Goal: Task Accomplishment & Management: Use online tool/utility

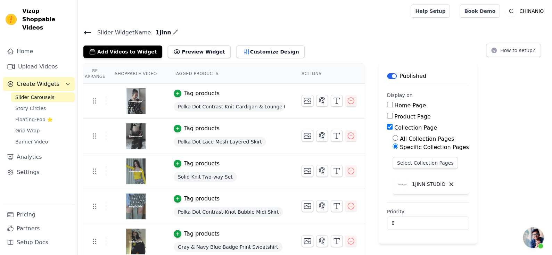
click at [539, 229] on span "开放式聊天" at bounding box center [533, 237] width 21 height 21
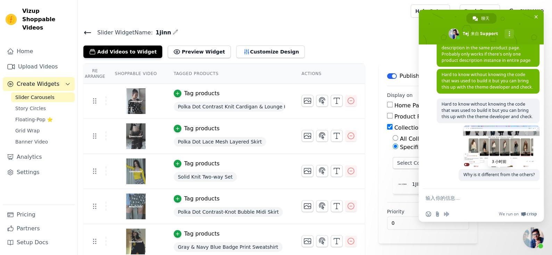
scroll to position [511, 0]
click at [37, 60] on link "Upload Videos" at bounding box center [39, 67] width 72 height 14
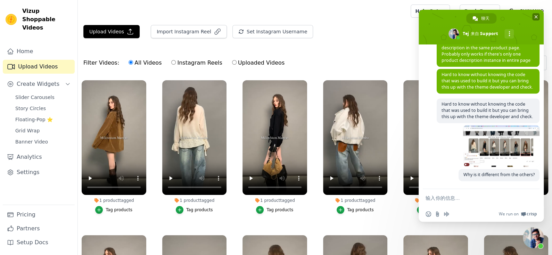
click at [541, 16] on span at bounding box center [481, 27] width 125 height 35
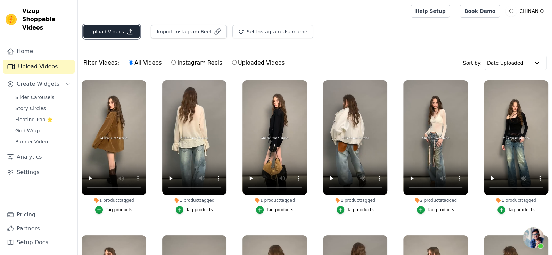
click at [125, 34] on button "Upload Videos" at bounding box center [111, 31] width 56 height 13
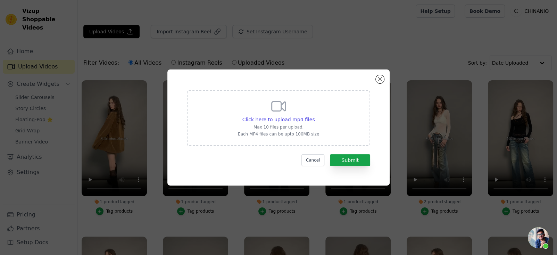
click at [327, 126] on div "Click here to upload mp4 files Max 10 files per upload. Each MP4 files can be u…" at bounding box center [278, 118] width 183 height 56
click at [315, 116] on input "Click here to upload mp4 files Max 10 files per upload. Each MP4 files can be u…" at bounding box center [314, 116] width 0 height 0
type input "C:\fakepath\AsGony miu系多穿式条纹针织上衣慵懒风宽松显瘦休闲百搭罩衫上衣-淘宝网.mp4"
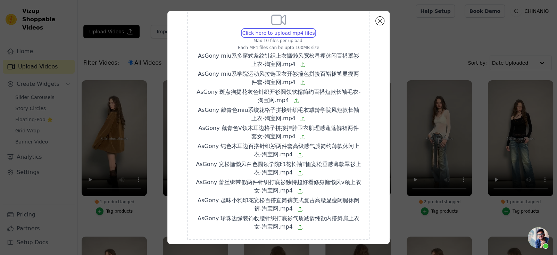
scroll to position [63, 0]
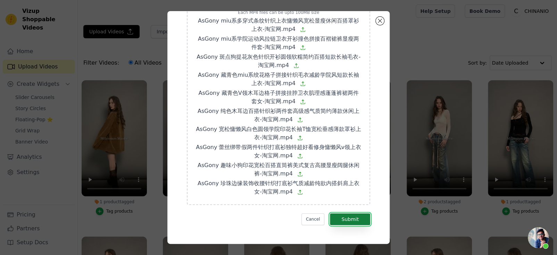
click at [337, 216] on button "Submit" at bounding box center [350, 219] width 40 height 12
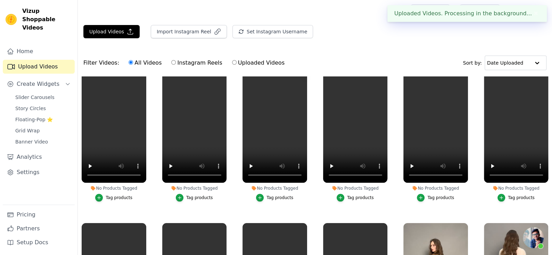
scroll to position [0, 0]
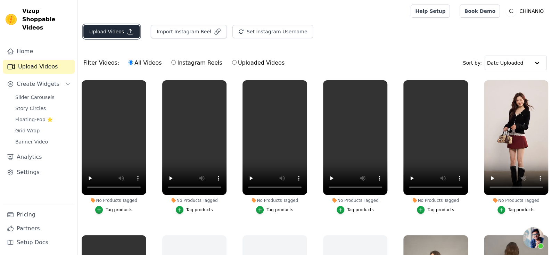
click at [119, 35] on button "Upload Videos" at bounding box center [111, 31] width 56 height 13
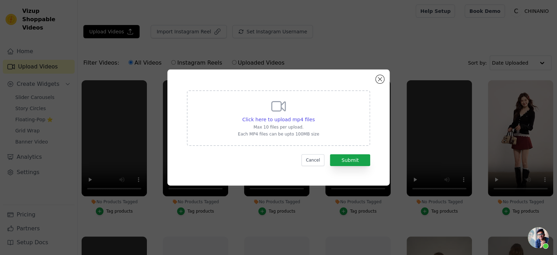
click at [269, 123] on div "Click here to upload mp4 files Max 10 files per upload. Each MP4 files can be u…" at bounding box center [278, 117] width 81 height 39
click at [314, 116] on input "Click here to upload mp4 files Max 10 files per upload. Each MP4 files can be u…" at bounding box center [314, 116] width 0 height 0
type input "C:\fakepath\AsGony 重工刺绣翻领卡其色长款风衣今年流行英伦风气质大衣外套-淘宝网.mp4"
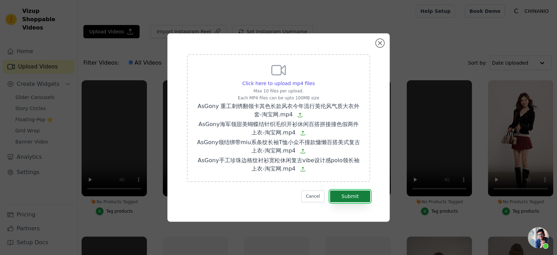
click at [358, 192] on button "Submit" at bounding box center [350, 196] width 40 height 12
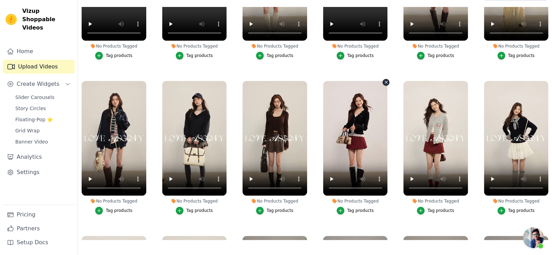
scroll to position [104, 0]
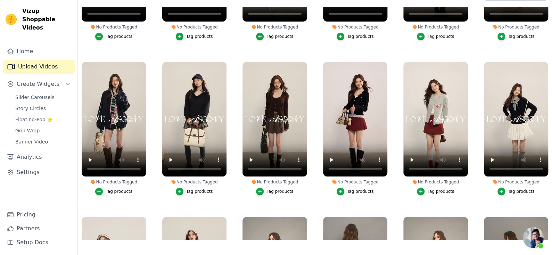
click at [537, 238] on span "开放式聊天" at bounding box center [533, 237] width 21 height 21
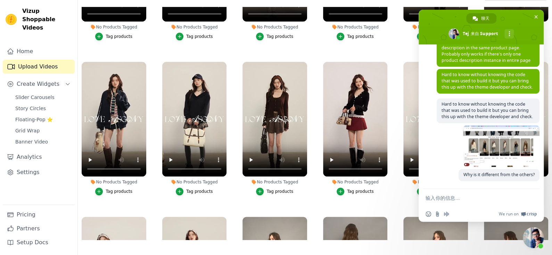
click at [536, 237] on span "关闭聊天" at bounding box center [533, 237] width 21 height 21
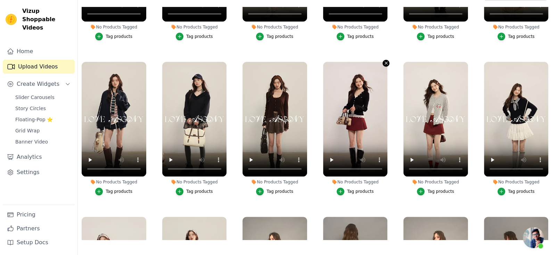
click at [385, 62] on icon "button" at bounding box center [386, 62] width 5 height 5
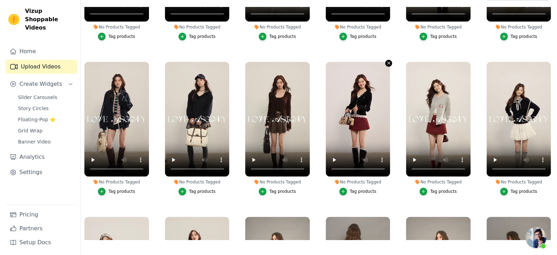
scroll to position [0, 0]
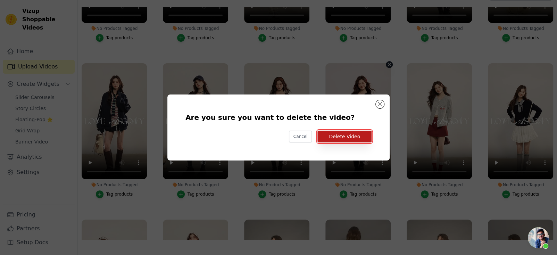
click at [336, 133] on button "Delete Video" at bounding box center [345, 137] width 54 height 12
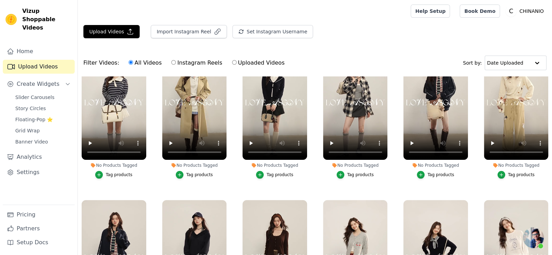
scroll to position [35, 0]
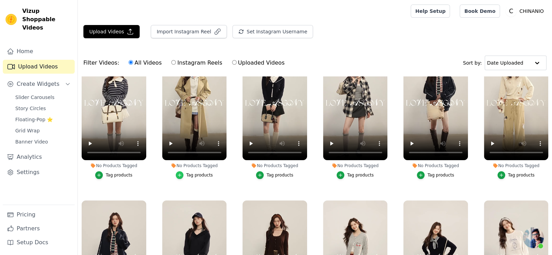
click at [178, 174] on icon "button" at bounding box center [179, 175] width 5 height 5
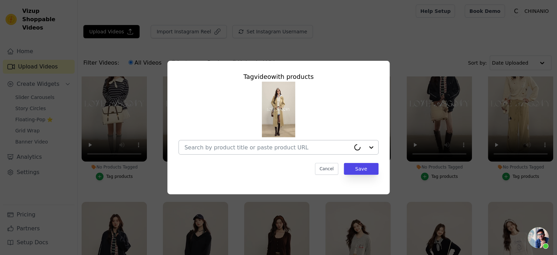
click at [244, 147] on input "No Products Tagged Tag video with products Cancel Save Tag products" at bounding box center [267, 147] width 166 height 7
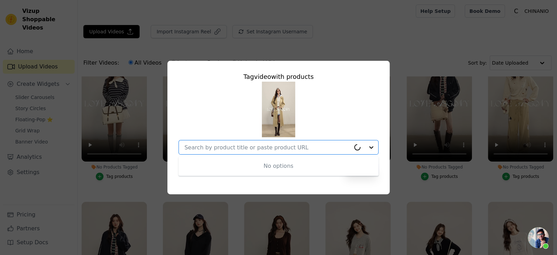
paste input "Khaki Embroidered Collar Khaki Long Trench Coat"
type input "Khaki Embroidered Collar Khaki Long Trench Coat"
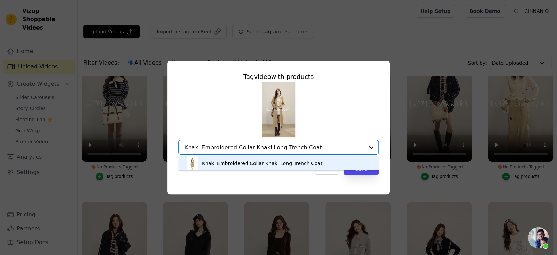
click at [282, 163] on div "Khaki Embroidered Collar Khaki Long Trench Coat" at bounding box center [262, 163] width 120 height 7
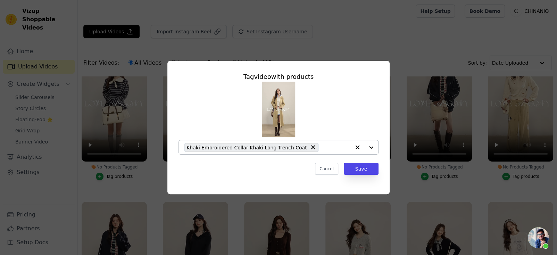
click at [273, 143] on span "Khaki Embroidered Collar Khaki Long Trench Coat" at bounding box center [247, 147] width 120 height 8
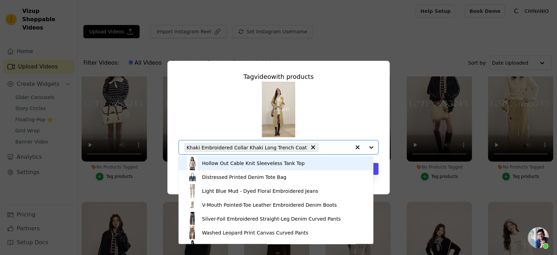
click at [329, 141] on div "Khaki Embroidered Collar Khaki Long Trench Coat" at bounding box center [267, 147] width 166 height 14
click at [326, 148] on input "No Products Tagged Tag video with products Hollow Out Cable Knit Sleeveless Tan…" at bounding box center [336, 147] width 28 height 7
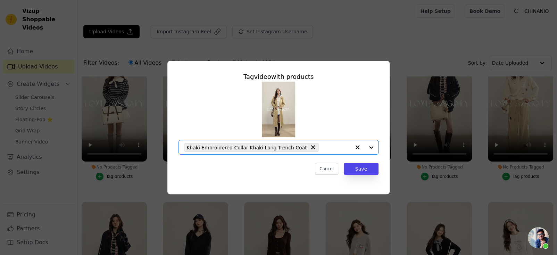
click at [326, 147] on input "No Products Tagged Tag video with products Option Khaki Embroidered Collar Khak…" at bounding box center [336, 147] width 28 height 7
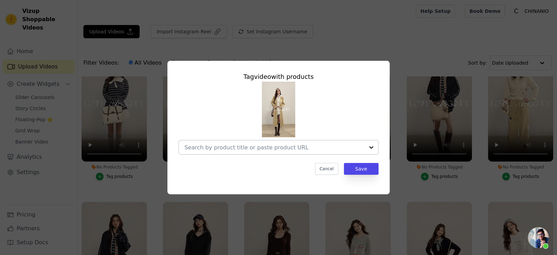
click at [306, 148] on input "No Products Tagged Tag video with products Cancel Save Tag products" at bounding box center [274, 147] width 180 height 7
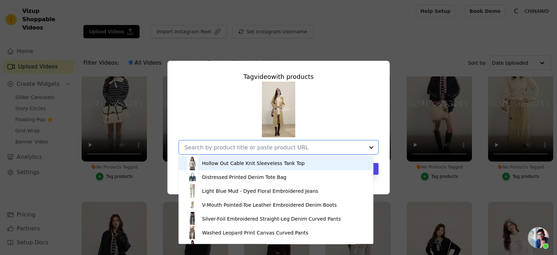
paste input "Khaki Embroidered Collar Khaki Long Trench Coat"
type input "Khaki Embroidered Collar Khaki Long Trench Coat"
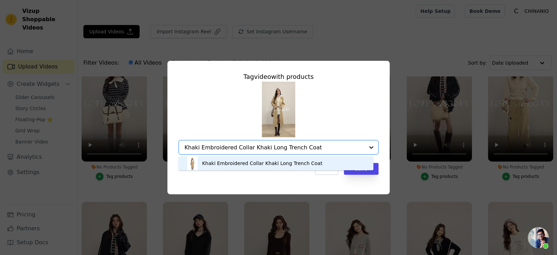
click at [288, 165] on div "Khaki Embroidered Collar Khaki Long Trench Coat" at bounding box center [262, 163] width 120 height 7
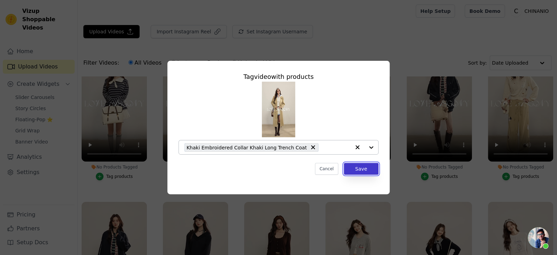
click at [354, 170] on button "Save" at bounding box center [361, 169] width 35 height 12
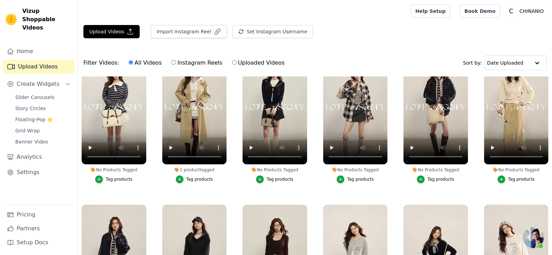
scroll to position [0, 0]
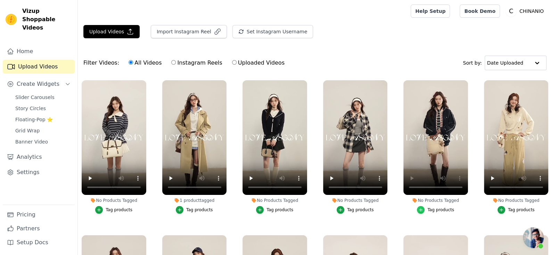
click at [419, 207] on icon "button" at bounding box center [420, 209] width 5 height 5
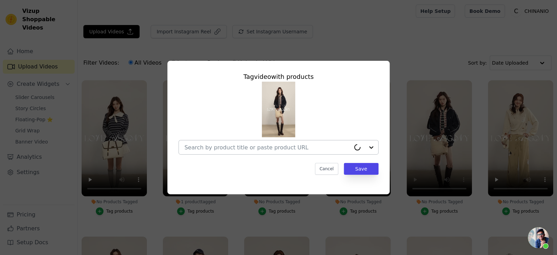
click at [278, 147] on input "No Products Tagged Tag video with products Cancel Save Tag products" at bounding box center [267, 147] width 166 height 7
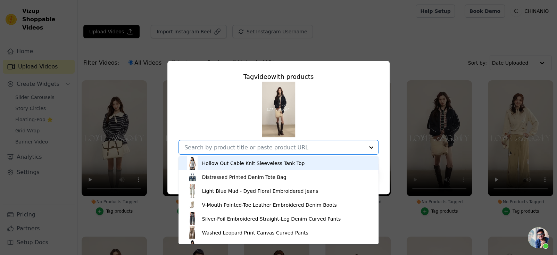
paste input "Striped Knit Oversized Casual Pullover"
type input "Striped Knit Oversized Casual Pullover"
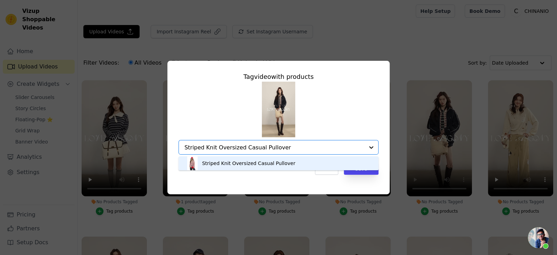
click at [304, 161] on div "Striped Knit Oversized Casual Pullover" at bounding box center [279, 163] width 186 height 14
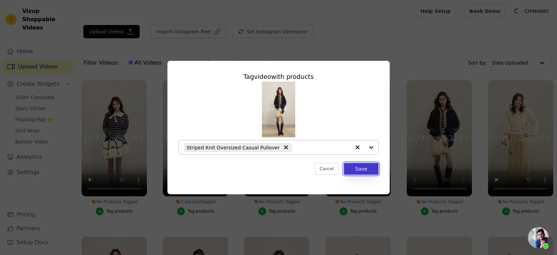
click at [351, 169] on button "Save" at bounding box center [361, 169] width 35 height 12
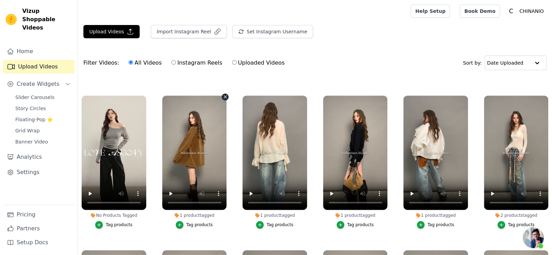
scroll to position [312, 0]
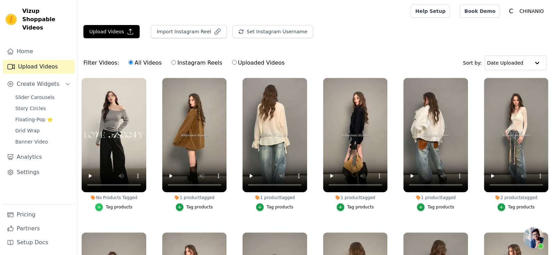
click at [102, 203] on div "button" at bounding box center [99, 207] width 8 height 8
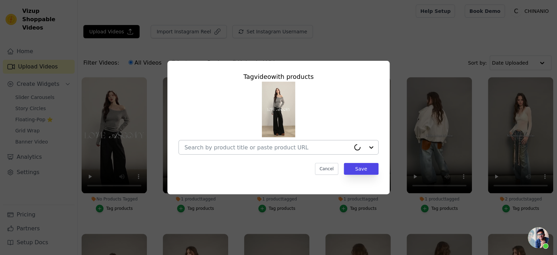
click at [240, 146] on input "No Products Tagged Tag video with products Cancel Save Tag products" at bounding box center [267, 147] width 166 height 7
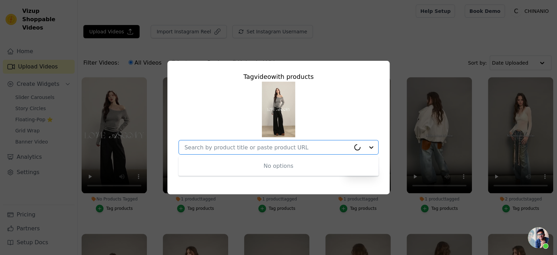
paste input "Pearl Trimmed Waist Cinching Knitted Top"
type input "Pearl Trimmed Waist Cinching Knitted Top"
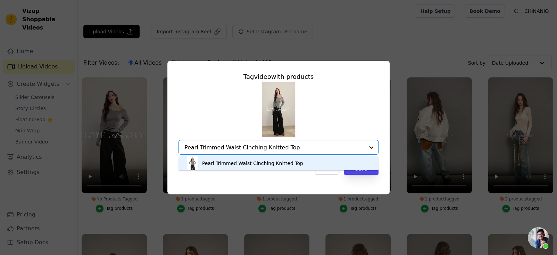
click at [258, 162] on div "Pearl Trimmed Waist Cinching Knitted Top" at bounding box center [252, 163] width 101 height 7
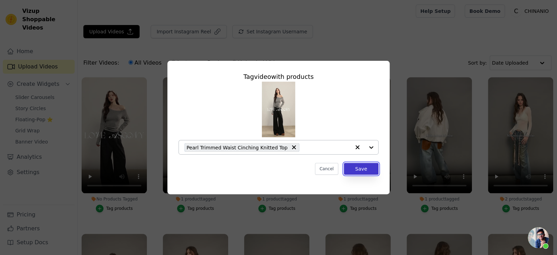
click at [349, 170] on button "Save" at bounding box center [361, 169] width 35 height 12
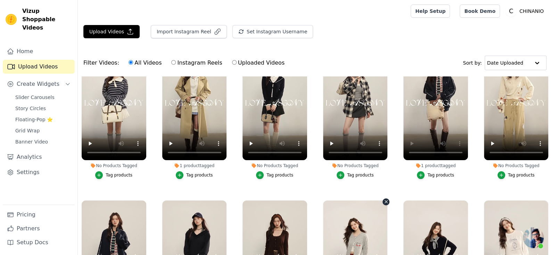
scroll to position [0, 0]
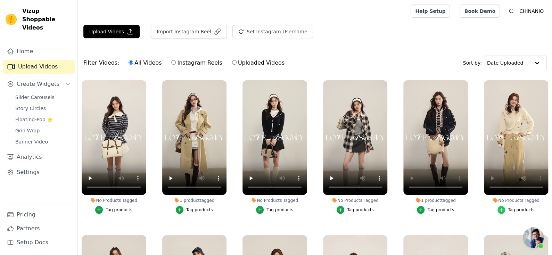
click at [499, 210] on icon "button" at bounding box center [501, 209] width 5 height 5
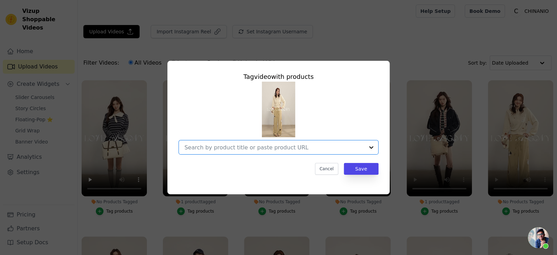
click at [287, 146] on input "No Products Tagged Tag video with products Option undefined, selected. Select i…" at bounding box center [274, 147] width 180 height 7
paste input "Fun Dog Print Retro Wide-Legged Casual Pants"
type input "Fun Dog Print Retro Wide-Legged Casual Pants"
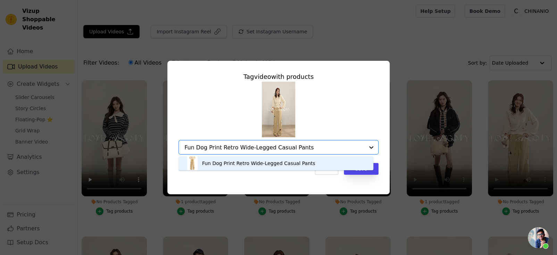
click at [318, 163] on div "Fun Dog Print Retro Wide-Legged Casual Pants" at bounding box center [276, 163] width 181 height 14
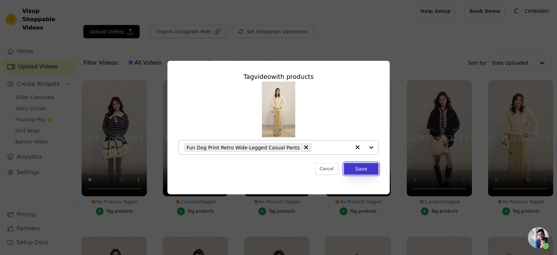
click at [351, 170] on button "Save" at bounding box center [361, 169] width 35 height 12
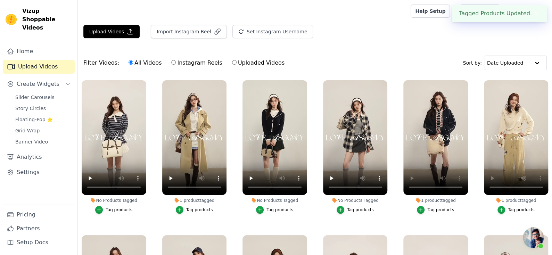
click at [430, 48] on div "Upload Videos Import Instagram Reel Set Instagram Username Import Latest IG Ree…" at bounding box center [315, 167] width 474 height 284
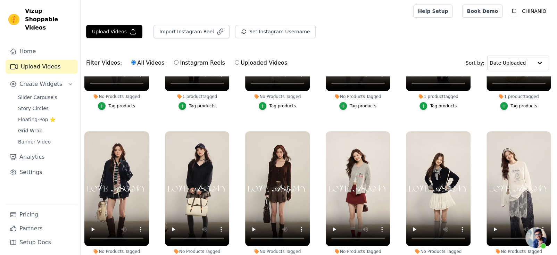
scroll to position [139, 0]
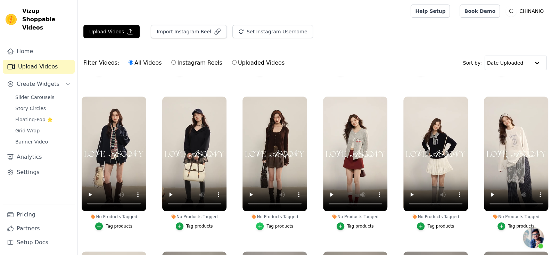
click at [260, 225] on icon "button" at bounding box center [259, 226] width 5 height 5
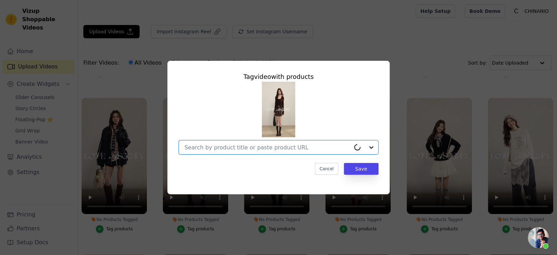
click at [259, 148] on input "No Products Tagged Tag video with products Option undefined, selected. Cancel S…" at bounding box center [267, 147] width 166 height 7
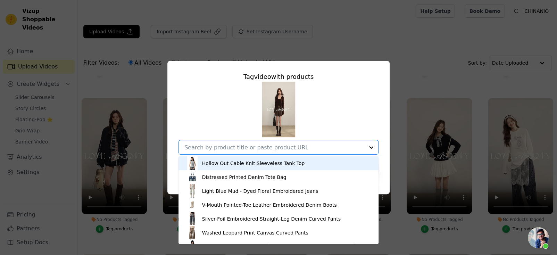
paste input "Lettuce-Edge Cardigan & Camisole Set"
type input "Lettuce-Edge Cardigan & Camisole Set"
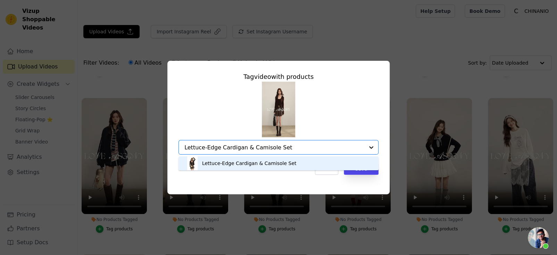
click at [271, 164] on div "Lettuce-Edge Cardigan & Camisole Set" at bounding box center [249, 163] width 95 height 7
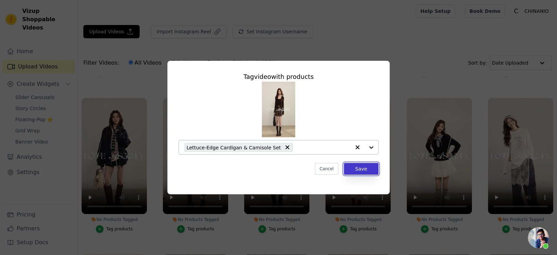
click at [352, 171] on button "Save" at bounding box center [361, 169] width 35 height 12
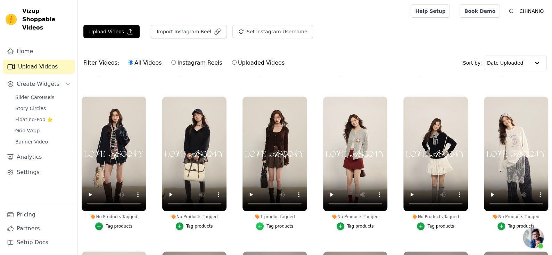
click at [261, 224] on icon "button" at bounding box center [259, 226] width 5 height 5
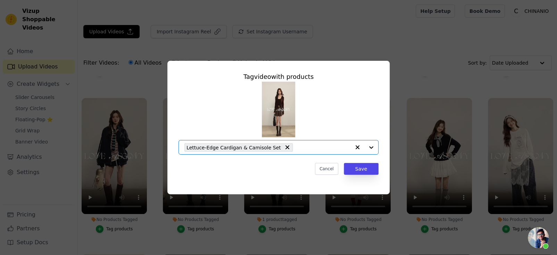
click at [299, 147] on input "1 product tagged Tag video with products Option Lettuce-Edge Cardigan & Camisol…" at bounding box center [323, 147] width 54 height 7
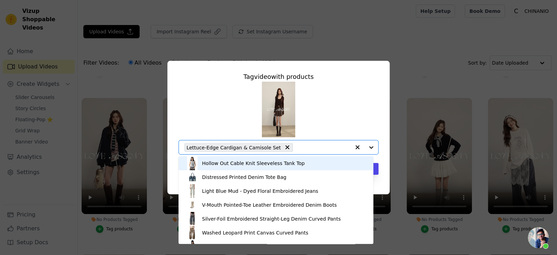
type input "v"
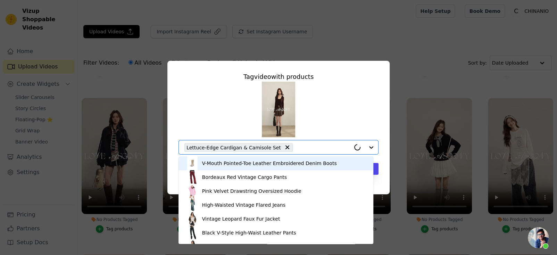
paste input "Brown & Black Fold-Waist Balloon Pants"
type input "Brown & Black Fold-Waist Balloon Pants"
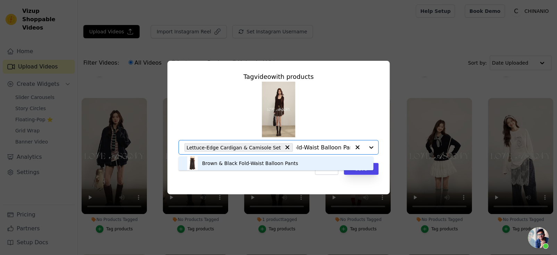
click at [293, 168] on div "Brown & Black Fold-Waist Balloon Pants" at bounding box center [276, 163] width 181 height 14
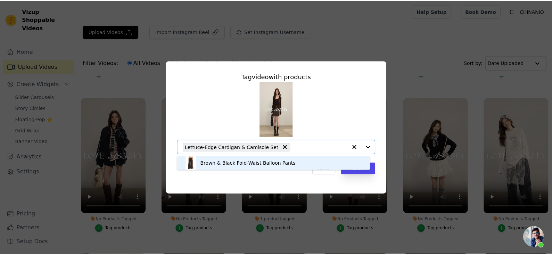
scroll to position [0, 0]
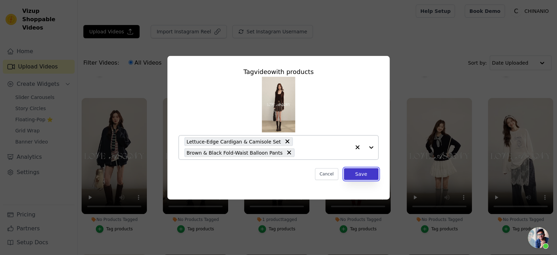
click at [351, 175] on button "Save" at bounding box center [361, 174] width 35 height 12
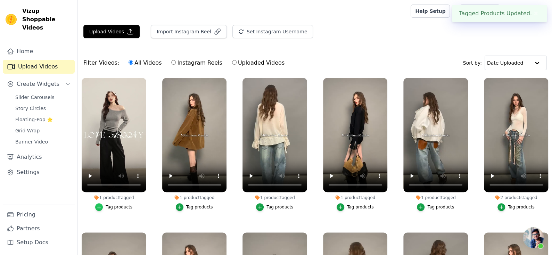
click at [101, 205] on icon "button" at bounding box center [99, 207] width 5 height 5
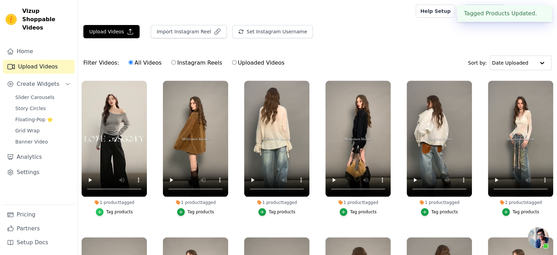
scroll to position [316, 0]
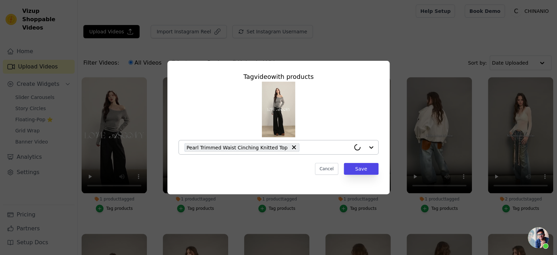
click at [313, 148] on input "1 product tagged Tag video with products Pearl Trimmed Waist Cinching Knitted T…" at bounding box center [327, 147] width 48 height 7
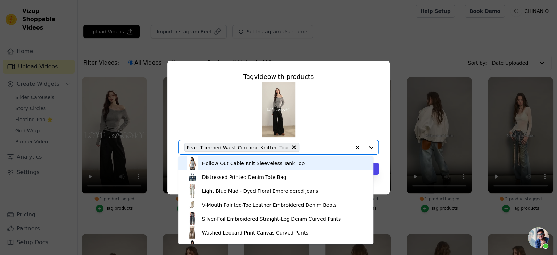
paste input "Brown & Black Fold-Waist Balloon Pants"
type input "Brown & Black Fold-Waist Balloon Pants"
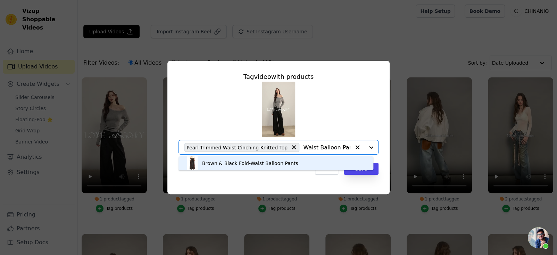
click at [306, 160] on div "Brown & Black Fold-Waist Balloon Pants" at bounding box center [276, 163] width 181 height 14
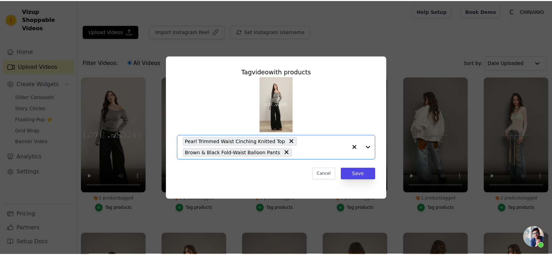
scroll to position [0, 0]
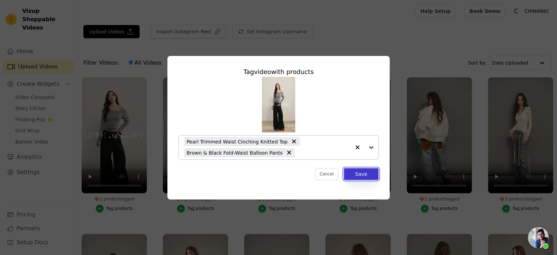
click at [357, 173] on button "Save" at bounding box center [361, 174] width 35 height 12
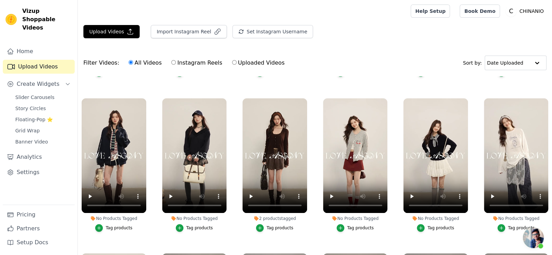
scroll to position [139, 0]
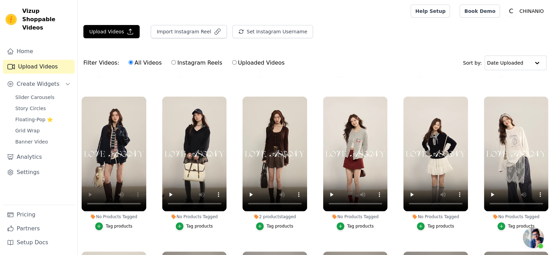
click at [111, 223] on div "Tag products" at bounding box center [119, 226] width 27 height 6
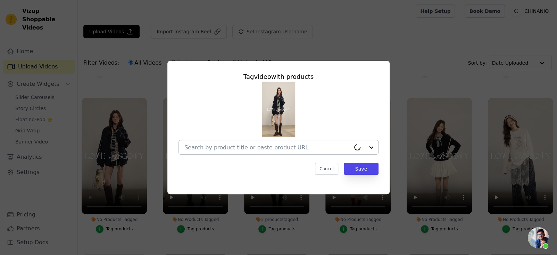
click at [208, 150] on input "No Products Tagged Tag video with products Cancel Save Tag products" at bounding box center [267, 147] width 166 height 7
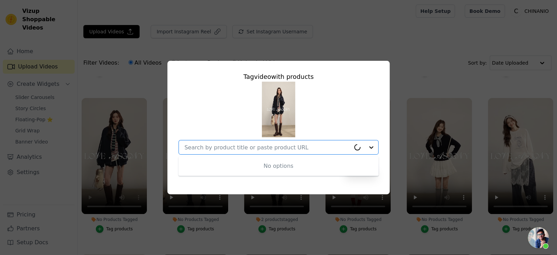
paste input "Zip-Up Colorblock Hoodie & Skort Set"
type input "Zip-Up Colorblock Hoodie & Skort Set"
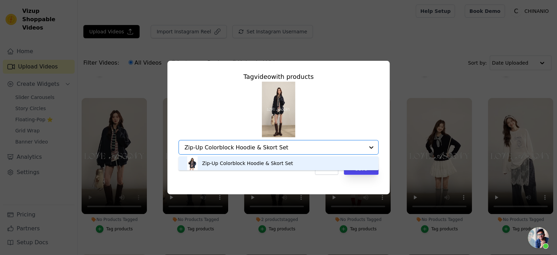
click at [274, 162] on div "Zip-Up Colorblock Hoodie & Skort Set" at bounding box center [247, 163] width 91 height 7
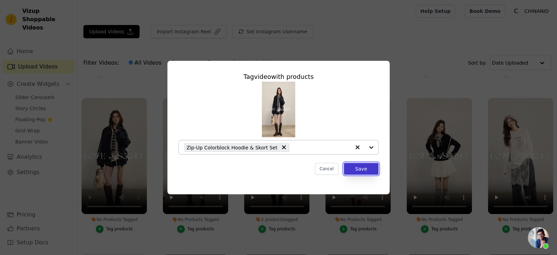
click at [367, 171] on button "Save" at bounding box center [361, 169] width 35 height 12
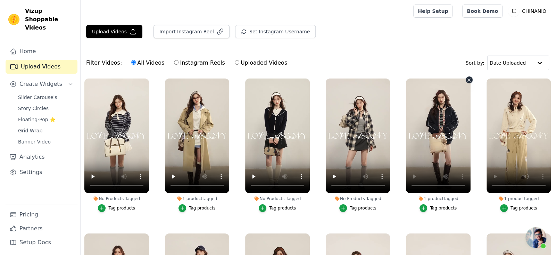
scroll to position [0, 0]
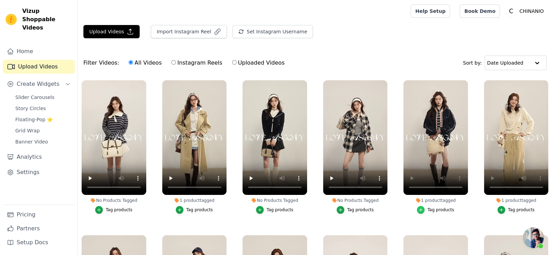
click at [418, 210] on icon "button" at bounding box center [420, 209] width 5 height 5
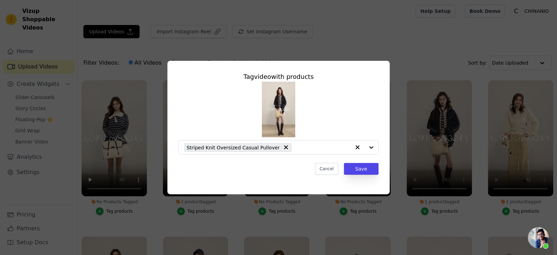
click at [395, 55] on div "Tag video with products Striped Knit Oversized Casual Pullover Cancel Save" at bounding box center [278, 128] width 535 height 156
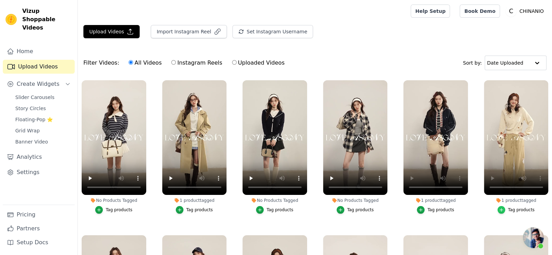
click at [499, 206] on div "button" at bounding box center [502, 210] width 8 height 8
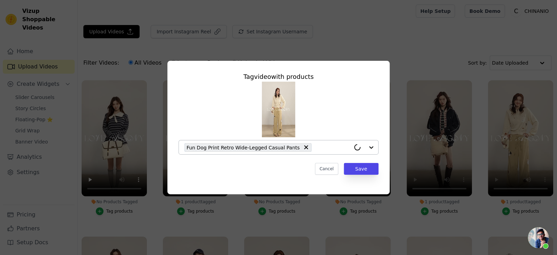
click at [318, 148] on input "1 product tagged Tag video with products Fun Dog Print Retro Wide-Legged Casual…" at bounding box center [332, 147] width 35 height 7
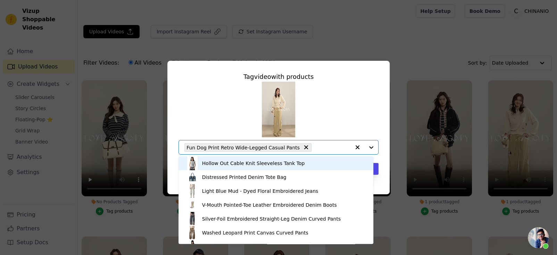
paste input "Gray & Apricot Puppy-Embroidered Knit Cardigan"
type input "Gray & Apricot Puppy-Embroidered Knit Cardigan"
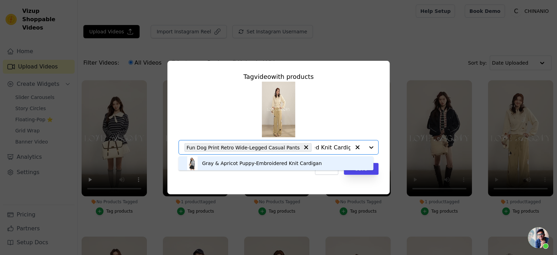
click at [260, 164] on div "Gray & Apricot Puppy-Embroidered Knit Cardigan" at bounding box center [262, 163] width 120 height 7
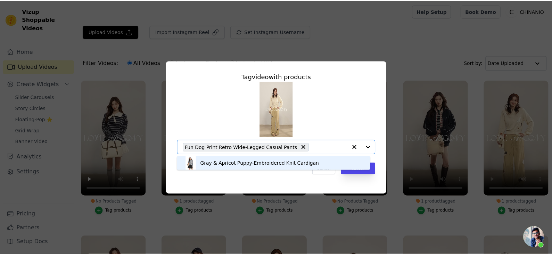
scroll to position [0, 0]
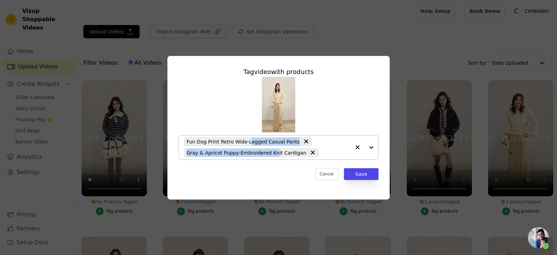
drag, startPoint x: 277, startPoint y: 154, endPoint x: 249, endPoint y: 142, distance: 30.1
click at [249, 142] on div "Fun Dog Print Retro Wide-Legged Casual Pants Gray & Apricot Puppy-Embroidered K…" at bounding box center [267, 147] width 166 height 24
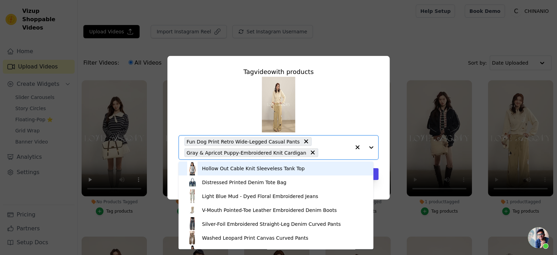
click at [332, 146] on div "Fun Dog Print Retro Wide-Legged Casual Pants Gray & Apricot Puppy-Embroidered K…" at bounding box center [267, 147] width 166 height 24
click at [369, 149] on div at bounding box center [365, 147] width 28 height 24
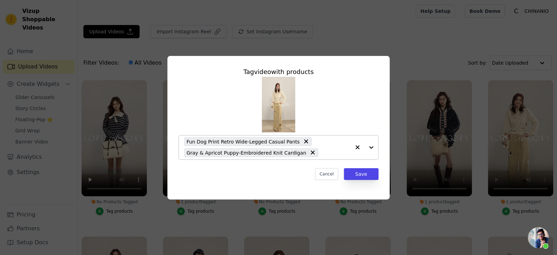
click at [373, 150] on div at bounding box center [365, 147] width 28 height 24
click at [378, 174] on button "Save" at bounding box center [361, 174] width 35 height 12
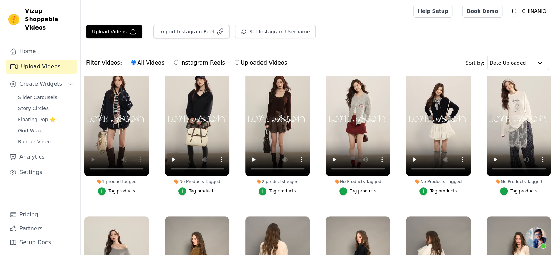
scroll to position [174, 0]
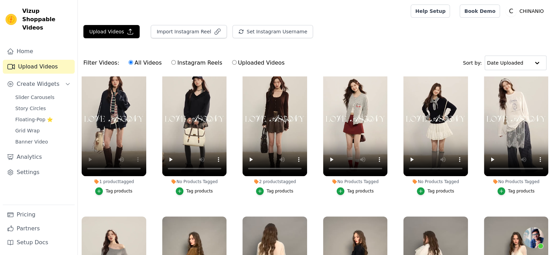
click at [183, 189] on button "Tag products" at bounding box center [194, 191] width 37 height 8
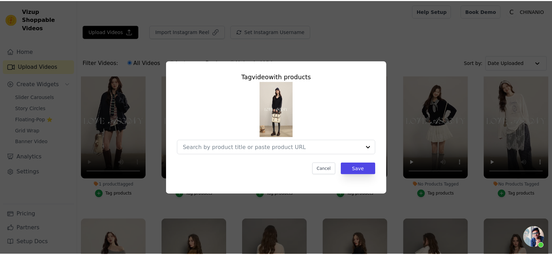
scroll to position [175, 0]
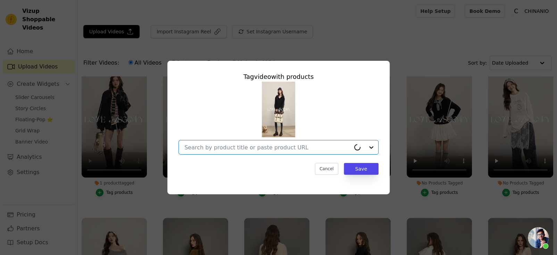
click at [238, 147] on input "No Products Tagged Tag video with products Option undefined, selected. Cancel S…" at bounding box center [267, 147] width 166 height 7
paste input "Navy Blue Plaid Halter Ruffle Sweatshirt & Skirt set"
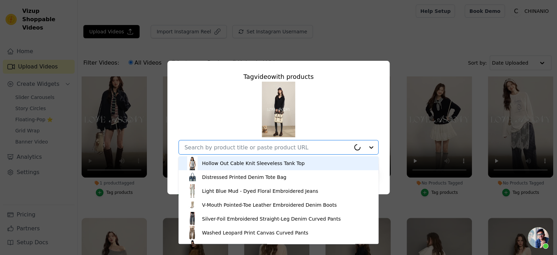
type input "Navy Blue Plaid Halter Ruffle Sweatshirt & Skirt set"
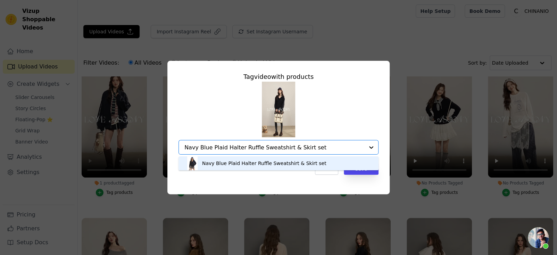
click at [277, 162] on div "Navy Blue Plaid Halter Ruffle Sweatshirt & Skirt set" at bounding box center [264, 163] width 124 height 7
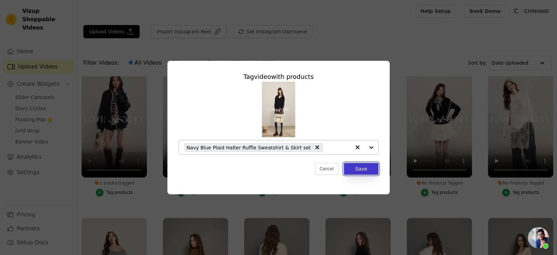
click at [360, 168] on button "Save" at bounding box center [361, 169] width 35 height 12
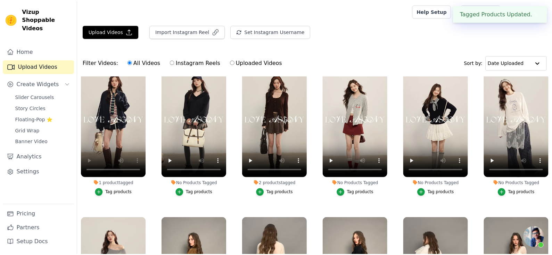
scroll to position [174, 0]
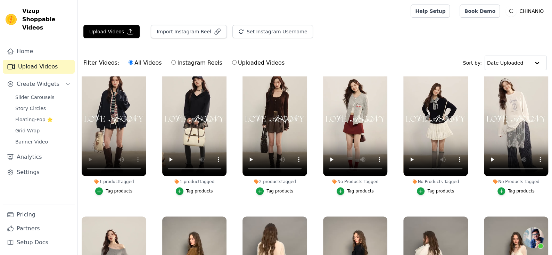
click at [343, 15] on div at bounding box center [242, 11] width 319 height 22
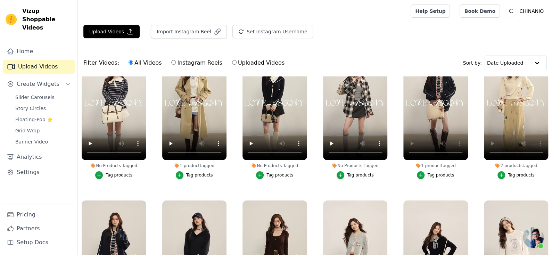
scroll to position [0, 0]
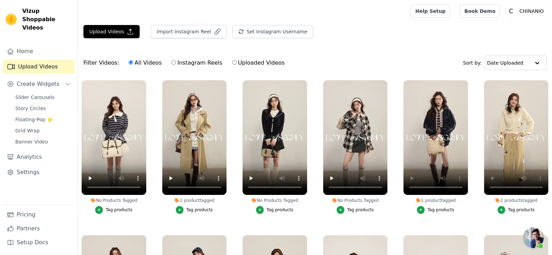
click at [256, 203] on li "No Products Tagged Tag products" at bounding box center [275, 146] width 65 height 133
click at [257, 206] on button "Tag products" at bounding box center [274, 210] width 37 height 8
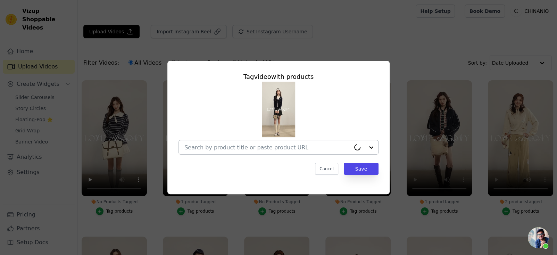
click at [278, 154] on div at bounding box center [267, 147] width 166 height 14
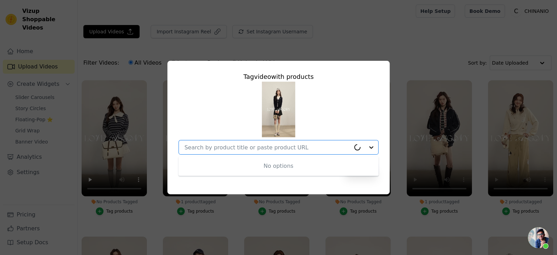
click at [281, 150] on input "No Products Tagged Tag video with products No options Option undefined, selecte…" at bounding box center [267, 147] width 166 height 7
paste input "Navy Blue & Gray Sailor-Bow Knit Cardigan"
type input "Navy Blue & Gray Sailor-Bow Knit Cardigan"
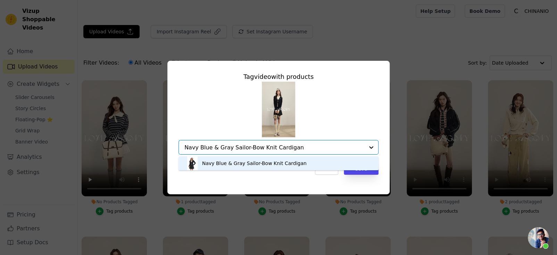
click at [293, 161] on div "Navy Blue & Gray Sailor-Bow Knit Cardigan" at bounding box center [254, 163] width 105 height 7
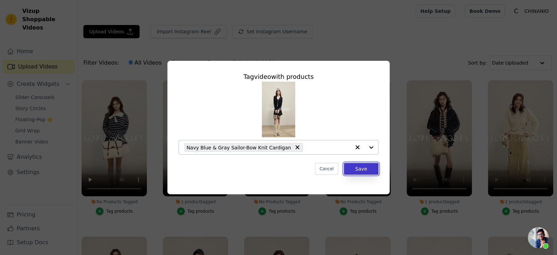
click at [352, 170] on button "Save" at bounding box center [361, 169] width 35 height 12
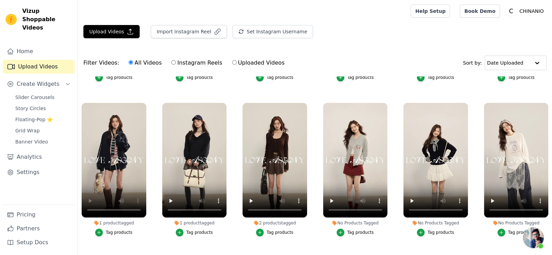
scroll to position [139, 0]
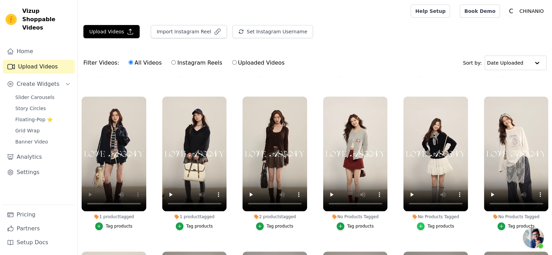
click at [419, 226] on icon "button" at bounding box center [420, 226] width 5 height 5
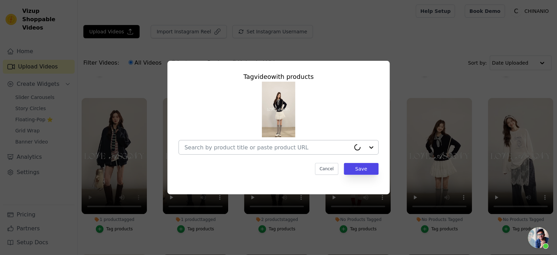
click at [312, 150] on input "No Products Tagged Tag video with products Cancel Save Tag products" at bounding box center [267, 147] width 166 height 7
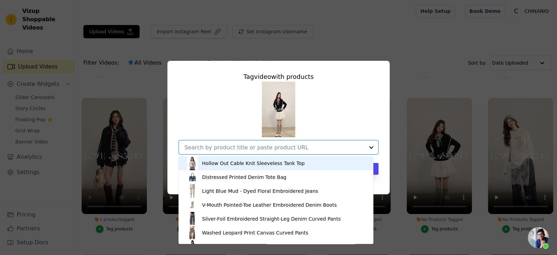
paste input "Cable Knit Checkered Sweater"
type input "Cable Knit Checkered Sweater"
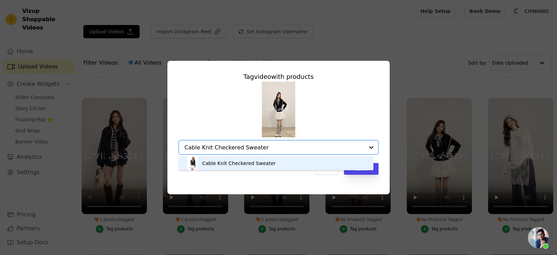
click at [303, 161] on div "Cable Knit Checkered Sweater" at bounding box center [276, 163] width 181 height 14
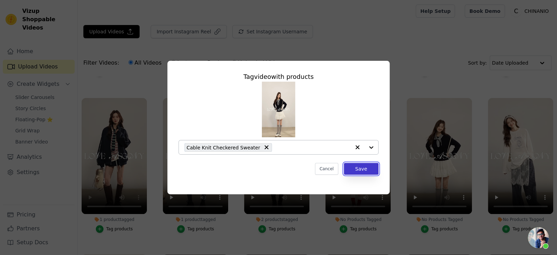
click at [350, 168] on button "Save" at bounding box center [361, 169] width 35 height 12
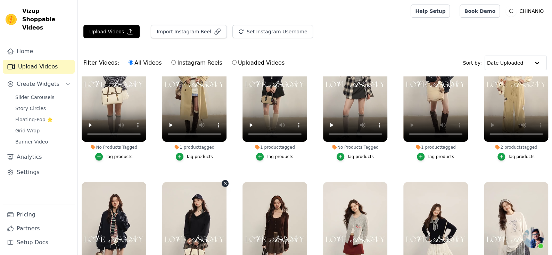
scroll to position [0, 0]
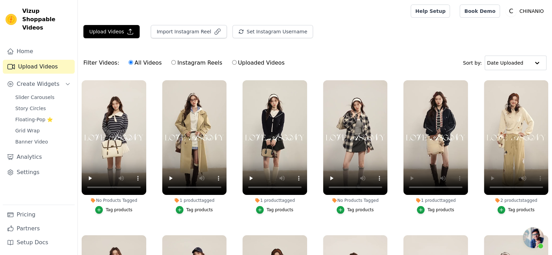
click at [116, 206] on button "Tag products" at bounding box center [113, 210] width 37 height 8
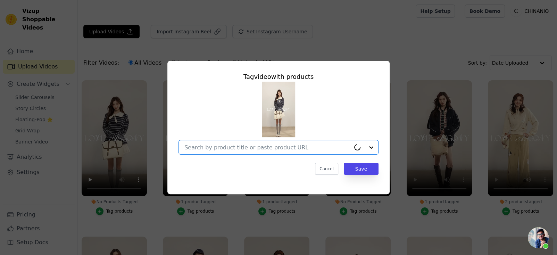
click at [263, 146] on input "No Products Tagged Tag video with products Option undefined, selected. Cancel S…" at bounding box center [267, 147] width 166 height 7
paste input "Bow Tie Stripe Long-Sleeve T-Shirt"
type input "Bow Tie Stripe Long-Sleeve T-Shirt"
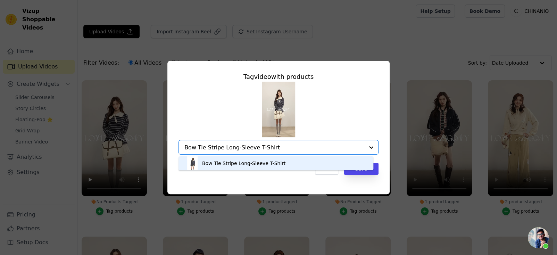
click at [297, 163] on div "Bow Tie Stripe Long-Sleeve T-Shirt" at bounding box center [276, 163] width 181 height 14
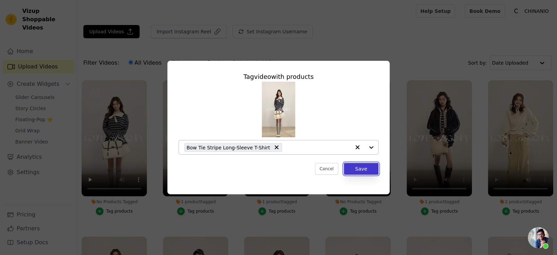
click at [358, 172] on button "Save" at bounding box center [361, 169] width 35 height 12
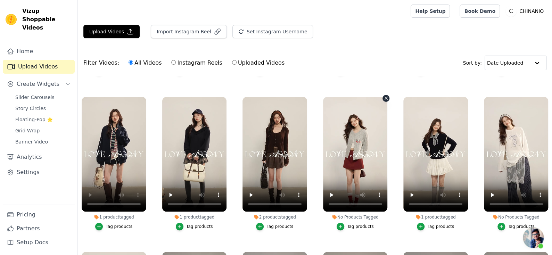
scroll to position [139, 0]
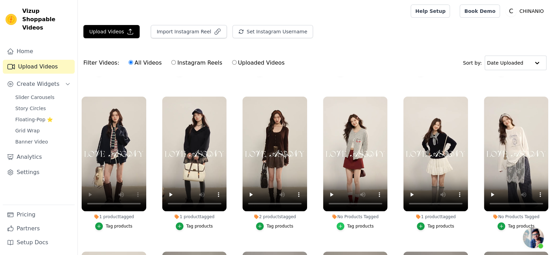
click at [341, 222] on div "button" at bounding box center [341, 226] width 8 height 8
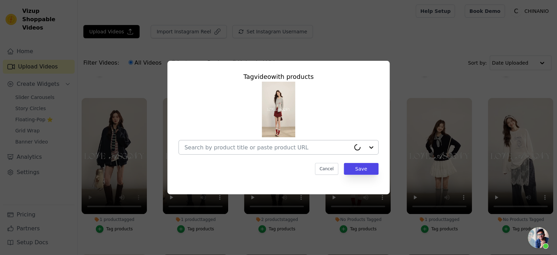
click at [263, 149] on input "No Products Tagged Tag video with products Cancel Save Tag products" at bounding box center [267, 147] width 166 height 7
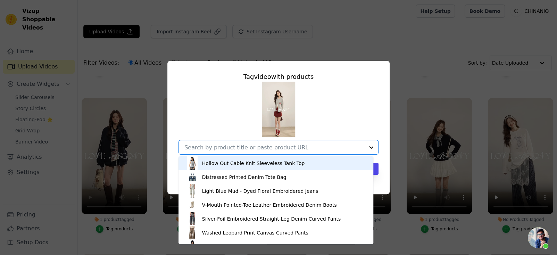
paste input "Crew Neck Dalmatian Jacquard Knit Cardigan"
type input "Crew Neck Dalmatian Jacquard Knit Cardigan"
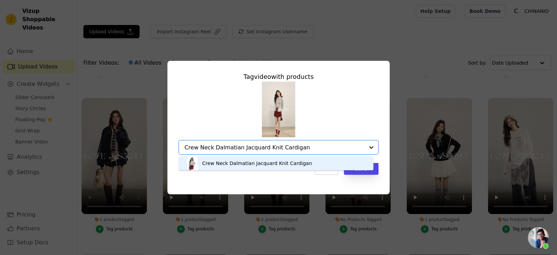
click at [282, 163] on div "Crew Neck Dalmatian Jacquard Knit Cardigan" at bounding box center [257, 163] width 110 height 7
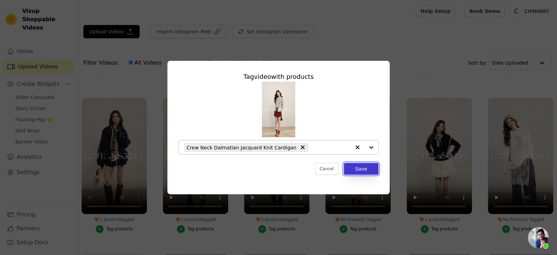
click at [369, 170] on button "Save" at bounding box center [361, 169] width 35 height 12
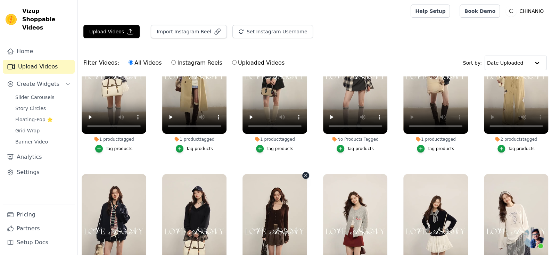
scroll to position [0, 0]
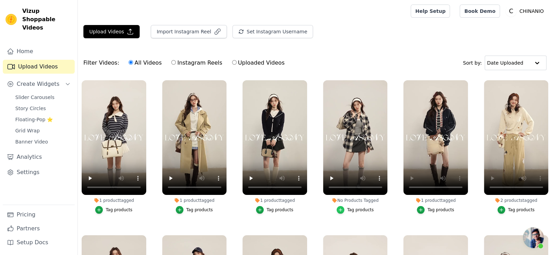
click at [339, 207] on icon "button" at bounding box center [340, 209] width 5 height 5
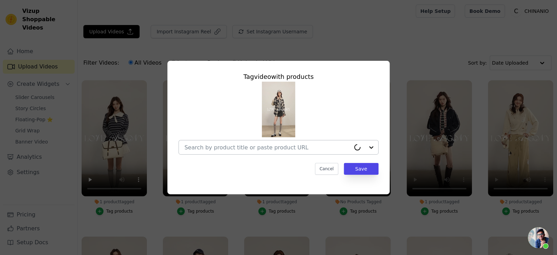
click at [289, 146] on input "No Products Tagged Tag video with products Cancel Save Tag products" at bounding box center [267, 147] width 166 height 7
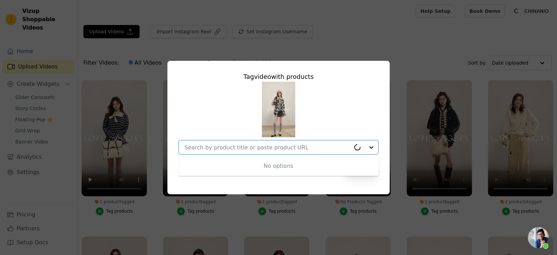
paste input "Pearl-Trimmed Polo-Neck Checkered Shirt"
type input "Pearl-Trimmed Polo-Neck Checkered Shirt"
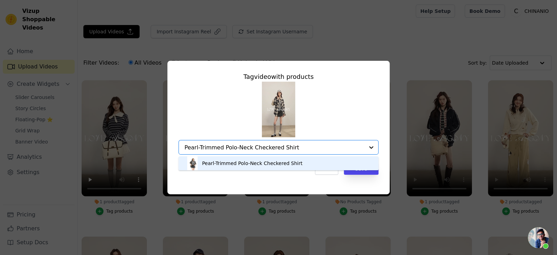
click at [290, 162] on div "Pearl-Trimmed Polo-Neck Checkered Shirt" at bounding box center [252, 163] width 100 height 7
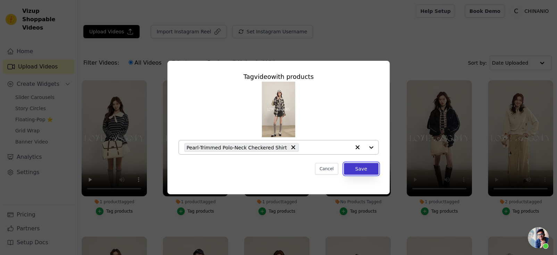
click at [369, 171] on button "Save" at bounding box center [361, 169] width 35 height 12
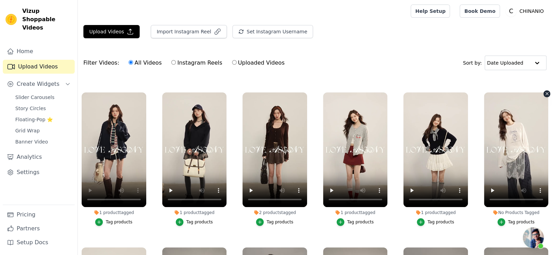
scroll to position [139, 0]
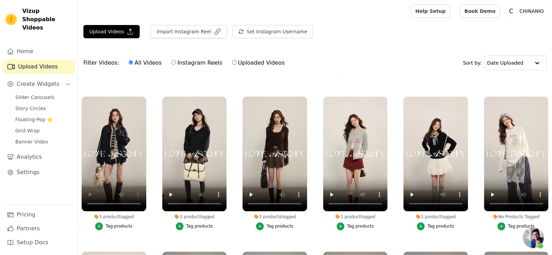
click at [493, 222] on div "Tag products" at bounding box center [516, 226] width 65 height 8
click at [499, 224] on icon "button" at bounding box center [501, 226] width 5 height 5
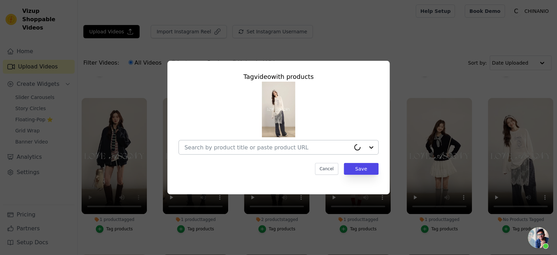
click at [269, 146] on input "No Products Tagged Tag video with products Cancel Save Tag products" at bounding box center [267, 147] width 166 height 7
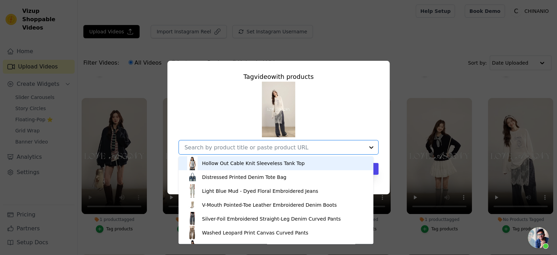
paste input "White Crew-Neck College Print Long-Sleeve T-Shirt"
type input "White Crew-Neck College Print Long-Sleeve T-Shirt"
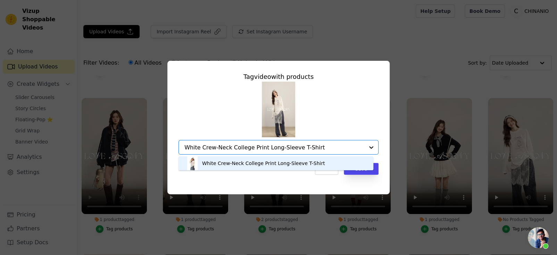
click at [279, 162] on div "White Crew-Neck College Print Long-Sleeve T-Shirt" at bounding box center [263, 163] width 123 height 7
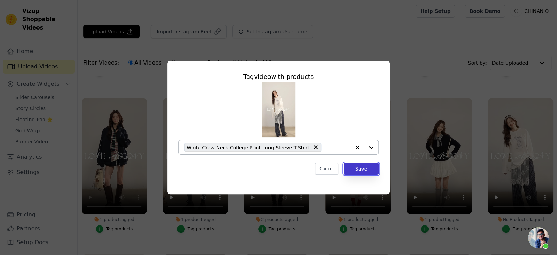
click at [358, 170] on button "Save" at bounding box center [361, 169] width 35 height 12
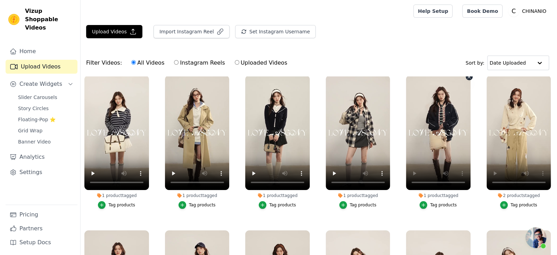
scroll to position [0, 0]
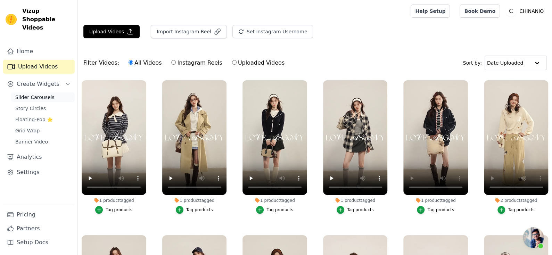
drag, startPoint x: 39, startPoint y: 89, endPoint x: 44, endPoint y: 88, distance: 4.9
click at [39, 94] on span "Slider Carousels" at bounding box center [34, 97] width 39 height 7
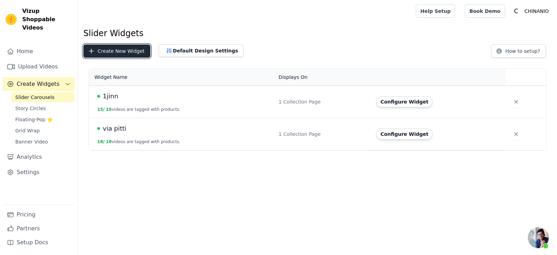
click at [132, 54] on button "Create New Widget" at bounding box center [116, 50] width 67 height 13
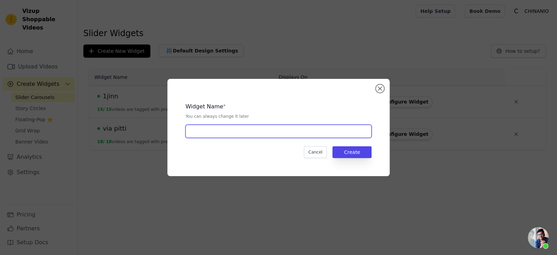
click at [231, 131] on input "text" at bounding box center [279, 131] width 186 height 13
type input "asgony"
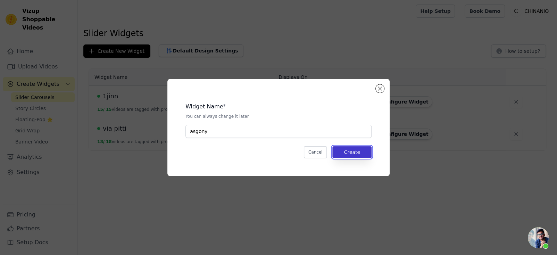
click at [350, 150] on button "Create" at bounding box center [351, 152] width 39 height 12
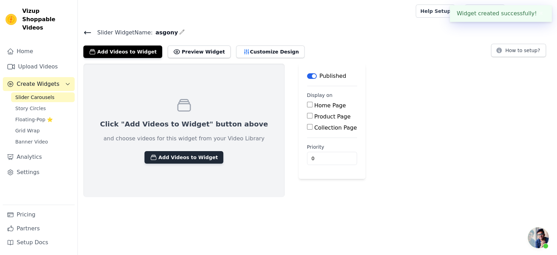
click at [170, 161] on button "Add Videos to Widget" at bounding box center [184, 157] width 79 height 13
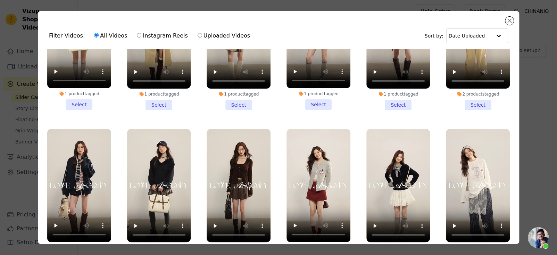
scroll to position [35, 0]
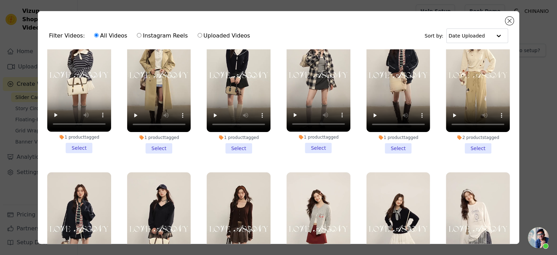
click at [81, 145] on li "1 product tagged Select" at bounding box center [79, 85] width 64 height 135
click at [0, 0] on input "1 product tagged Select" at bounding box center [0, 0] width 0 height 0
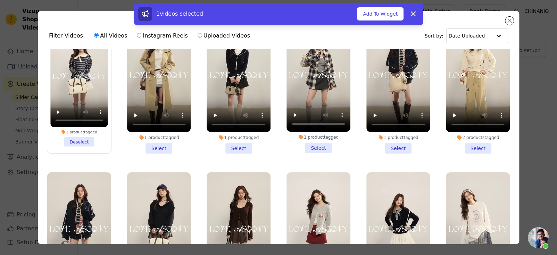
click at [151, 145] on li "1 product tagged Select" at bounding box center [159, 85] width 64 height 135
drag, startPoint x: 233, startPoint y: 149, endPoint x: 246, endPoint y: 149, distance: 12.9
click at [233, 149] on li "1 product tagged Select" at bounding box center [239, 85] width 64 height 135
click at [0, 0] on input "1 product tagged Select" at bounding box center [0, 0] width 0 height 0
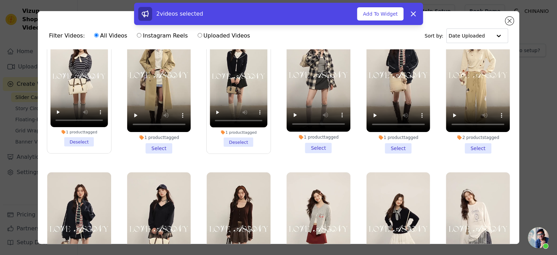
scroll to position [0, 0]
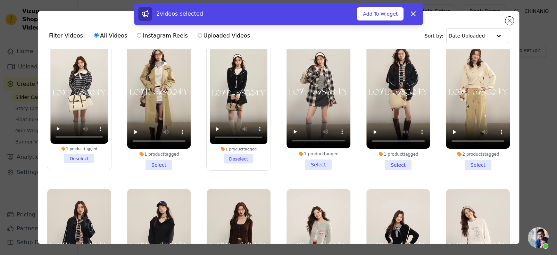
click at [156, 146] on li "1 product tagged Select" at bounding box center [159, 102] width 64 height 135
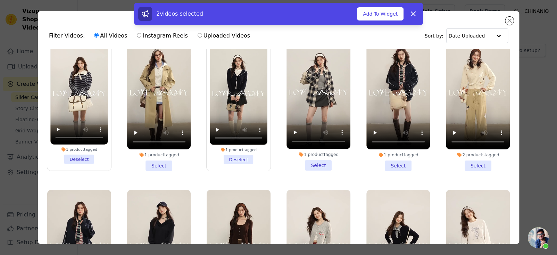
click at [0, 0] on input "1 product tagged Select" at bounding box center [0, 0] width 0 height 0
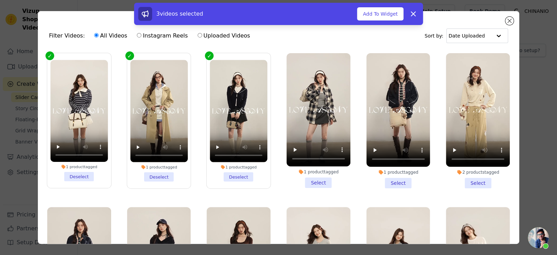
click at [306, 178] on li "1 product tagged Select" at bounding box center [319, 120] width 64 height 135
click at [0, 0] on input "1 product tagged Select" at bounding box center [0, 0] width 0 height 0
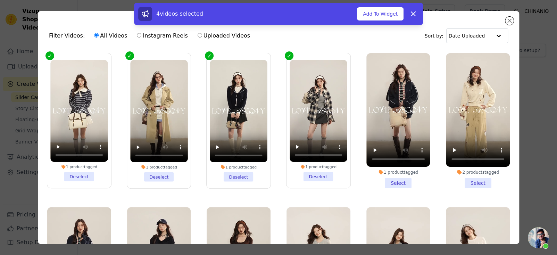
drag, startPoint x: 388, startPoint y: 178, endPoint x: 430, endPoint y: 178, distance: 42.4
click at [388, 178] on li "1 product tagged Select" at bounding box center [399, 120] width 64 height 135
click at [0, 0] on input "1 product tagged Select" at bounding box center [0, 0] width 0 height 0
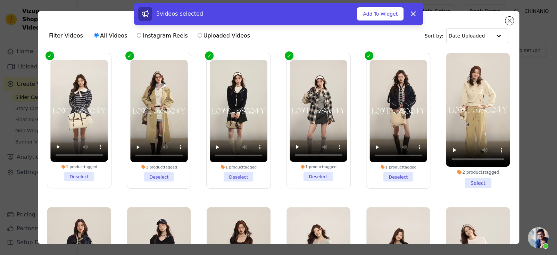
click at [470, 185] on li "2 products tagged Select" at bounding box center [478, 120] width 64 height 135
click at [0, 0] on input "2 products tagged Select" at bounding box center [0, 0] width 0 height 0
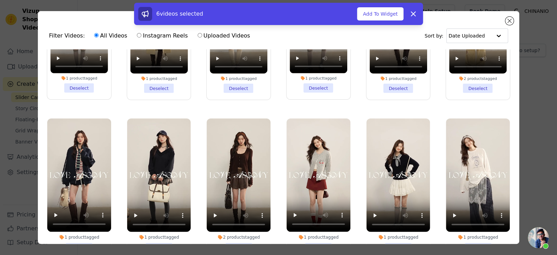
scroll to position [139, 0]
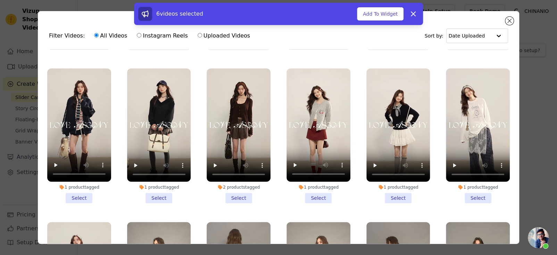
click at [79, 188] on li "1 product tagged Select" at bounding box center [79, 135] width 64 height 135
click at [0, 0] on input "1 product tagged Select" at bounding box center [0, 0] width 0 height 0
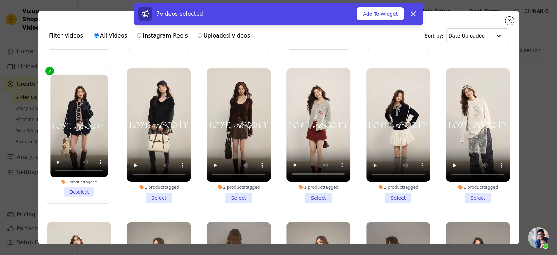
click at [157, 192] on li "1 product tagged Select" at bounding box center [159, 135] width 64 height 135
click at [0, 0] on input "1 product tagged Select" at bounding box center [0, 0] width 0 height 0
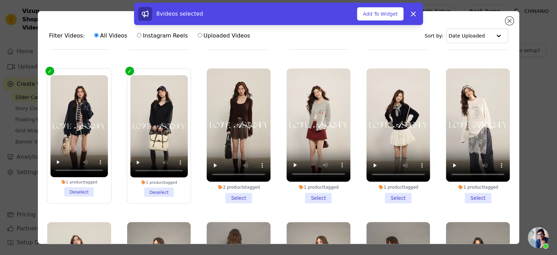
click at [247, 190] on li "2 products tagged Select" at bounding box center [239, 135] width 64 height 135
click at [0, 0] on input "2 products tagged Select" at bounding box center [0, 0] width 0 height 0
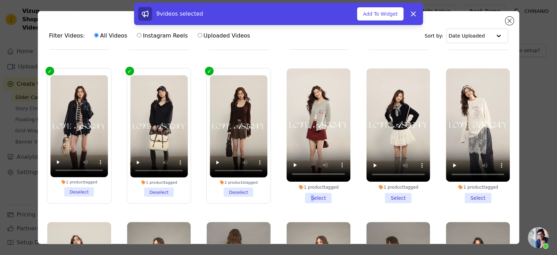
drag, startPoint x: 307, startPoint y: 191, endPoint x: 314, endPoint y: 191, distance: 6.9
click at [308, 191] on li "1 product tagged Select" at bounding box center [319, 135] width 64 height 135
click at [322, 193] on li "1 product tagged Select" at bounding box center [319, 135] width 64 height 135
click at [0, 0] on input "1 product tagged Select" at bounding box center [0, 0] width 0 height 0
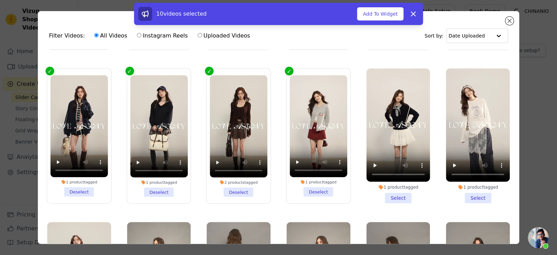
click at [391, 192] on li "1 product tagged Select" at bounding box center [399, 135] width 64 height 135
click at [0, 0] on input "1 product tagged Select" at bounding box center [0, 0] width 0 height 0
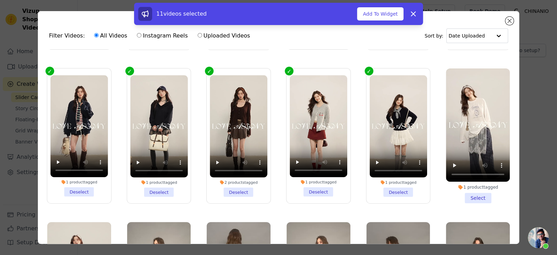
click at [468, 192] on li "1 product tagged Select" at bounding box center [478, 135] width 64 height 135
click at [0, 0] on input "1 product tagged Select" at bounding box center [0, 0] width 0 height 0
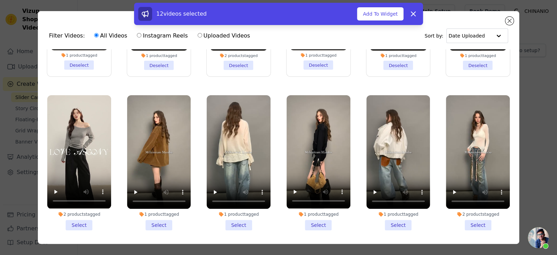
scroll to position [278, 0]
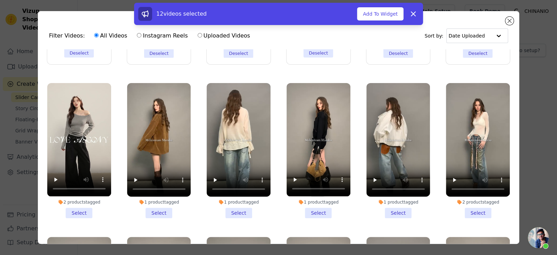
click at [80, 202] on li "2 products tagged Select" at bounding box center [79, 150] width 64 height 135
click at [0, 0] on input "2 products tagged Select" at bounding box center [0, 0] width 0 height 0
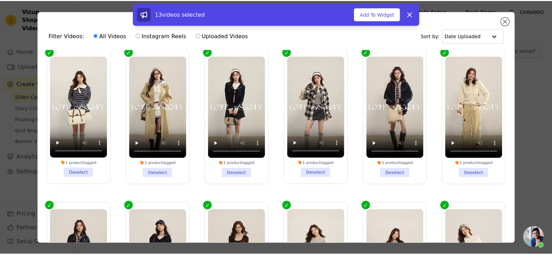
scroll to position [0, 0]
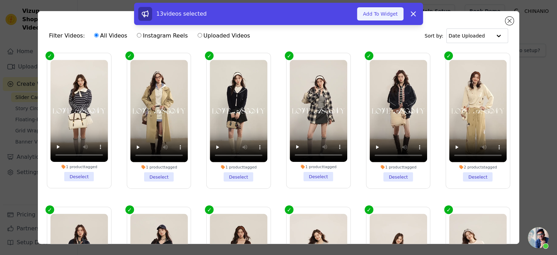
click at [385, 14] on button "Add To Widget" at bounding box center [380, 13] width 47 height 13
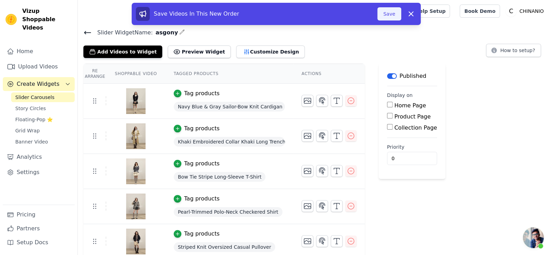
click at [389, 14] on button "Save" at bounding box center [389, 13] width 24 height 13
click at [385, 16] on button "Save" at bounding box center [389, 13] width 24 height 13
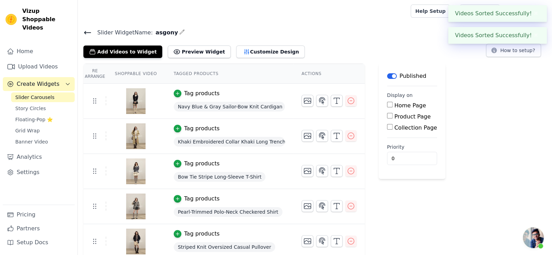
click at [410, 117] on label "Product Page" at bounding box center [412, 116] width 36 height 7
click at [393, 117] on input "Product Page" at bounding box center [390, 116] width 6 height 6
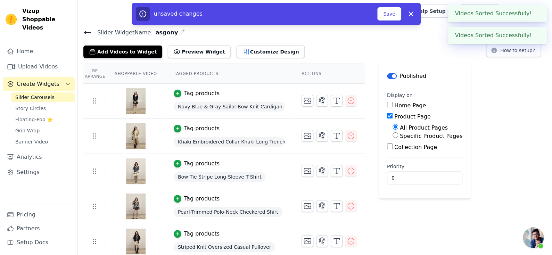
click at [412, 117] on label "Product Page" at bounding box center [412, 116] width 36 height 7
click at [393, 117] on input "Product Page" at bounding box center [390, 116] width 6 height 6
checkbox input "false"
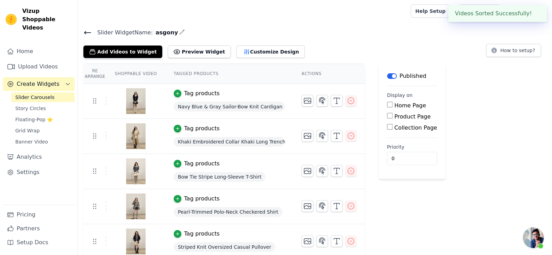
click at [401, 130] on label "Collection Page" at bounding box center [415, 127] width 43 height 7
click at [393, 130] on input "Collection Page" at bounding box center [390, 127] width 6 height 6
checkbox input "true"
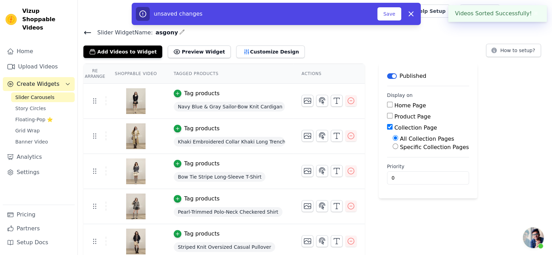
click at [413, 149] on label "Specific Collection Pages" at bounding box center [434, 147] width 69 height 7
click at [398, 149] on input "Specific Collection Pages" at bounding box center [396, 146] width 6 height 6
radio input "true"
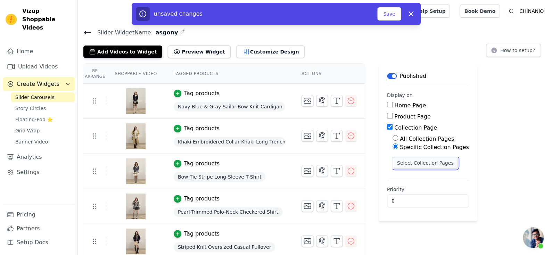
click at [409, 161] on button "Select Collection Pages" at bounding box center [426, 163] width 66 height 12
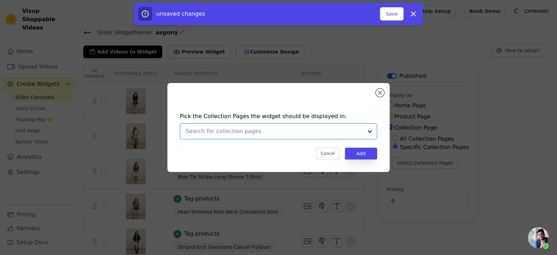
click at [274, 130] on input "text" at bounding box center [274, 131] width 177 height 8
type input "asgony"
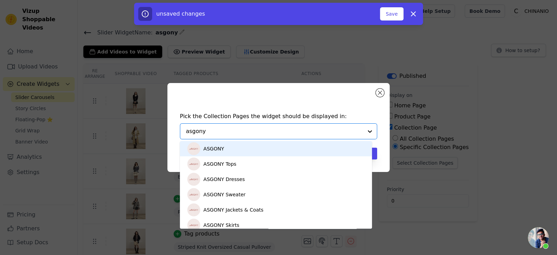
click at [249, 153] on div "ASGONY" at bounding box center [276, 148] width 178 height 15
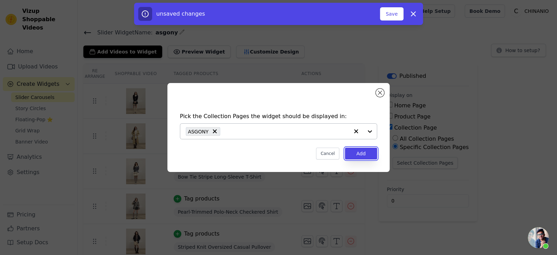
click at [355, 155] on button "Add" at bounding box center [361, 154] width 32 height 12
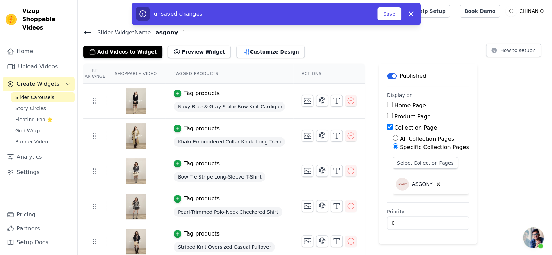
click at [274, 56] on button "Customize Design" at bounding box center [270, 52] width 68 height 13
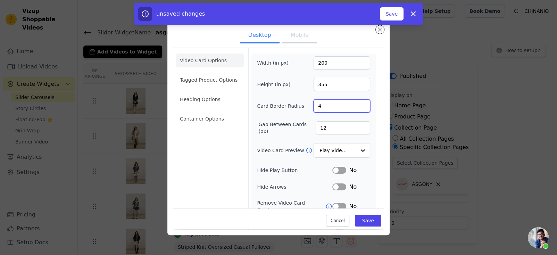
click at [324, 105] on input "4" at bounding box center [342, 105] width 57 height 13
type input "20"
click at [282, 137] on div "Width (in px) 200 Height (in px) 355 Card Border Radius 20 Gap Between Cards (p…" at bounding box center [313, 159] width 113 height 207
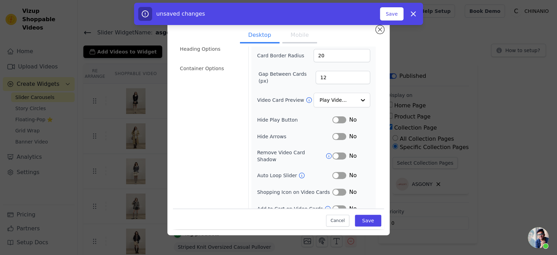
scroll to position [59, 0]
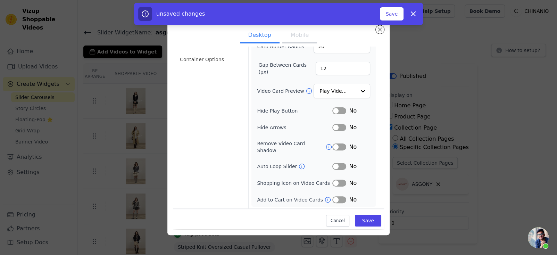
click at [336, 149] on button "Label" at bounding box center [339, 146] width 14 height 7
click at [339, 202] on button "Label" at bounding box center [339, 199] width 14 height 7
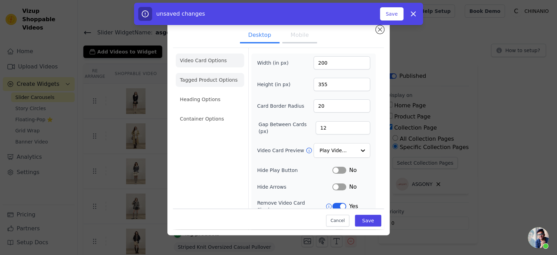
click at [224, 81] on li "Tagged Product Options" at bounding box center [210, 80] width 68 height 14
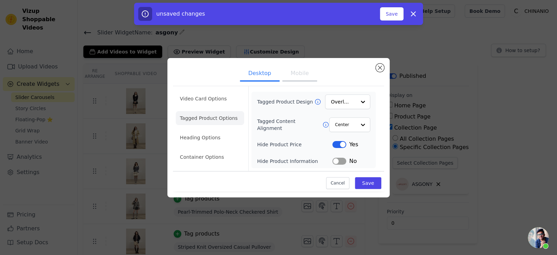
click at [340, 145] on button "Label" at bounding box center [339, 144] width 14 height 7
click at [214, 140] on li "Heading Options" at bounding box center [210, 138] width 68 height 14
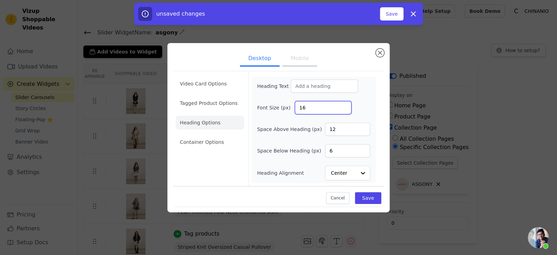
click at [311, 108] on input "16" at bounding box center [323, 107] width 57 height 13
type input "25"
click at [304, 86] on input "Heading Text" at bounding box center [324, 86] width 67 height 13
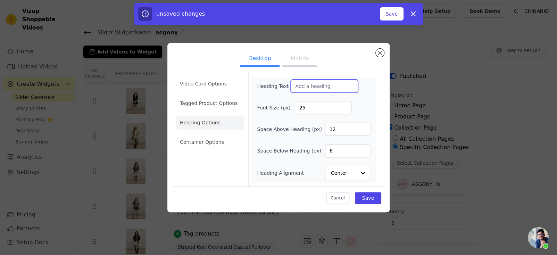
paste input "2025AW Napfairytale Daydream Fairy Tale"
type input "2025AW Napfairytale Daydream Fairy Tale"
click at [219, 139] on li "Container Options" at bounding box center [210, 142] width 68 height 14
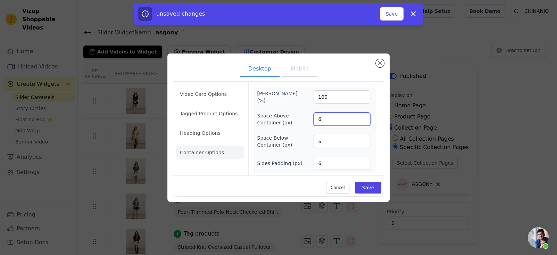
drag, startPoint x: 324, startPoint y: 121, endPoint x: 316, endPoint y: 120, distance: 8.1
click at [316, 120] on input "6" at bounding box center [342, 119] width 57 height 13
type input "0"
click at [227, 92] on li "Video Card Options" at bounding box center [210, 94] width 68 height 14
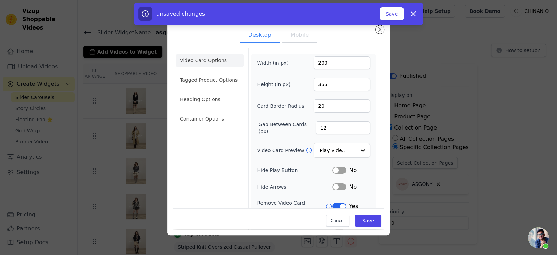
click at [298, 36] on button "Mobile" at bounding box center [299, 35] width 35 height 15
click at [224, 80] on li "Tagged Product Options" at bounding box center [210, 80] width 68 height 14
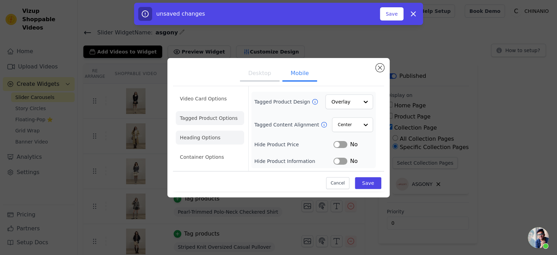
click at [202, 133] on li "Heading Options" at bounding box center [210, 138] width 68 height 14
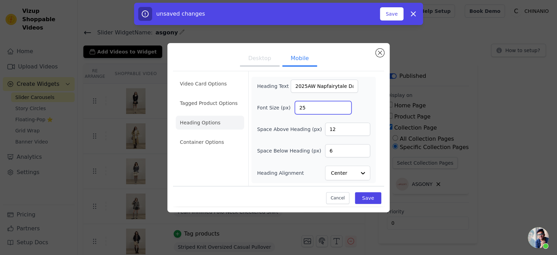
click at [306, 107] on input "25" at bounding box center [323, 107] width 57 height 13
type input "16"
click at [216, 147] on li "Container Options" at bounding box center [210, 142] width 68 height 14
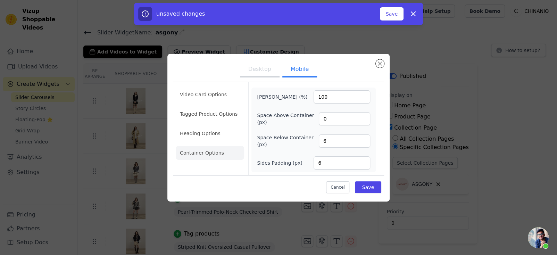
click at [230, 169] on div "Video Card Options Tagged Product Options Heading Options Container Options" at bounding box center [210, 128] width 68 height 93
click at [371, 186] on button "Save" at bounding box center [368, 187] width 26 height 12
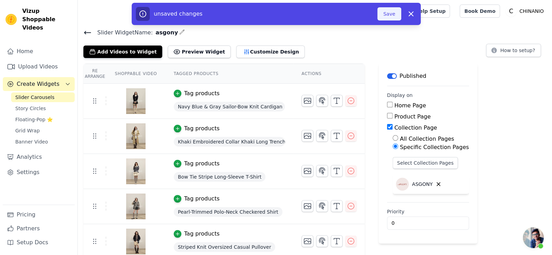
click at [380, 15] on button "Save" at bounding box center [389, 13] width 24 height 13
click at [375, 17] on div at bounding box center [242, 11] width 319 height 22
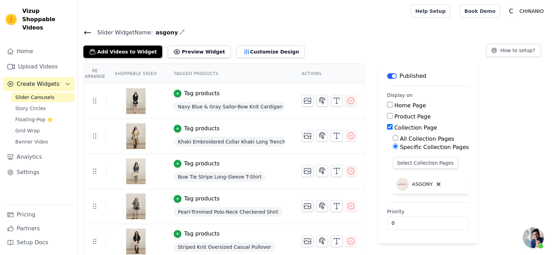
click at [27, 80] on button "Create Widgets" at bounding box center [39, 84] width 72 height 14
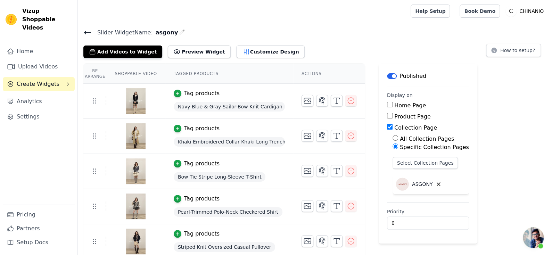
click at [39, 80] on span "Create Widgets" at bounding box center [38, 84] width 43 height 8
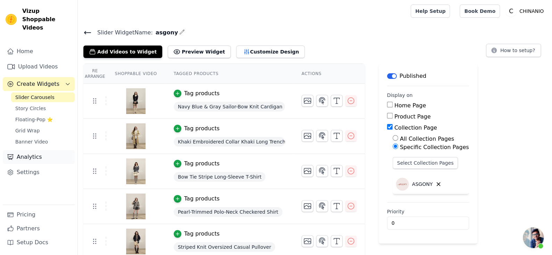
click at [29, 150] on link "Analytics" at bounding box center [39, 157] width 72 height 14
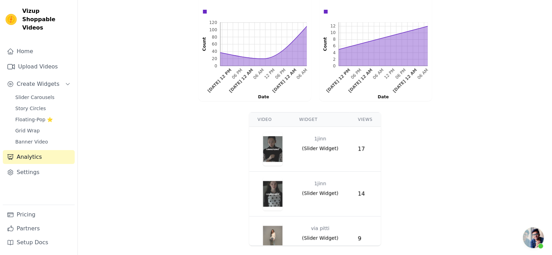
click at [428, 159] on div "Video Widget Views 1jinn ( Slider Widget ) 17 1jinn ( Slider Widget ) 14 via pi…" at bounding box center [315, 178] width 474 height 139
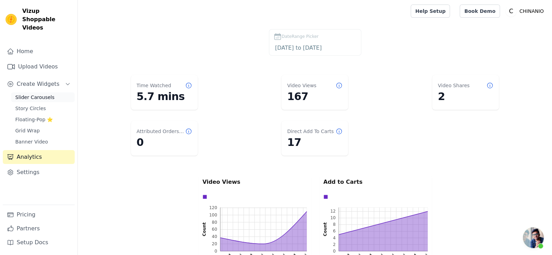
click at [35, 94] on span "Slider Carousels" at bounding box center [34, 97] width 39 height 7
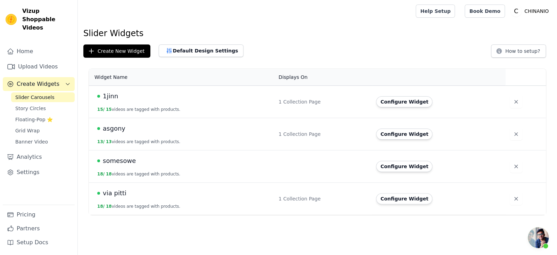
click at [124, 142] on button "13 / 13 videos are tagged with products." at bounding box center [138, 142] width 83 height 6
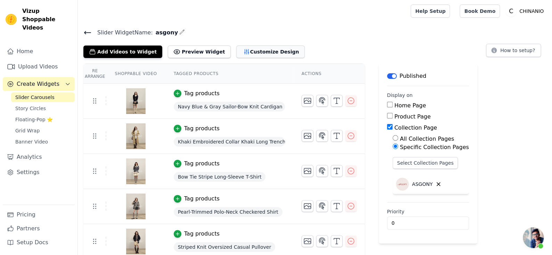
click at [244, 50] on button "Customize Design" at bounding box center [270, 52] width 68 height 13
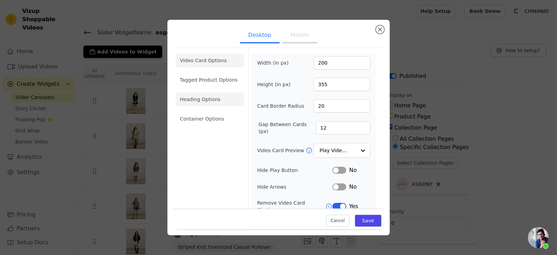
click at [212, 94] on li "Heading Options" at bounding box center [210, 99] width 68 height 14
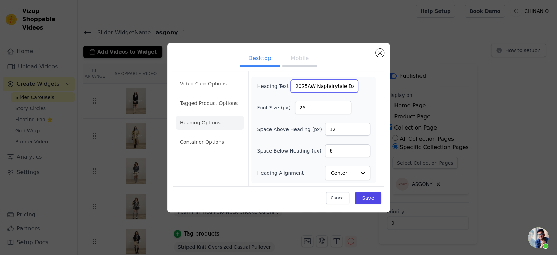
click at [299, 87] on input "2025AW Napfairytale Daydream Fairy Tale" at bounding box center [324, 86] width 67 height 13
click at [298, 85] on input "2025AW Napfairytale Daydream Fairy Tale" at bounding box center [324, 86] width 67 height 13
click at [294, 87] on input "2025AW Napfairytale Daydream Fairy Tale" at bounding box center [324, 86] width 67 height 13
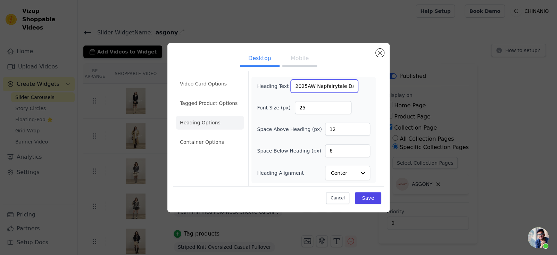
click at [294, 87] on input "2025AW Napfairytale Daydream Fairy Tale" at bounding box center [324, 86] width 67 height 13
click at [381, 53] on button "Close modal" at bounding box center [380, 53] width 8 height 8
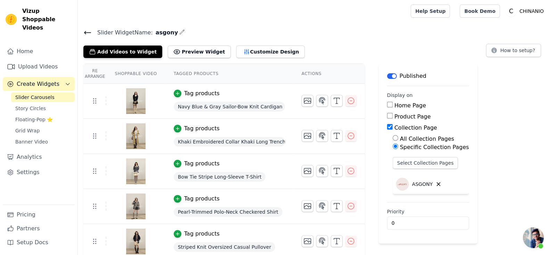
click at [45, 94] on span "Slider Carousels" at bounding box center [34, 97] width 39 height 7
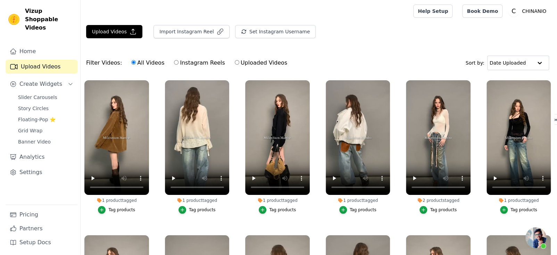
scroll to position [511, 0]
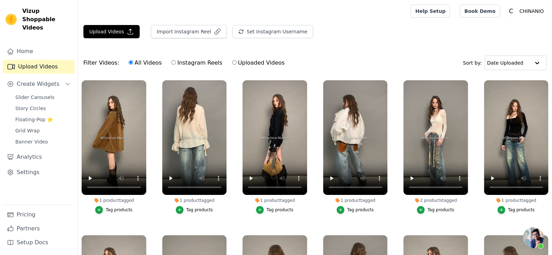
click at [43, 60] on link "Upload Videos" at bounding box center [39, 67] width 72 height 14
click at [33, 94] on span "Slider Carousels" at bounding box center [34, 97] width 39 height 7
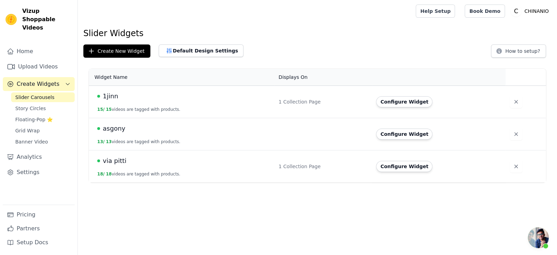
drag, startPoint x: 280, startPoint y: 167, endPoint x: 276, endPoint y: 166, distance: 3.6
click at [278, 166] on td "1 Collection Page" at bounding box center [323, 166] width 98 height 32
click at [126, 165] on div "via pitti" at bounding box center [183, 161] width 173 height 10
click at [119, 160] on span "via pitti" at bounding box center [115, 161] width 24 height 10
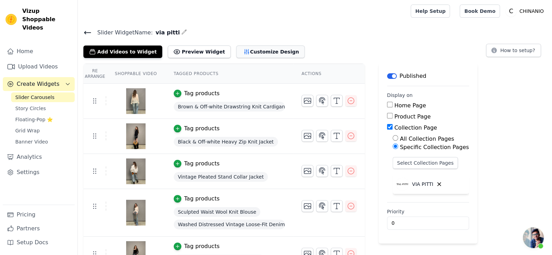
click at [268, 52] on button "Customize Design" at bounding box center [270, 52] width 68 height 13
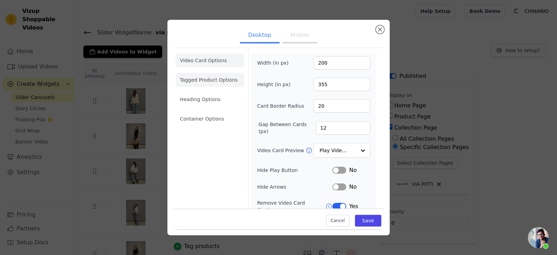
click at [222, 74] on li "Tagged Product Options" at bounding box center [210, 80] width 68 height 14
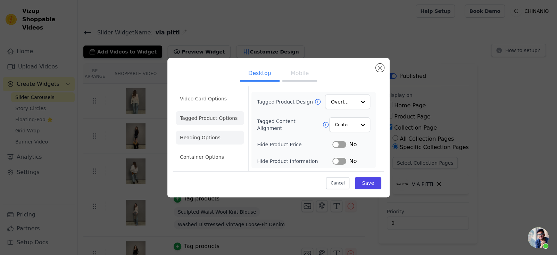
click at [209, 138] on li "Heading Options" at bounding box center [210, 138] width 68 height 14
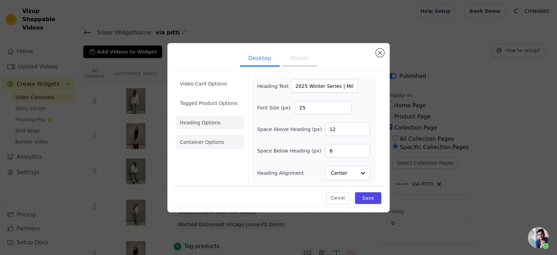
click at [215, 139] on li "Container Options" at bounding box center [210, 142] width 68 height 14
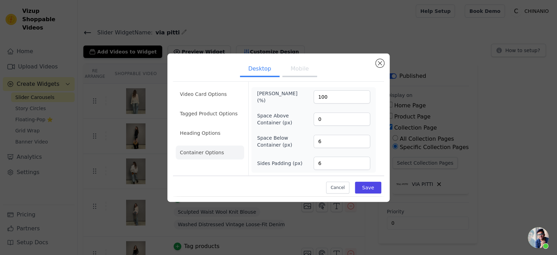
click at [291, 68] on button "Mobile" at bounding box center [299, 69] width 35 height 15
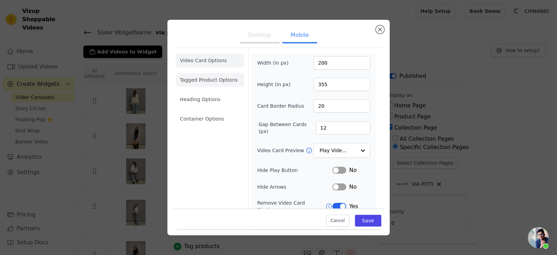
click at [228, 82] on li "Tagged Product Options" at bounding box center [210, 80] width 68 height 14
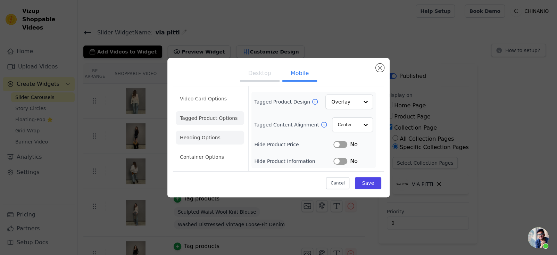
click at [221, 137] on li "Heading Options" at bounding box center [210, 138] width 68 height 14
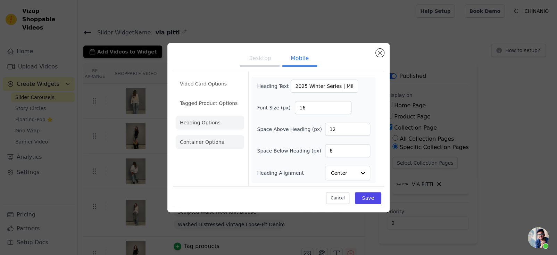
click at [203, 140] on li "Container Options" at bounding box center [210, 142] width 68 height 14
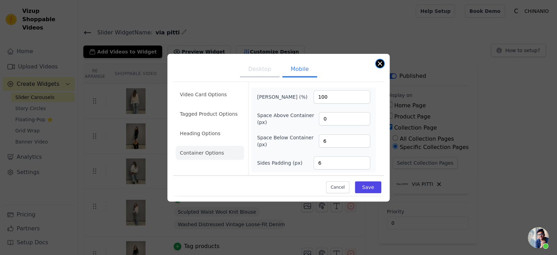
click at [382, 65] on button "Close modal" at bounding box center [380, 63] width 8 height 8
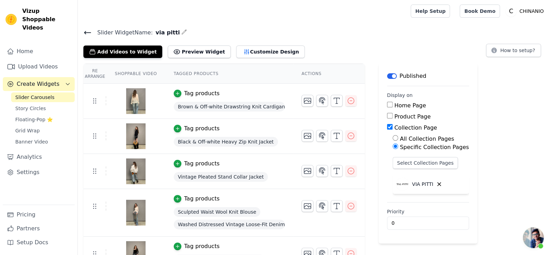
drag, startPoint x: 51, startPoint y: 91, endPoint x: 57, endPoint y: 88, distance: 6.7
click at [51, 94] on span "Slider Carousels" at bounding box center [34, 97] width 39 height 7
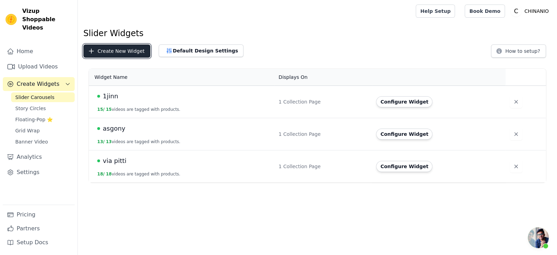
click at [109, 51] on button "Create New Widget" at bounding box center [116, 50] width 67 height 13
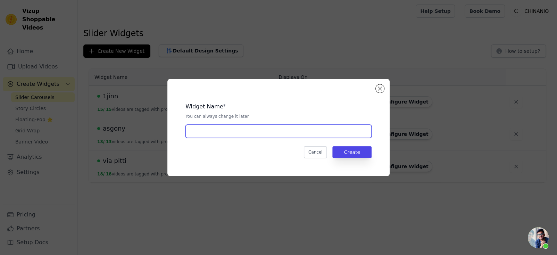
click at [280, 134] on input "text" at bounding box center [279, 131] width 186 height 13
type input "somesowe"
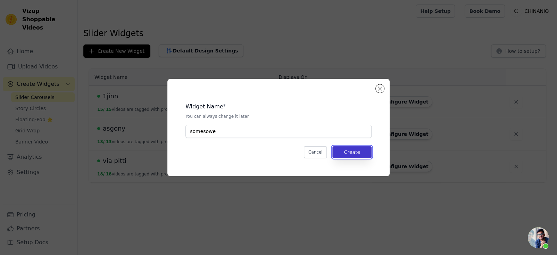
click at [365, 149] on button "Create" at bounding box center [351, 152] width 39 height 12
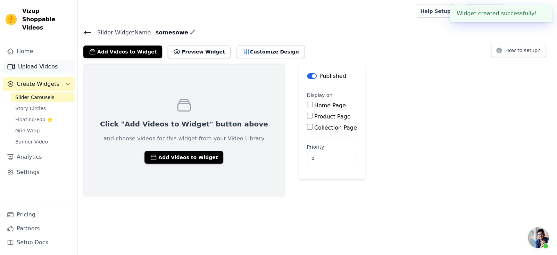
click at [41, 60] on link "Upload Videos" at bounding box center [39, 67] width 72 height 14
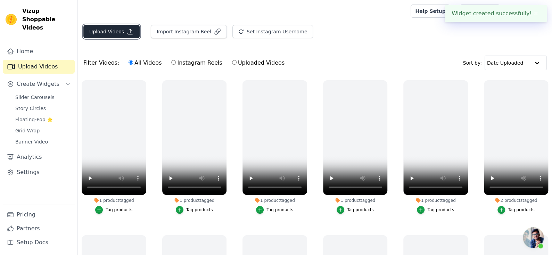
click at [127, 31] on icon "button" at bounding box center [130, 31] width 7 height 7
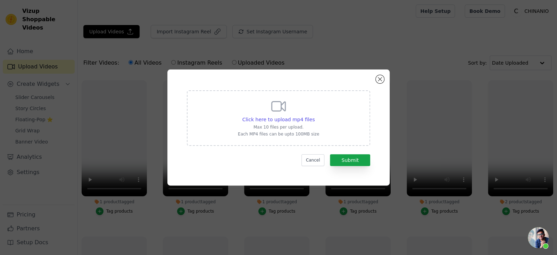
click at [296, 110] on div "Click here to upload mp4 files Max 10 files per upload. Each MP4 files can be u…" at bounding box center [278, 117] width 81 height 39
click at [314, 116] on input "Click here to upload mp4 files Max 10 files per upload. Each MP4 files can be u…" at bounding box center [314, 116] width 0 height 0
type input "C:\fakepath\SOMESOWE 巴恩风复古麂皮棒球夹克-淘宝网.mp4"
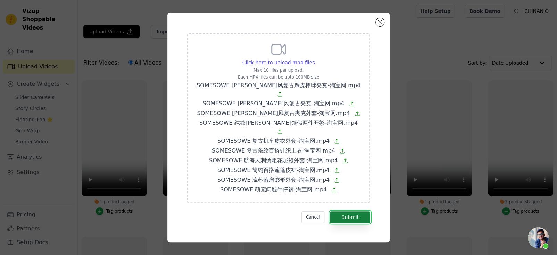
click at [352, 211] on button "Submit" at bounding box center [350, 217] width 40 height 12
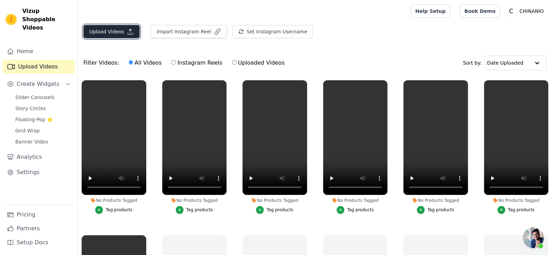
click at [112, 31] on button "Upload Videos" at bounding box center [111, 31] width 56 height 13
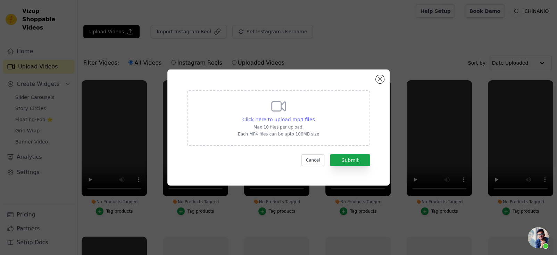
click at [270, 119] on span "Click here to upload mp4 files" at bounding box center [279, 120] width 73 height 6
click at [314, 116] on input "Click here to upload mp4 files Max 10 files per upload. Each MP4 files can be u…" at bounding box center [314, 116] width 0 height 0
type input "C:\fakepath\SOMESOWE 萌宠派对连帽卫衣-淘宝网.mp4"
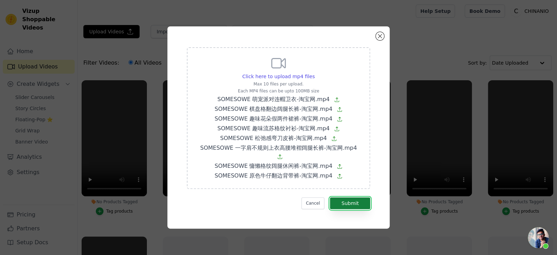
click at [342, 198] on button "Submit" at bounding box center [350, 203] width 40 height 12
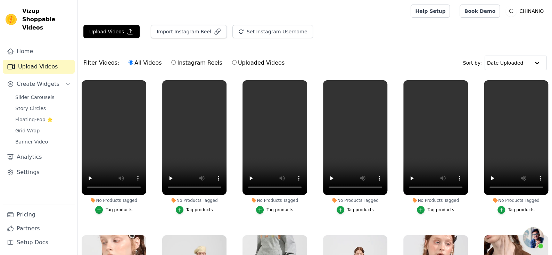
click at [536, 238] on span "开放式聊天" at bounding box center [533, 237] width 21 height 21
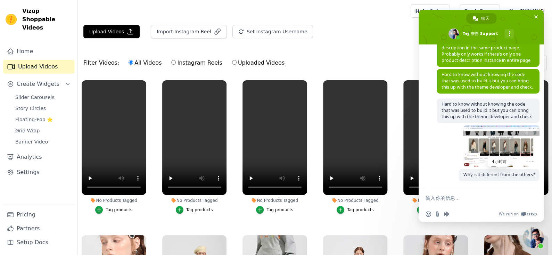
scroll to position [511, 0]
click at [530, 237] on span "关闭聊天" at bounding box center [533, 237] width 21 height 21
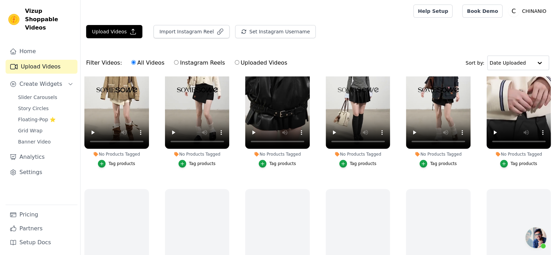
scroll to position [312, 0]
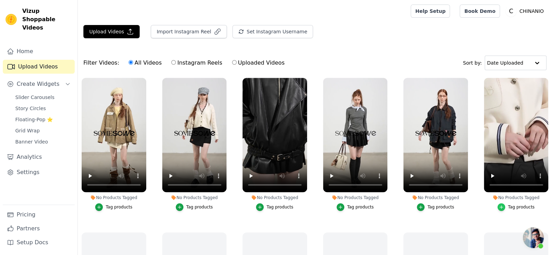
click at [499, 207] on div "button" at bounding box center [502, 207] width 8 height 8
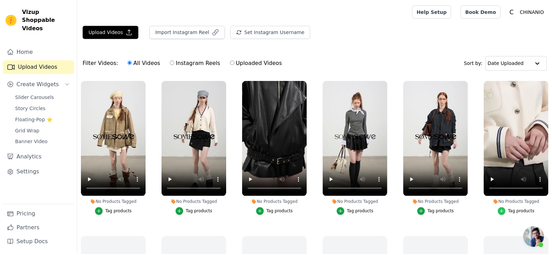
scroll to position [316, 0]
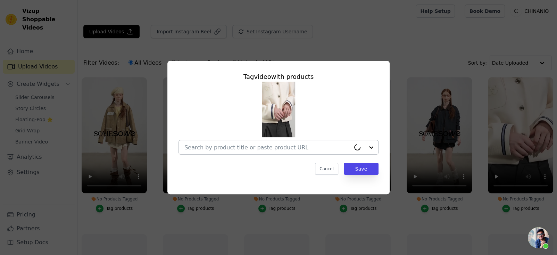
click at [274, 149] on input "No Products Tagged Tag video with products Cancel Save Tag products" at bounding box center [267, 147] width 166 height 7
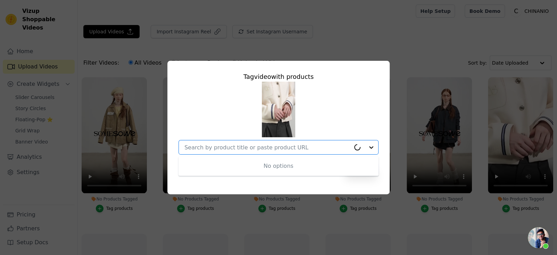
paste input "Nautical Embroidery Tweed Jacket"
type input "Nautical Embroidery Tweed Jacket"
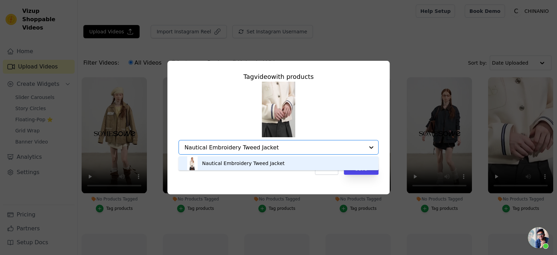
click at [291, 162] on div "Nautical Embroidery Tweed Jacket" at bounding box center [279, 163] width 186 height 14
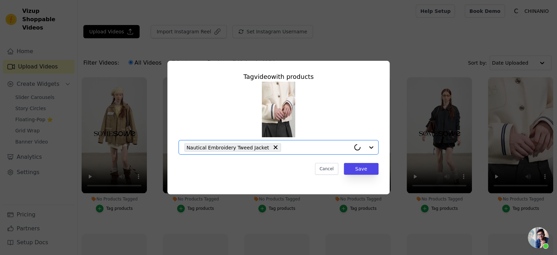
click at [278, 175] on div "Tag video with products Option Nautical Embroidery Tweed Jacket, selected. Sele…" at bounding box center [278, 123] width 211 height 114
click at [344, 171] on div "Cancel Save" at bounding box center [279, 169] width 200 height 12
click at [349, 171] on button "Save" at bounding box center [361, 169] width 35 height 12
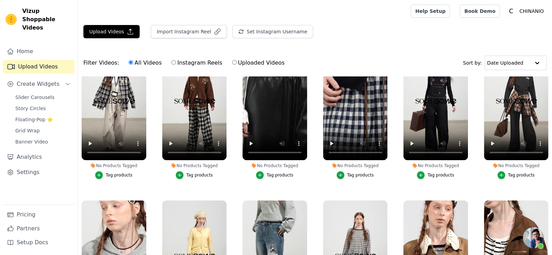
scroll to position [0, 0]
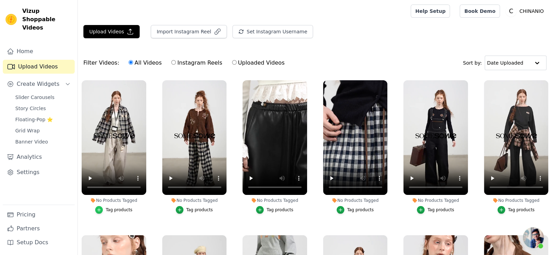
click at [96, 210] on div "button" at bounding box center [99, 210] width 8 height 8
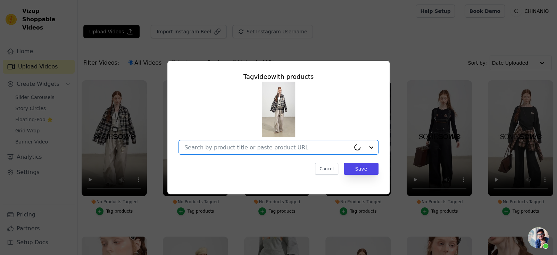
click at [271, 149] on input "No Products Tagged Tag video with products Option undefined, selected. Cancel S…" at bounding box center [267, 147] width 166 height 7
paste input "Blue & Red Fringed Plaid Shirt"
type input "Blue & Red Fringed Plaid Shirt"
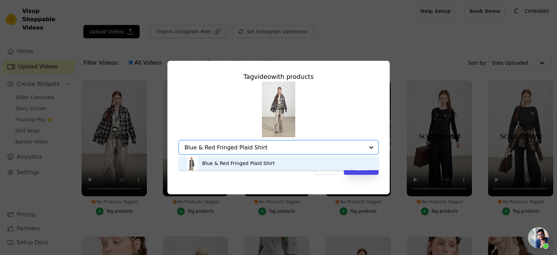
click at [273, 163] on div "Blue & Red Fringed Plaid Shirt" at bounding box center [279, 163] width 186 height 14
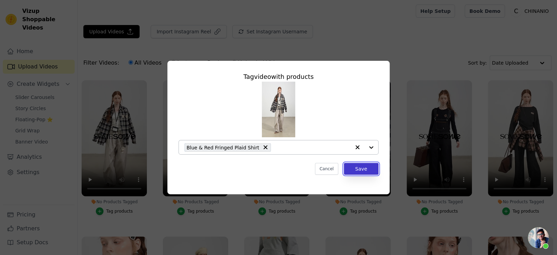
click at [366, 167] on button "Save" at bounding box center [361, 169] width 35 height 12
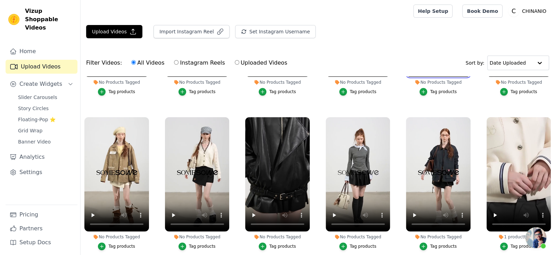
scroll to position [278, 0]
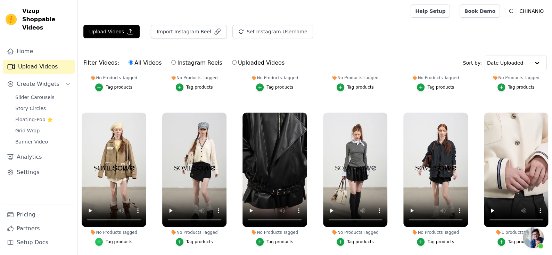
click at [98, 239] on icon "button" at bounding box center [99, 241] width 5 height 5
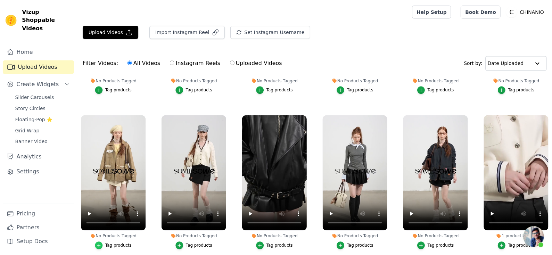
scroll to position [281, 0]
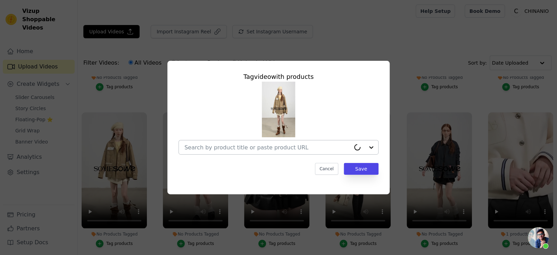
click at [252, 142] on div at bounding box center [267, 147] width 166 height 14
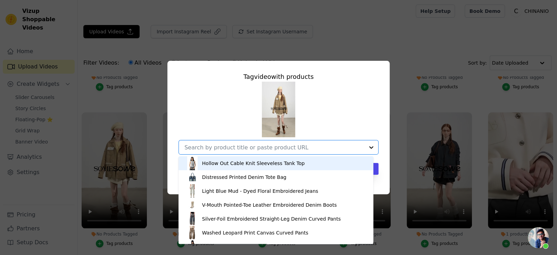
paste input "Fringed Drop-Shoulder Jacket"
type input "Fringed Drop-Shoulder Jacket"
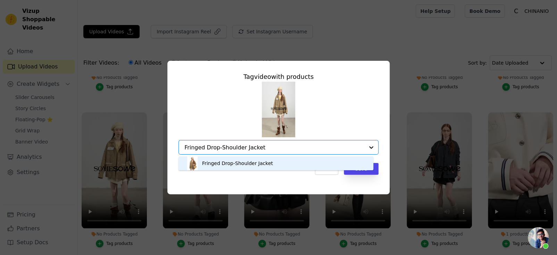
click at [271, 161] on div "Fringed Drop-Shoulder Jacket" at bounding box center [237, 163] width 71 height 7
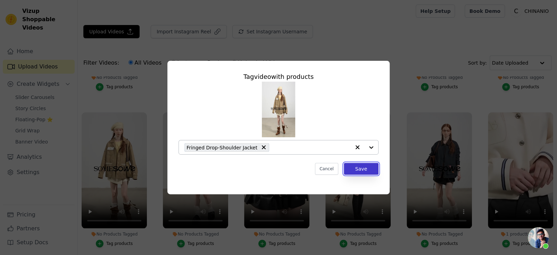
click at [354, 169] on button "Save" at bounding box center [361, 169] width 35 height 12
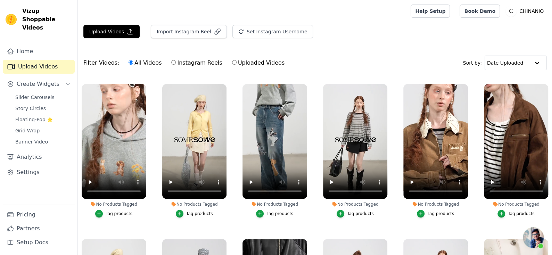
scroll to position [139, 0]
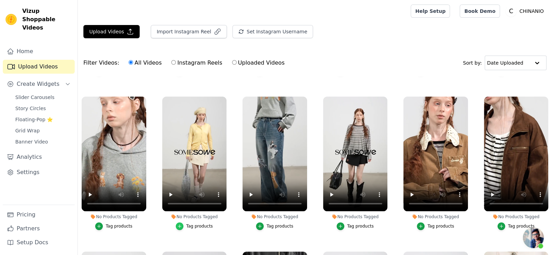
click at [179, 224] on icon "button" at bounding box center [179, 225] width 3 height 3
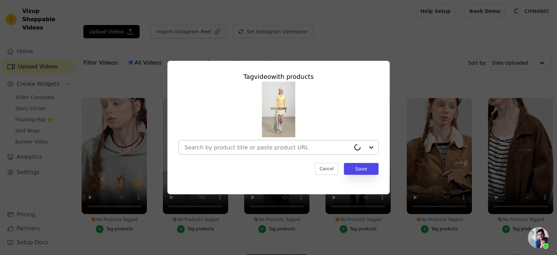
click at [269, 149] on input "No Products Tagged Tag video with products Cancel Save Tag products" at bounding box center [267, 147] width 166 height 7
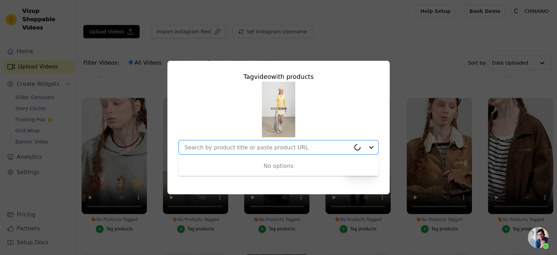
paste input "White & Black Floral Layered Shorts"
type input "White & Black Floral Layered Shorts"
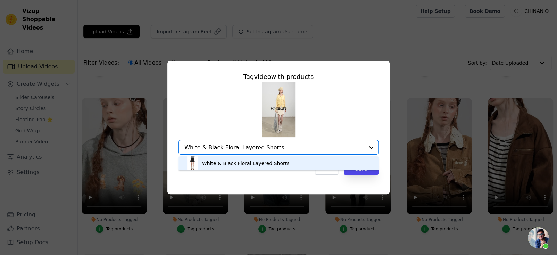
click at [272, 164] on div "White & Black Floral Layered Shorts" at bounding box center [246, 163] width 88 height 7
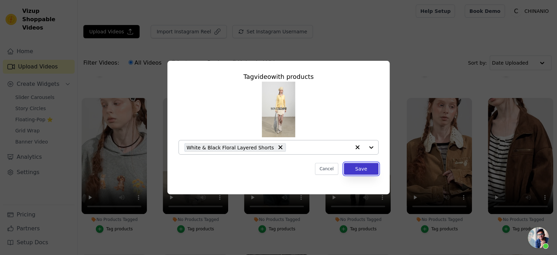
click at [352, 172] on button "Save" at bounding box center [361, 169] width 35 height 12
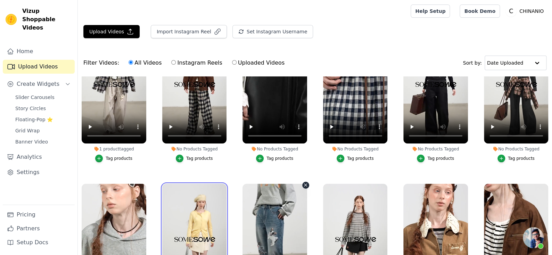
scroll to position [0, 0]
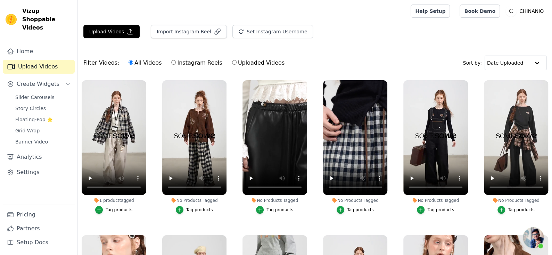
click at [412, 207] on div "Tag products" at bounding box center [435, 210] width 65 height 8
click at [413, 207] on div "Tag products" at bounding box center [435, 210] width 65 height 8
click at [419, 208] on icon "button" at bounding box center [420, 209] width 3 height 3
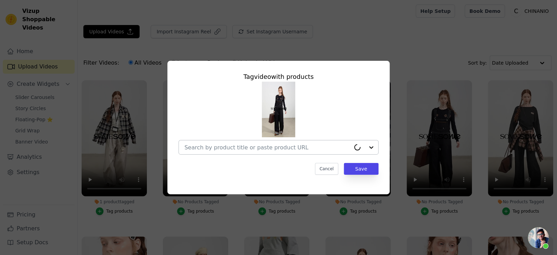
click at [288, 143] on div at bounding box center [267, 147] width 166 height 14
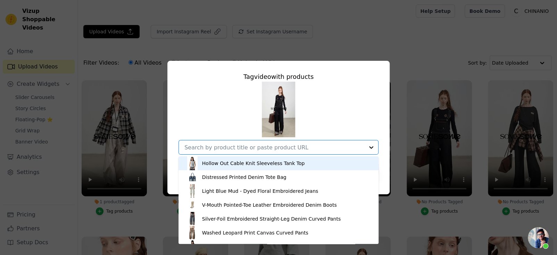
paste input "Raw Denim Cuffed Overalls"
type input "Raw Denim Cuffed Overalls"
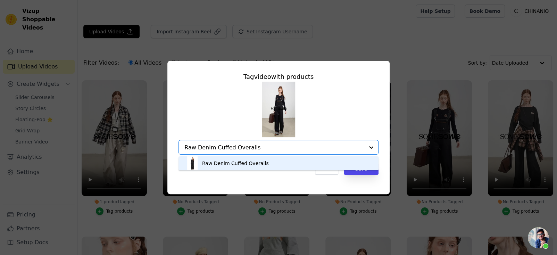
click at [264, 162] on div "Raw Denim Cuffed Overalls" at bounding box center [235, 163] width 67 height 7
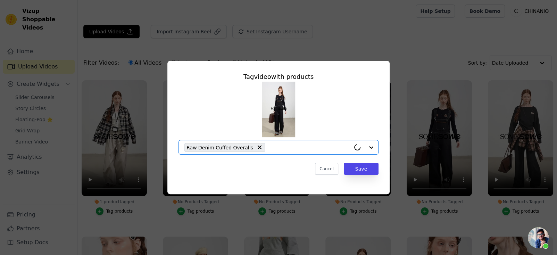
click at [269, 173] on div "Cancel Save" at bounding box center [279, 169] width 200 height 12
click at [362, 167] on button "Save" at bounding box center [361, 169] width 35 height 12
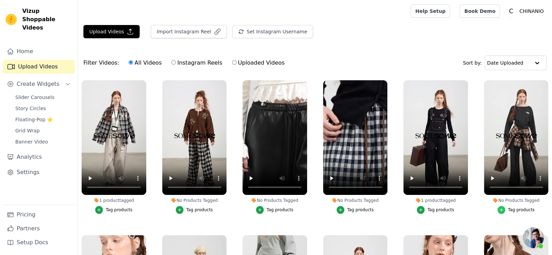
click at [499, 209] on icon "button" at bounding box center [501, 209] width 5 height 5
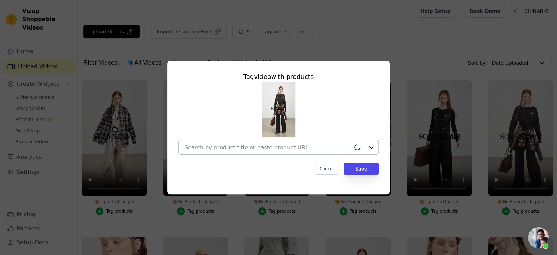
click at [261, 149] on input "No Products Tagged Tag video with products Cancel Save Tag products" at bounding box center [267, 147] width 166 height 7
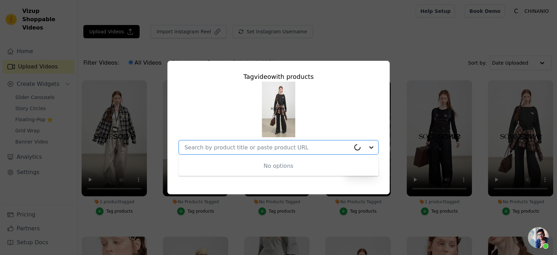
paste input "Off-Shoulder Irregular Blouse & Pleated Pants Set"
type input "Off-Shoulder Irregular Blouse & Pleated Pants Set"
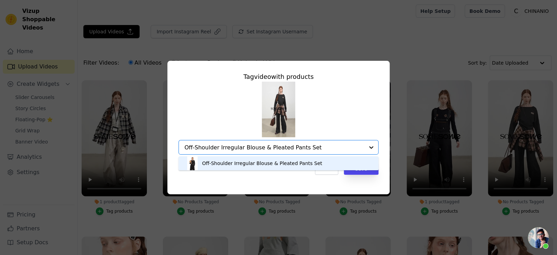
click at [302, 161] on div "Off-Shoulder Irregular Blouse & Pleated Pants Set" at bounding box center [262, 163] width 120 height 7
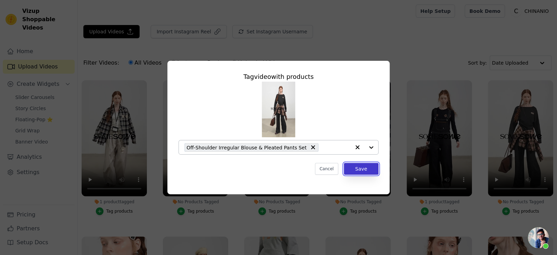
click at [356, 172] on button "Save" at bounding box center [361, 169] width 35 height 12
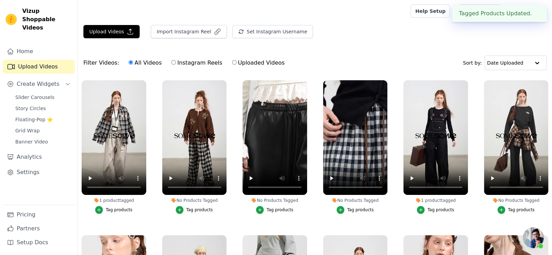
click at [408, 46] on div "Upload Videos Import Instagram Reel Set Instagram Username Import Latest IG Ree…" at bounding box center [315, 167] width 474 height 284
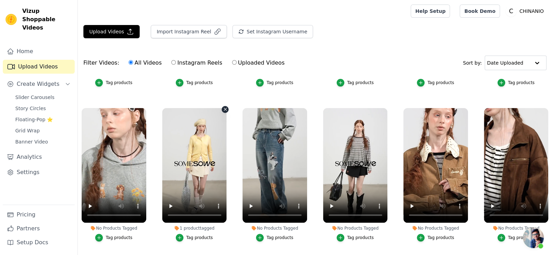
scroll to position [139, 0]
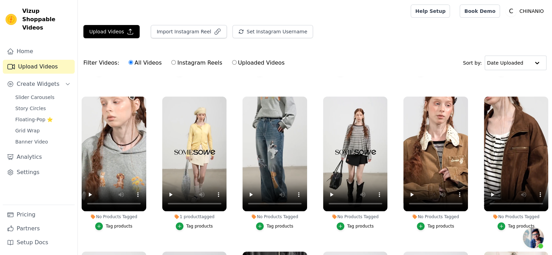
click at [102, 219] on li "No Products Tagged Tag products" at bounding box center [114, 163] width 65 height 133
click at [102, 222] on div "button" at bounding box center [99, 226] width 8 height 8
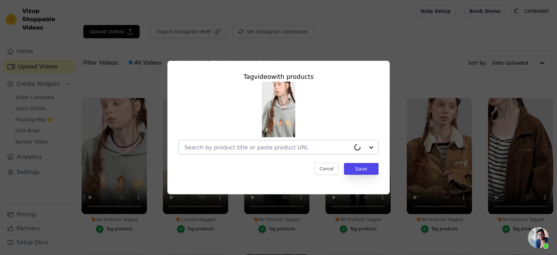
click at [230, 144] on input "No Products Tagged Tag video with products Cancel Save Tag products" at bounding box center [267, 147] width 166 height 7
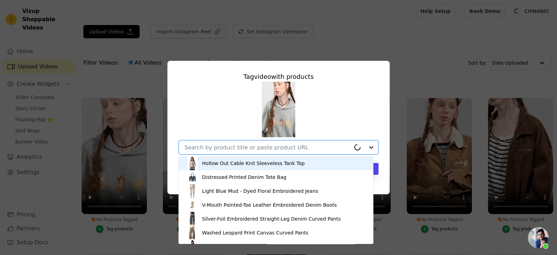
paste input "Gray & Brown Pet Party Hoodie"
type input "Gray & Brown Pet Party Hoodie"
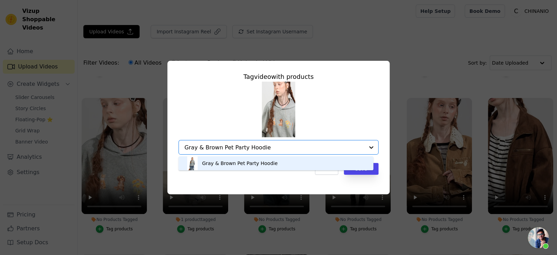
click at [279, 165] on div "Gray & Brown Pet Party Hoodie" at bounding box center [276, 163] width 181 height 14
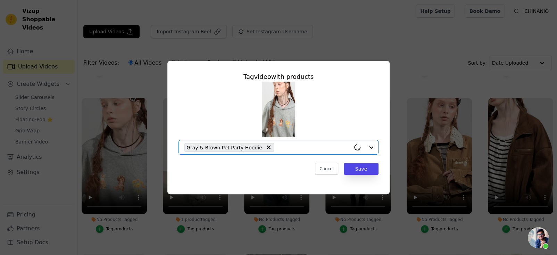
click at [276, 183] on div "Tag video with products Option Gray & Brown Pet Party Hoodie, selected. Select …" at bounding box center [278, 127] width 222 height 133
click at [368, 166] on button "Save" at bounding box center [361, 169] width 35 height 12
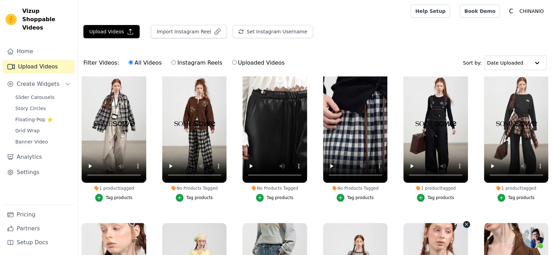
scroll to position [0, 0]
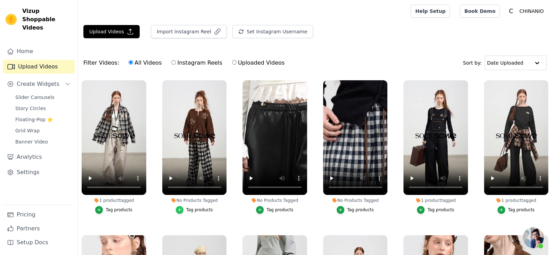
click at [181, 207] on icon "button" at bounding box center [179, 209] width 5 height 5
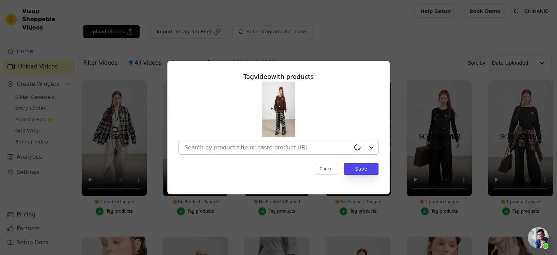
click at [274, 146] on input "No Products Tagged Tag video with products Cancel Save Tag products" at bounding box center [267, 147] width 166 height 7
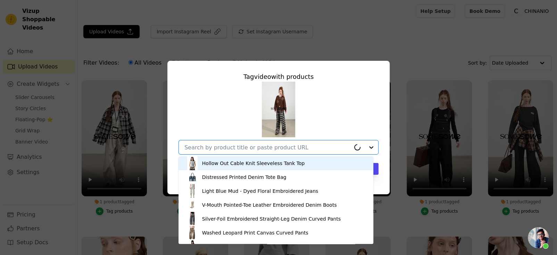
paste input "Blue Relaxed Plaid Wide-Leg Pants"
type input "Blue Relaxed Plaid Wide-Leg Pants"
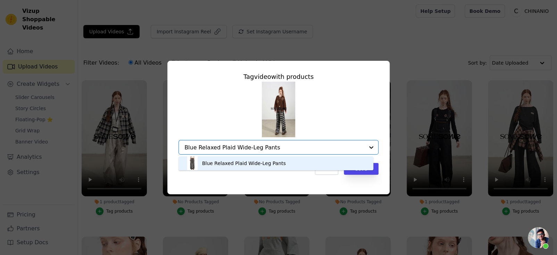
click at [288, 162] on div "Blue Relaxed Plaid Wide-Leg Pants" at bounding box center [276, 163] width 181 height 14
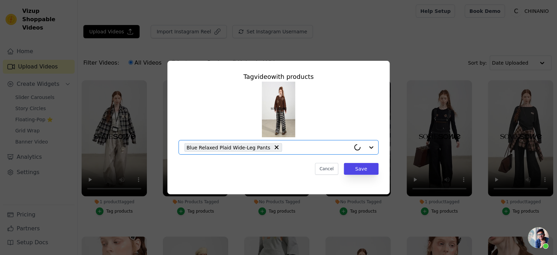
click at [289, 179] on div "Tag video with products Option Blue Relaxed Plaid Wide-Leg Pants, selected. Sel…" at bounding box center [278, 123] width 211 height 114
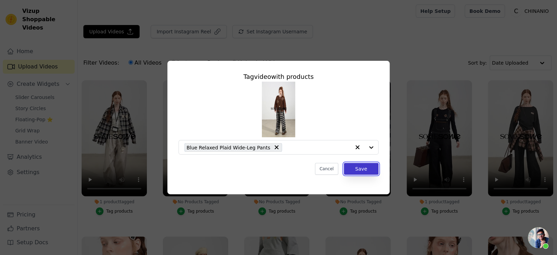
click at [358, 169] on button "Save" at bounding box center [361, 169] width 35 height 12
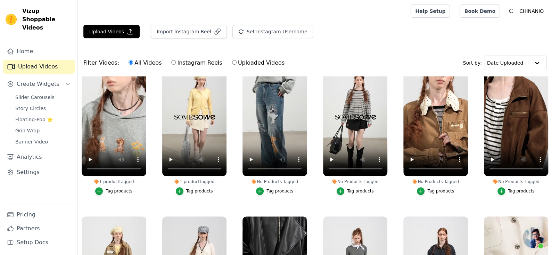
click at [343, 187] on button "Tag products" at bounding box center [355, 191] width 37 height 8
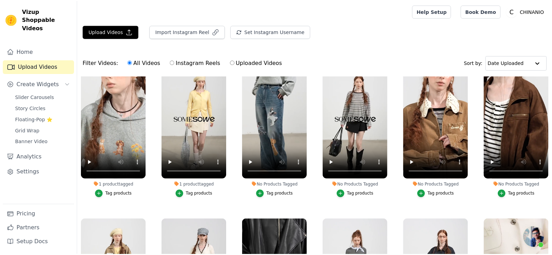
scroll to position [175, 0]
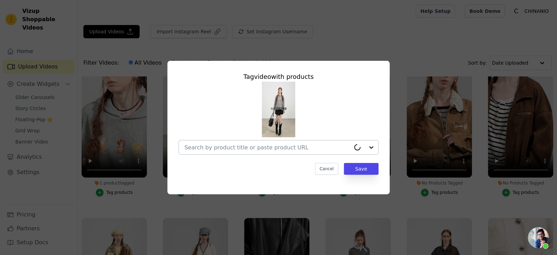
click at [289, 145] on input "No Products Tagged Tag video with products Cancel Save Tag products" at bounding box center [267, 147] width 166 height 7
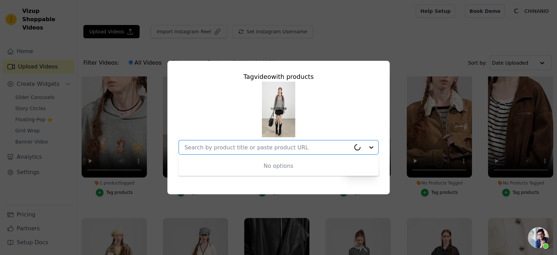
paste input "Vintage Striped Knit Blouse"
type input "Vintage Striped Knit Blouse"
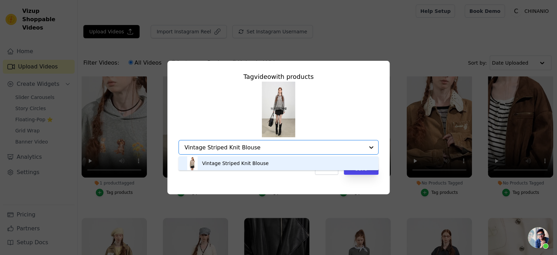
click at [289, 162] on div "Vintage Striped Knit Blouse" at bounding box center [279, 163] width 186 height 14
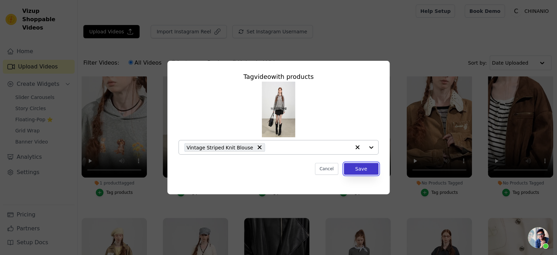
click at [360, 172] on button "Save" at bounding box center [361, 169] width 35 height 12
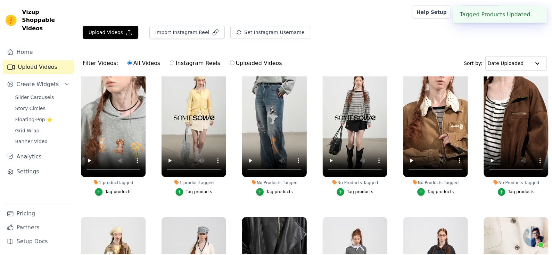
scroll to position [174, 0]
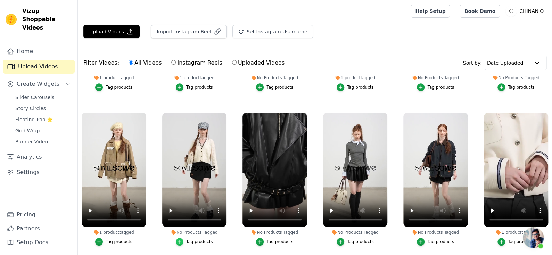
click at [177, 238] on div "button" at bounding box center [180, 242] width 8 height 8
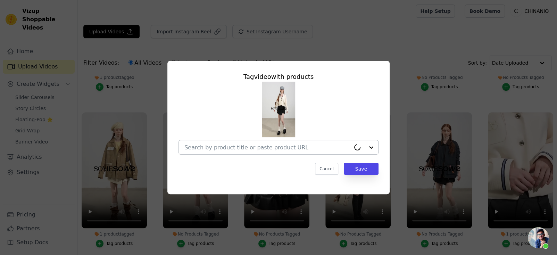
click at [282, 142] on div at bounding box center [267, 147] width 166 height 14
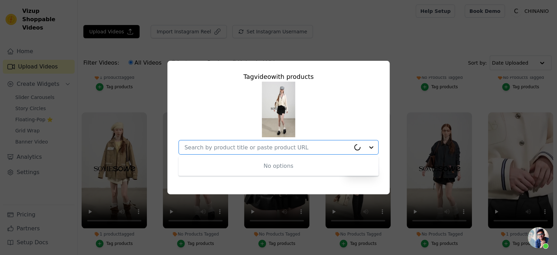
paste input "White Lace V-Neck Layered Cardigan"
type input "White Lace V-Neck Layered Cardigan"
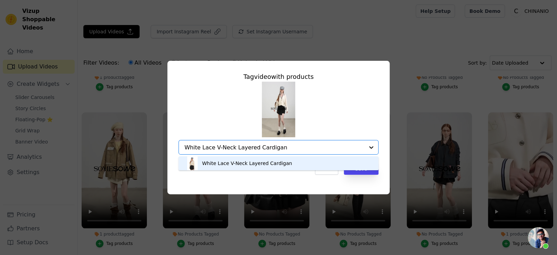
click at [283, 163] on div "White Lace V-Neck Layered Cardigan" at bounding box center [247, 163] width 90 height 7
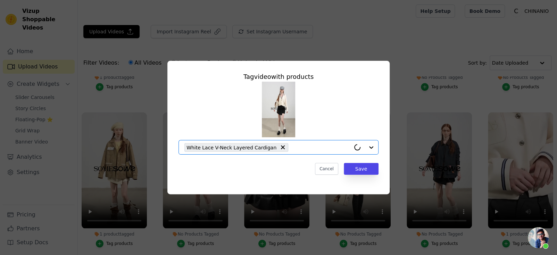
click at [284, 172] on div "Cancel Save" at bounding box center [279, 169] width 200 height 12
click at [363, 169] on button "Save" at bounding box center [361, 169] width 35 height 12
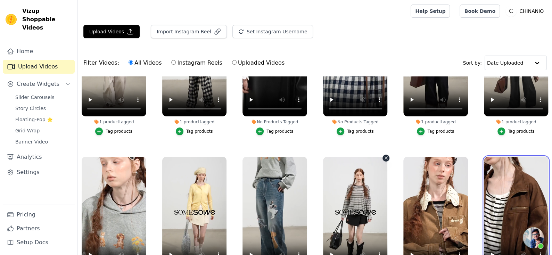
scroll to position [139, 0]
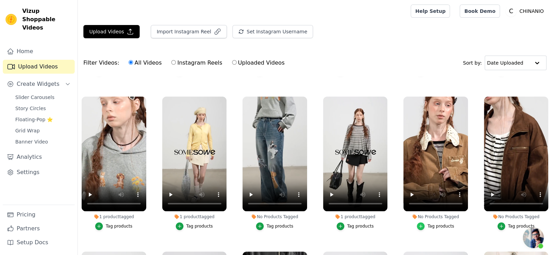
click at [419, 224] on icon "button" at bounding box center [420, 226] width 5 height 5
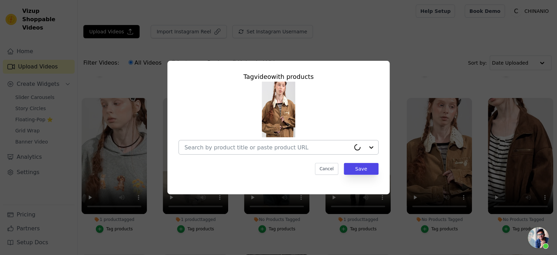
click at [338, 151] on div at bounding box center [267, 147] width 166 height 14
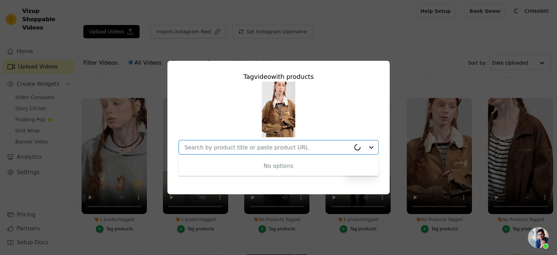
paste input "Brown Barn-Style Vintage Jacket"
type input "Brown Barn-Style Vintage Jacket"
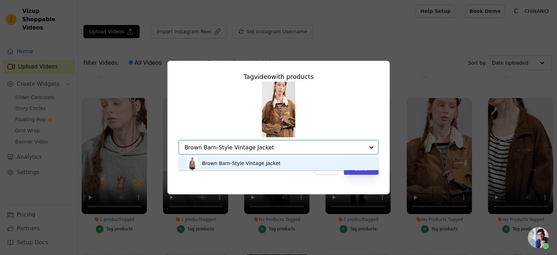
click at [303, 159] on div "Brown Barn-Style Vintage Jacket" at bounding box center [279, 163] width 186 height 14
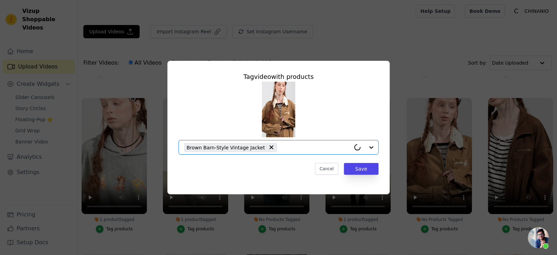
click at [287, 170] on div "Cancel Save" at bounding box center [279, 169] width 200 height 12
click at [358, 172] on button "Save" at bounding box center [361, 169] width 35 height 12
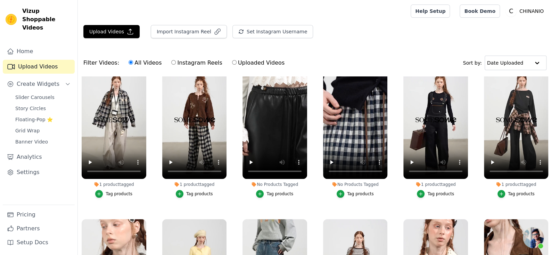
scroll to position [0, 0]
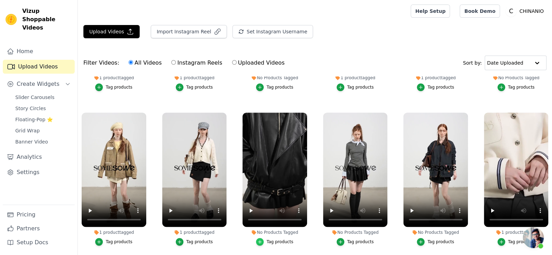
click at [257, 239] on icon "button" at bounding box center [259, 241] width 5 height 5
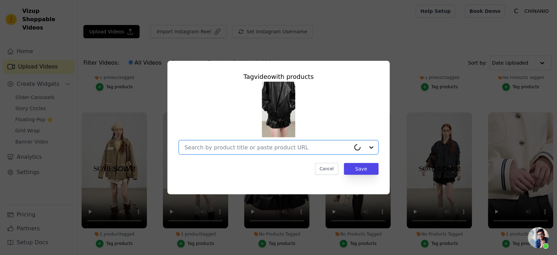
click at [283, 146] on input "No Products Tagged Tag video with products Option undefined, selected. Select i…" at bounding box center [267, 147] width 166 height 7
paste input "Black Vintage Moto Leather Jacket"
type input "Black Vintage Moto Leather Jacket"
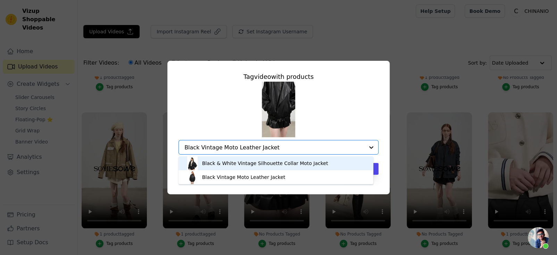
click at [305, 162] on div "Black & White Vintage Silhouette Collar Moto Jacket" at bounding box center [265, 163] width 126 height 7
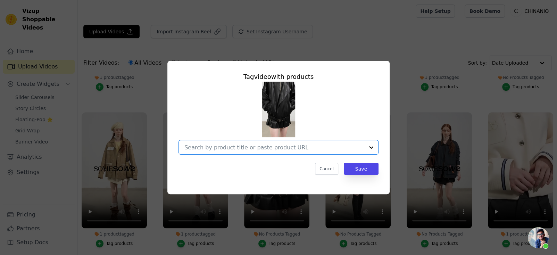
click at [298, 147] on input "No Products Tagged Tag video with products Option undefined, selected. Select i…" at bounding box center [274, 147] width 180 height 7
paste input "Black Vintage Moto Leather Jacket"
type input "Black Vintage Moto Leather Jacket"
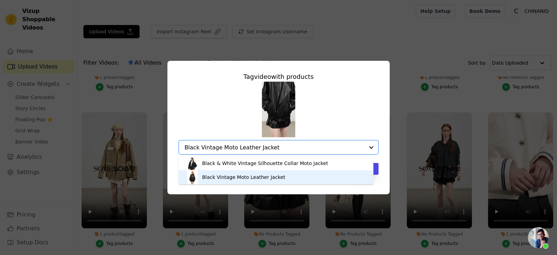
click at [265, 176] on div "Black Vintage Moto Leather Jacket" at bounding box center [243, 177] width 83 height 7
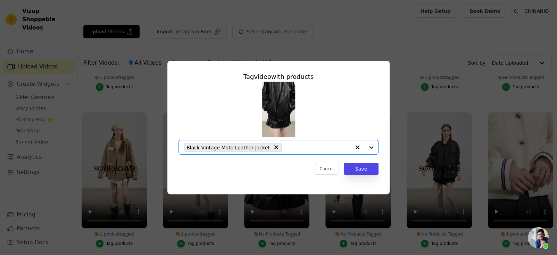
click at [276, 174] on div "Cancel Save" at bounding box center [279, 169] width 200 height 12
click at [362, 170] on button "Save" at bounding box center [361, 169] width 35 height 12
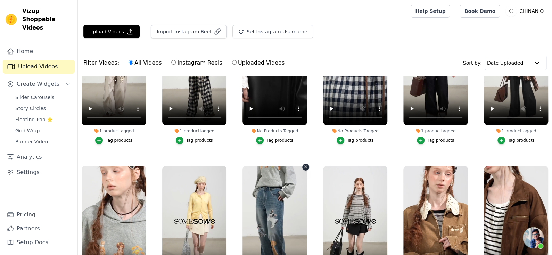
scroll to position [0, 0]
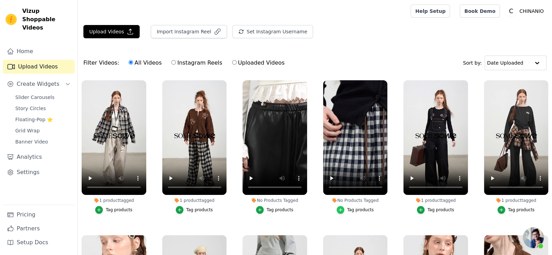
click at [338, 207] on icon "button" at bounding box center [340, 209] width 5 height 5
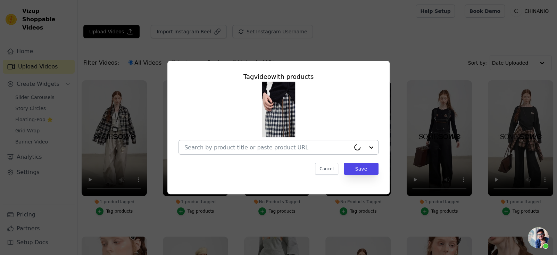
click at [267, 146] on input "No Products Tagged Tag video with products Cancel Save Tag products" at bounding box center [267, 147] width 166 height 7
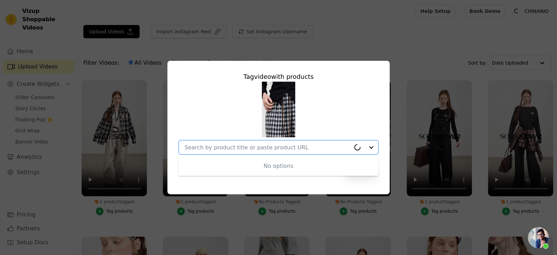
paste input "Blue Checkered Cuffed Wide-Leg Pants"
type input "Blue Checkered Cuffed Wide-Leg Pants"
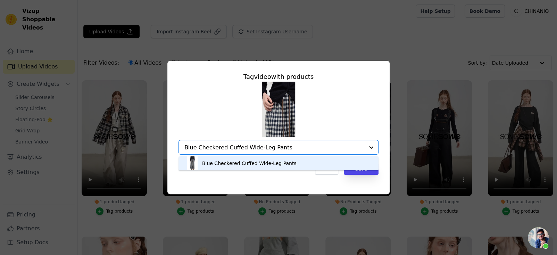
click at [297, 165] on div "Blue Checkered Cuffed Wide-Leg Pants" at bounding box center [279, 163] width 186 height 14
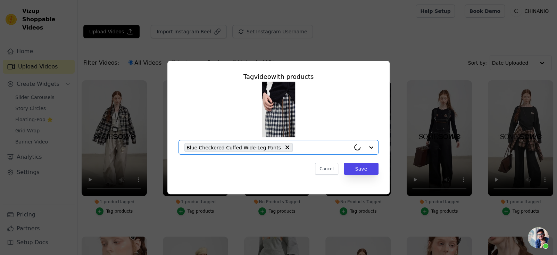
click at [294, 179] on div "Tag video with products Option Blue Checkered Cuffed Wide-Leg Pants, selected. …" at bounding box center [278, 123] width 211 height 114
click at [357, 170] on button "Save" at bounding box center [361, 169] width 35 height 12
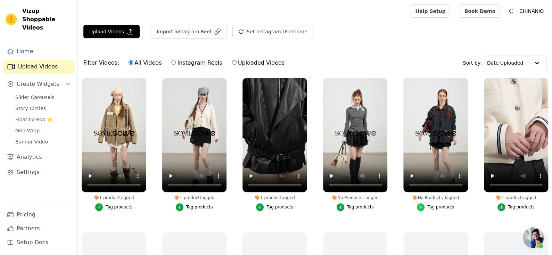
click at [417, 206] on div "button" at bounding box center [421, 207] width 8 height 8
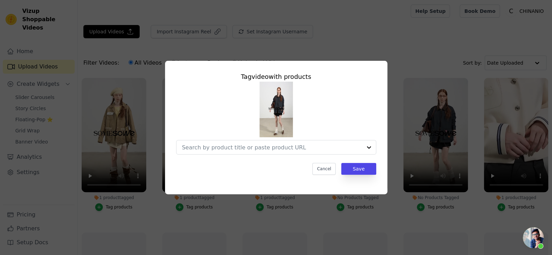
scroll to position [316, 0]
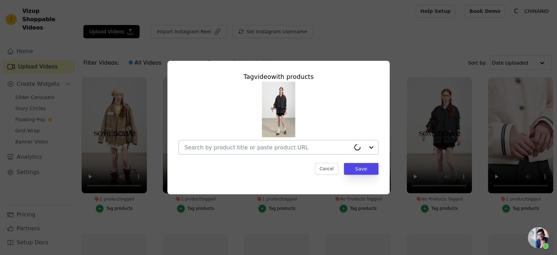
click at [285, 148] on input "No Products Tagged Tag video with products Cancel Save Tag products" at bounding box center [267, 147] width 166 height 7
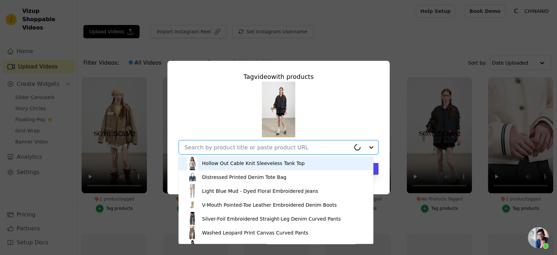
paste input "Barn-Style Vintage Jacket Coat"
type input "Barn-Style Vintage Jacket Coat"
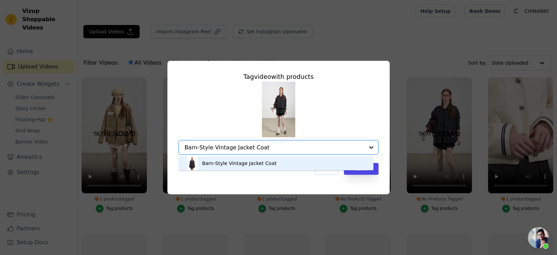
click at [278, 164] on div "Barn-Style Vintage Jacket Coat" at bounding box center [276, 163] width 181 height 14
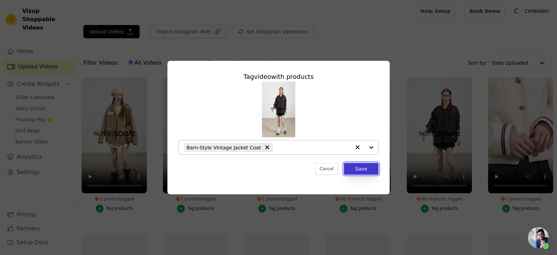
click at [368, 170] on button "Save" at bounding box center [361, 169] width 35 height 12
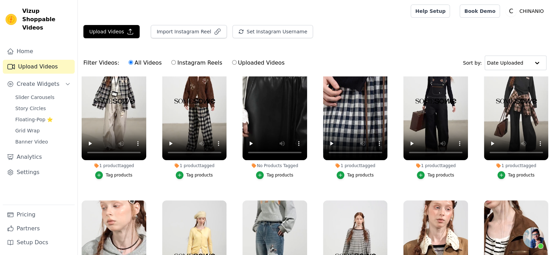
scroll to position [0, 0]
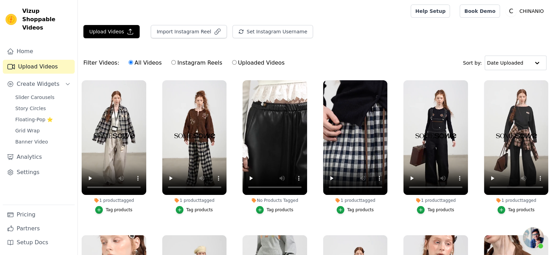
click at [263, 210] on button "Tag products" at bounding box center [274, 210] width 37 height 8
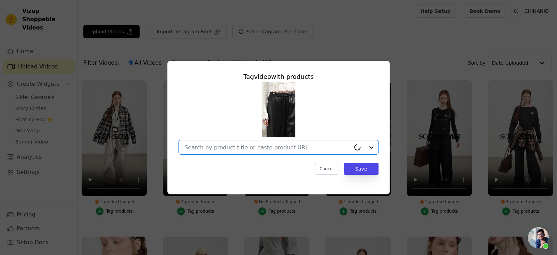
click at [253, 148] on input "No Products Tagged Tag video with products Option undefined, selected. Cancel S…" at bounding box center [267, 147] width 166 height 7
paste input "Relaxed Curve-Cut PU Pants"
type input "Relaxed Curve-Cut PU Pants"
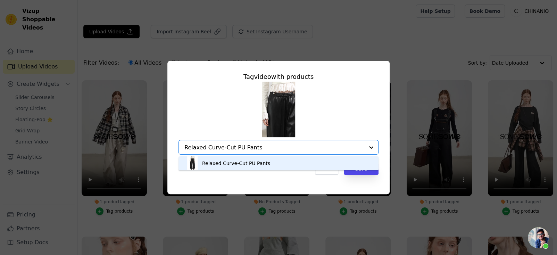
click at [262, 162] on div "Relaxed Curve-Cut PU Pants" at bounding box center [236, 163] width 68 height 7
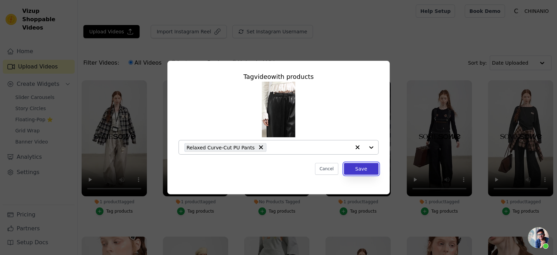
click at [356, 170] on button "Save" at bounding box center [361, 169] width 35 height 12
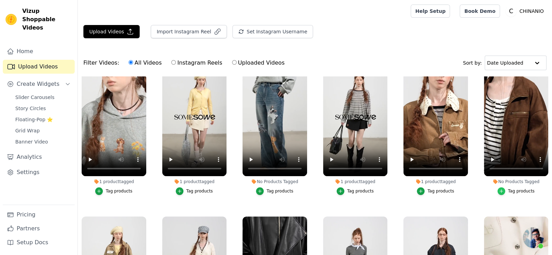
click at [499, 189] on icon "button" at bounding box center [501, 191] width 5 height 5
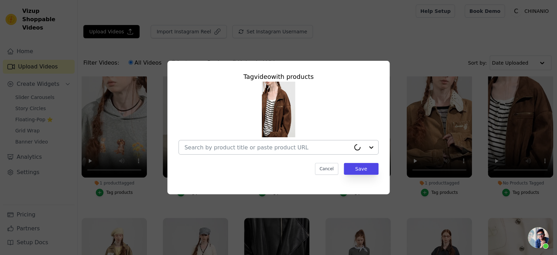
click at [258, 149] on input "No Products Tagged Tag video with products Cancel Save Tag products" at bounding box center [267, 147] width 166 height 7
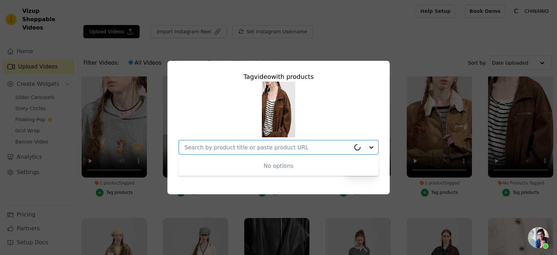
paste input "Barn-Style Suede Baseball Jacket"
type input "Barn-Style Suede Baseball Jacket"
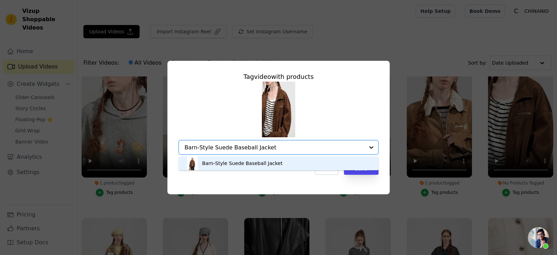
click at [263, 162] on div "Barn-Style Suede Baseball Jacket" at bounding box center [242, 163] width 80 height 7
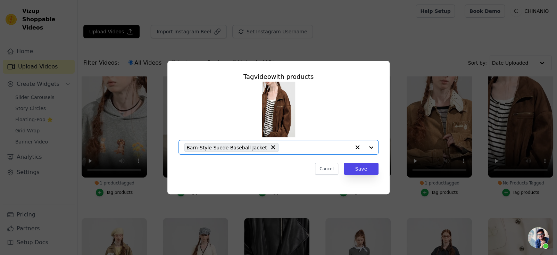
click at [280, 172] on div "Cancel Save" at bounding box center [279, 169] width 200 height 12
click at [359, 171] on button "Save" at bounding box center [361, 169] width 35 height 12
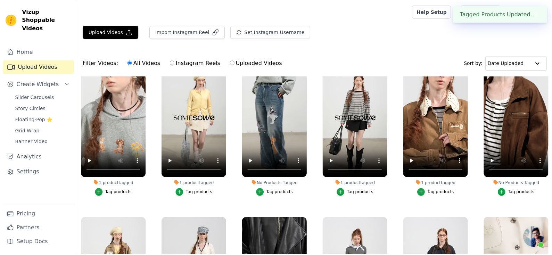
scroll to position [174, 0]
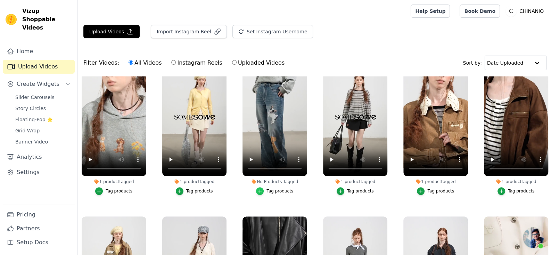
click at [259, 187] on div "button" at bounding box center [260, 191] width 8 height 8
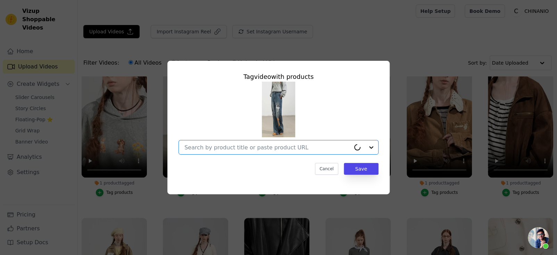
click at [274, 144] on input "No Products Tagged Tag video with products Option undefined, selected. Cancel S…" at bounding box center [267, 147] width 166 height 7
paste input "Blue Pet-Inspired Wide-Leg Jeans"
type input "Blue Pet-Inspired Wide-Leg Jeans"
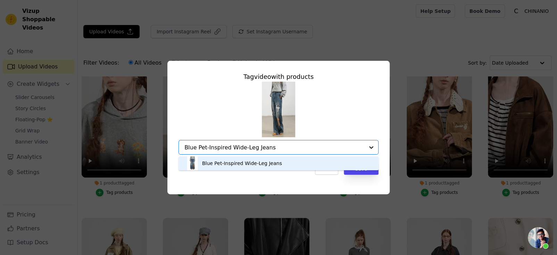
click at [291, 161] on div "Blue Pet-Inspired Wide-Leg Jeans" at bounding box center [279, 163] width 186 height 14
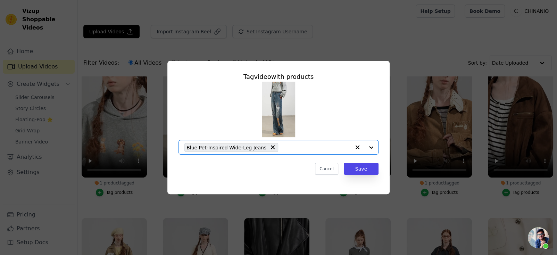
click at [276, 181] on div "Tag video with products Option Blue Pet-Inspired Wide-Leg Jeans, selected. Sele…" at bounding box center [278, 127] width 222 height 133
click at [359, 171] on button "Save" at bounding box center [361, 169] width 35 height 12
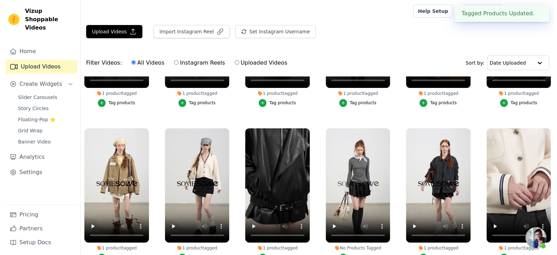
scroll to position [278, 0]
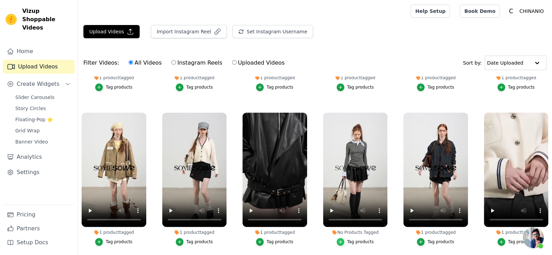
click at [341, 238] on div "button" at bounding box center [341, 242] width 8 height 8
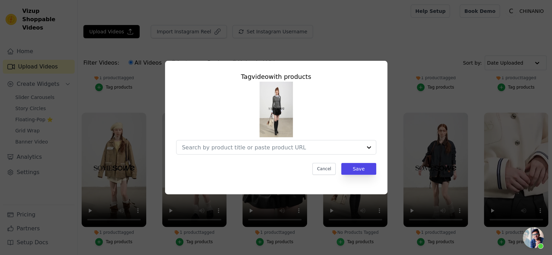
scroll to position [281, 0]
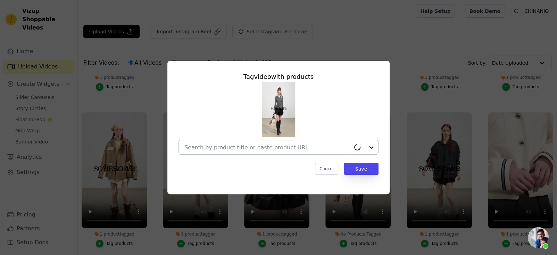
click at [288, 150] on input "No Products Tagged Tag video with products Cancel Save Tag products" at bounding box center [267, 147] width 166 height 7
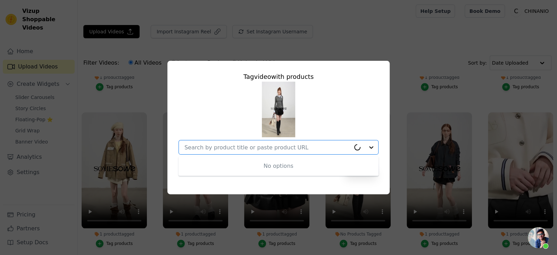
paste input "Black Classic PU Flared Skirt"
type input "Black Classic PU Flared Skirt"
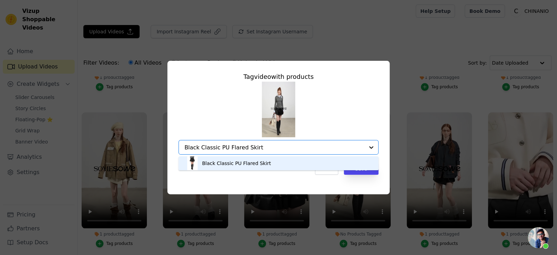
click at [286, 161] on div "Black Classic PU Flared Skirt" at bounding box center [279, 163] width 186 height 14
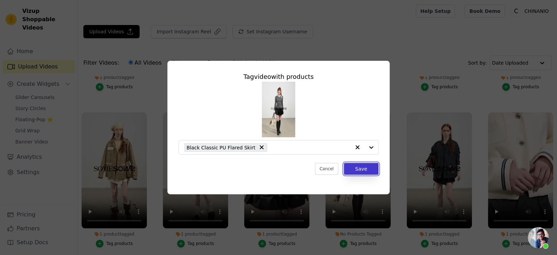
click at [346, 170] on button "Save" at bounding box center [361, 169] width 35 height 12
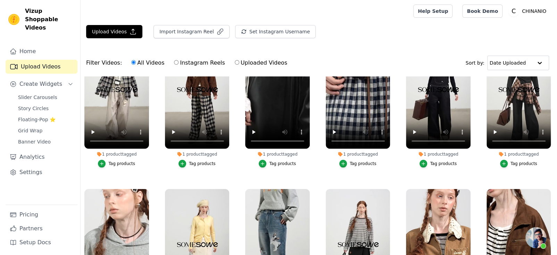
scroll to position [0, 0]
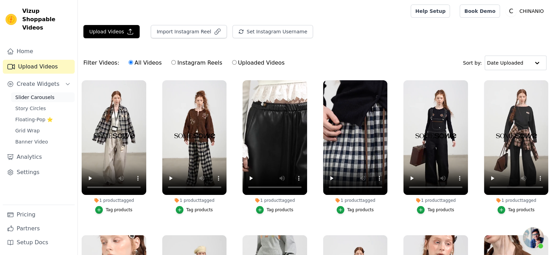
click at [35, 94] on span "Slider Carousels" at bounding box center [34, 97] width 39 height 7
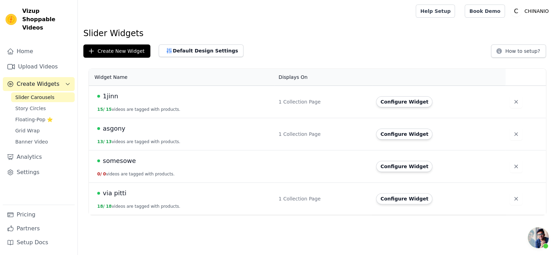
click at [134, 166] on td "somesowe 0 / 0 videos are tagged with products." at bounding box center [182, 166] width 186 height 32
click at [124, 157] on span "somesowe" at bounding box center [119, 161] width 33 height 10
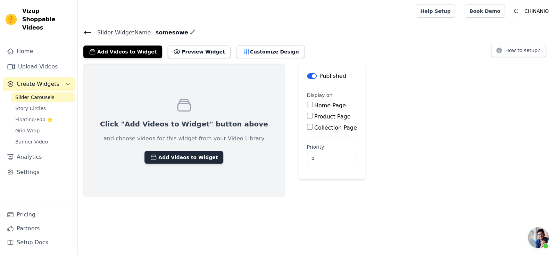
click at [196, 157] on button "Add Videos to Widget" at bounding box center [184, 157] width 79 height 13
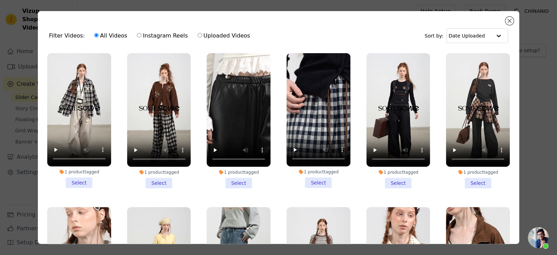
drag, startPoint x: 81, startPoint y: 177, endPoint x: 85, endPoint y: 178, distance: 4.9
click at [81, 177] on li "1 product tagged Select" at bounding box center [79, 120] width 64 height 135
click at [0, 0] on input "1 product tagged Select" at bounding box center [0, 0] width 0 height 0
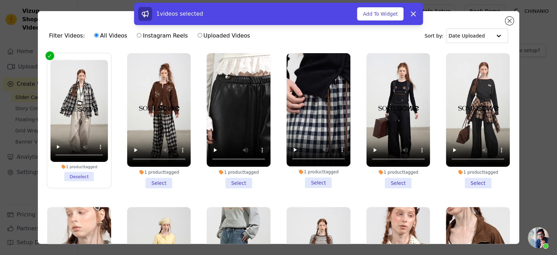
click at [156, 178] on li "1 product tagged Select" at bounding box center [159, 120] width 64 height 135
click at [0, 0] on input "1 product tagged Select" at bounding box center [0, 0] width 0 height 0
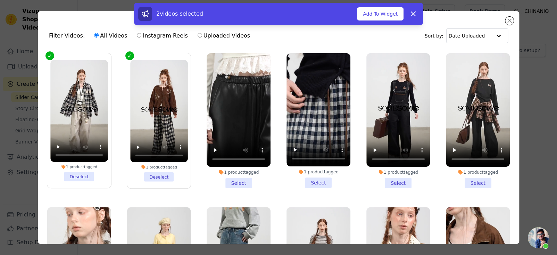
click at [231, 179] on li "1 product tagged Select" at bounding box center [239, 120] width 64 height 135
click at [0, 0] on input "1 product tagged Select" at bounding box center [0, 0] width 0 height 0
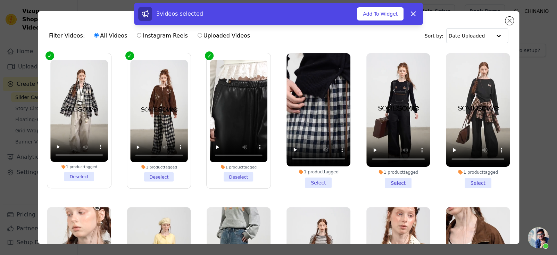
click at [310, 181] on li "1 product tagged Select" at bounding box center [319, 120] width 64 height 135
click at [0, 0] on input "1 product tagged Select" at bounding box center [0, 0] width 0 height 0
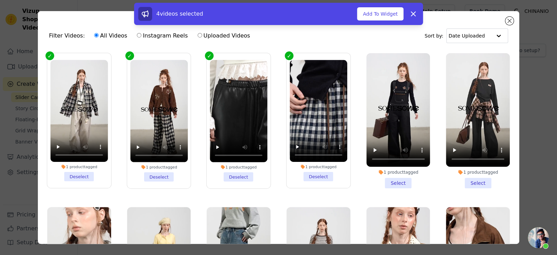
click at [387, 177] on li "1 product tagged Select" at bounding box center [399, 120] width 64 height 135
click at [0, 0] on input "1 product tagged Select" at bounding box center [0, 0] width 0 height 0
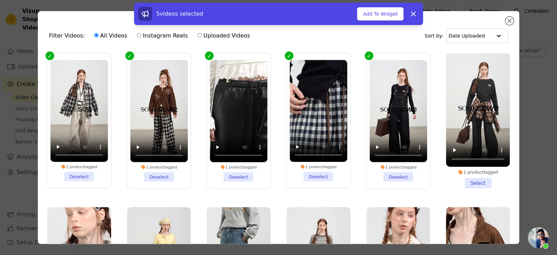
click at [472, 183] on li "1 product tagged Select" at bounding box center [478, 120] width 64 height 135
click at [0, 0] on input "1 product tagged Select" at bounding box center [0, 0] width 0 height 0
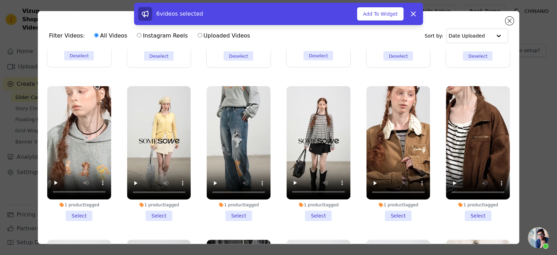
scroll to position [139, 0]
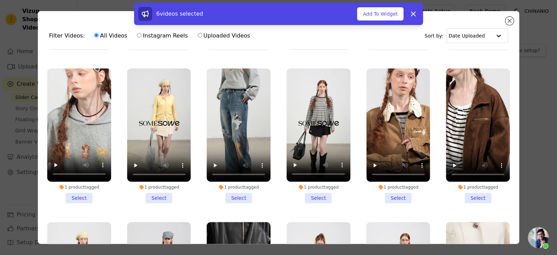
click at [81, 197] on li "1 product tagged Select" at bounding box center [79, 135] width 64 height 135
click at [0, 0] on input "1 product tagged Select" at bounding box center [0, 0] width 0 height 0
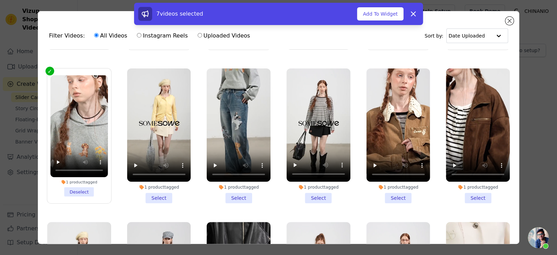
drag, startPoint x: 155, startPoint y: 194, endPoint x: 162, endPoint y: 194, distance: 6.3
click at [156, 194] on li "1 product tagged Select" at bounding box center [159, 135] width 64 height 135
click at [239, 192] on li "1 product tagged Select" at bounding box center [239, 135] width 64 height 135
click at [0, 0] on input "1 product tagged Select" at bounding box center [0, 0] width 0 height 0
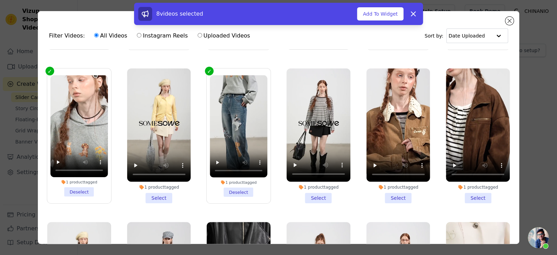
click at [168, 192] on li "1 product tagged Select" at bounding box center [159, 135] width 64 height 135
click at [0, 0] on input "1 product tagged Select" at bounding box center [0, 0] width 0 height 0
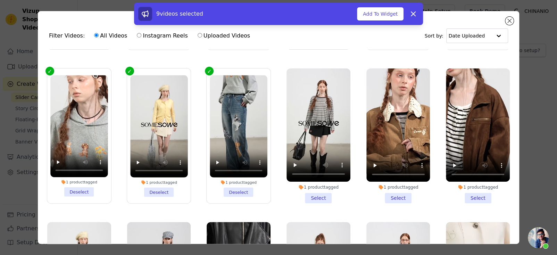
click at [317, 193] on li "1 product tagged Select" at bounding box center [319, 135] width 64 height 135
click at [0, 0] on input "1 product tagged Select" at bounding box center [0, 0] width 0 height 0
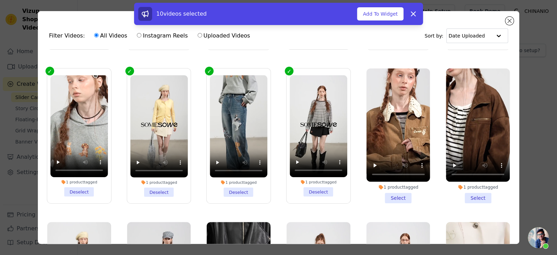
drag, startPoint x: 384, startPoint y: 191, endPoint x: 417, endPoint y: 191, distance: 33.0
click at [386, 191] on li "1 product tagged Select" at bounding box center [399, 135] width 64 height 135
click at [461, 190] on li "1 product tagged Select" at bounding box center [478, 135] width 64 height 135
click at [0, 0] on input "1 product tagged Select" at bounding box center [0, 0] width 0 height 0
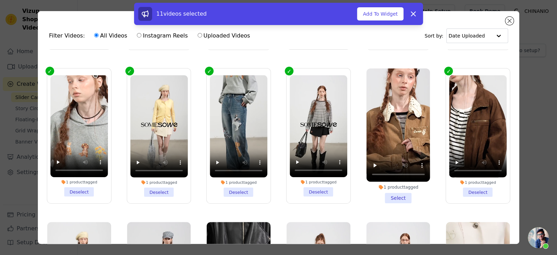
click at [402, 196] on li "1 product tagged Select" at bounding box center [399, 135] width 64 height 135
click at [0, 0] on input "1 product tagged Select" at bounding box center [0, 0] width 0 height 0
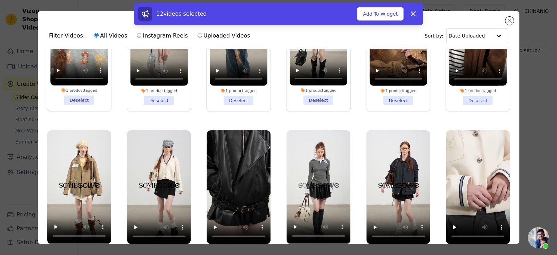
scroll to position [243, 0]
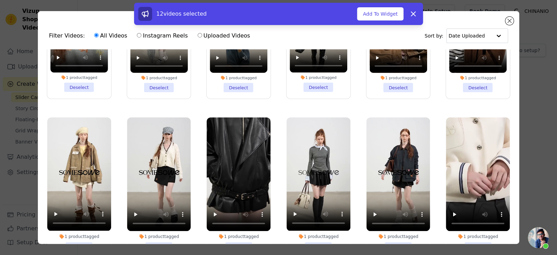
click at [80, 238] on li "1 product tagged Select" at bounding box center [79, 184] width 64 height 135
click at [166, 238] on li "1 product tagged Select" at bounding box center [159, 184] width 64 height 135
click at [0, 0] on input "1 product tagged Select" at bounding box center [0, 0] width 0 height 0
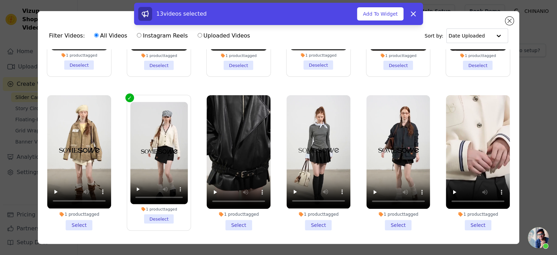
scroll to position [278, 0]
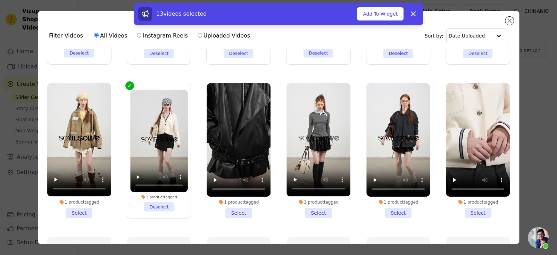
click at [82, 207] on li "1 product tagged Select" at bounding box center [79, 150] width 64 height 135
click at [0, 0] on input "1 product tagged Select" at bounding box center [0, 0] width 0 height 0
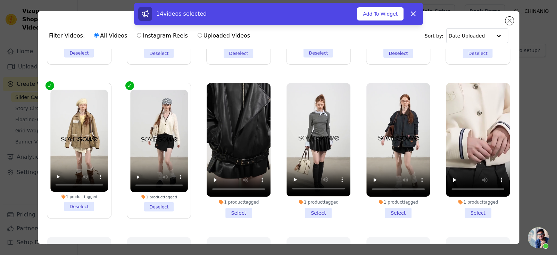
click at [244, 203] on li "1 product tagged Select" at bounding box center [239, 150] width 64 height 135
click at [0, 0] on input "1 product tagged Select" at bounding box center [0, 0] width 0 height 0
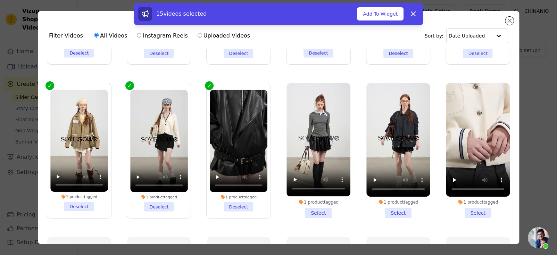
click at [309, 203] on li "1 product tagged Select" at bounding box center [319, 150] width 64 height 135
click at [0, 0] on input "1 product tagged Select" at bounding box center [0, 0] width 0 height 0
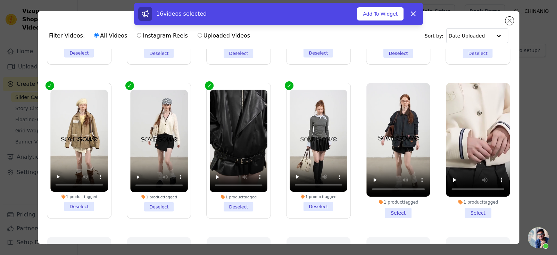
click at [385, 204] on li "1 product tagged Select" at bounding box center [399, 150] width 64 height 135
click at [0, 0] on input "1 product tagged Select" at bounding box center [0, 0] width 0 height 0
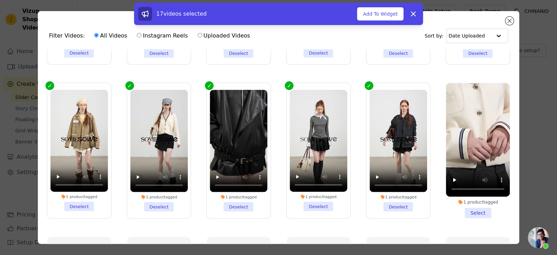
click at [463, 207] on li "1 product tagged Select" at bounding box center [478, 150] width 64 height 135
click at [0, 0] on input "1 product tagged Select" at bounding box center [0, 0] width 0 height 0
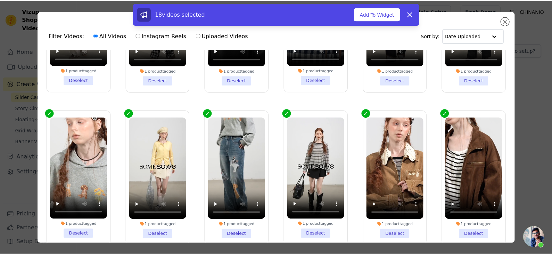
scroll to position [0, 0]
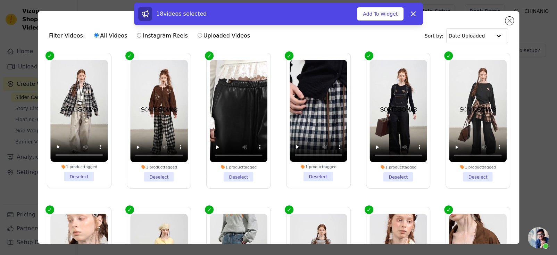
click at [376, 22] on div "18 videos selected Add To Widget Dismiss" at bounding box center [278, 14] width 289 height 22
click at [376, 16] on button "Add To Widget" at bounding box center [380, 13] width 47 height 13
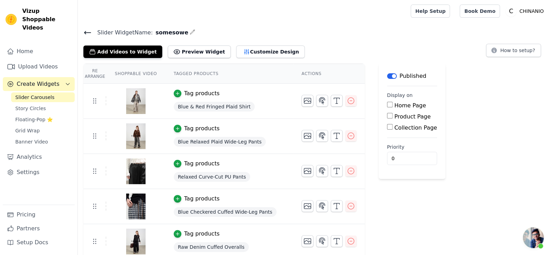
click at [409, 117] on label "Product Page" at bounding box center [412, 116] width 36 height 7
click at [393, 117] on input "Product Page" at bounding box center [390, 116] width 6 height 6
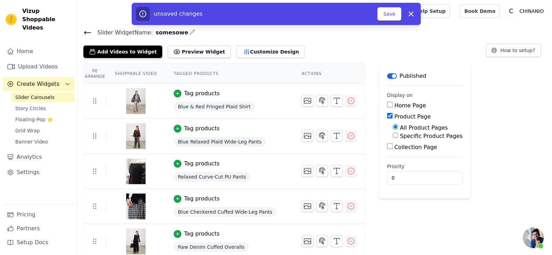
click at [415, 115] on label "Product Page" at bounding box center [412, 116] width 36 height 7
click at [393, 115] on input "Product Page" at bounding box center [390, 116] width 6 height 6
checkbox input "false"
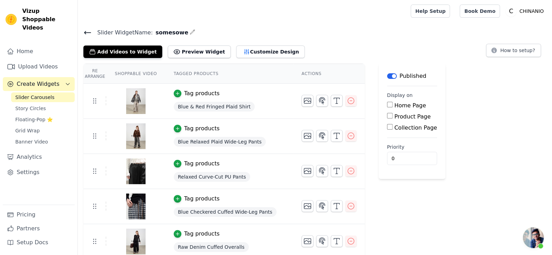
click at [405, 126] on label "Collection Page" at bounding box center [415, 127] width 43 height 7
click at [393, 126] on input "Collection Page" at bounding box center [390, 127] width 6 height 6
checkbox input "true"
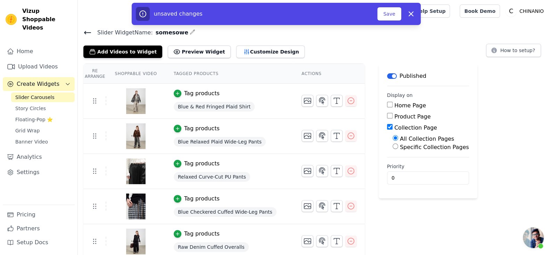
click at [421, 149] on label "Specific Collection Pages" at bounding box center [434, 147] width 69 height 7
click at [398, 149] on input "Specific Collection Pages" at bounding box center [396, 146] width 6 height 6
radio input "true"
click at [411, 164] on button "Select Collection Pages" at bounding box center [426, 163] width 66 height 12
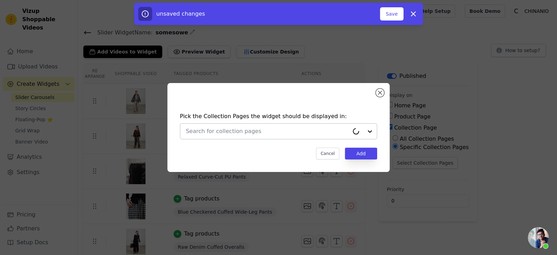
click at [293, 131] on input "text" at bounding box center [267, 131] width 163 height 8
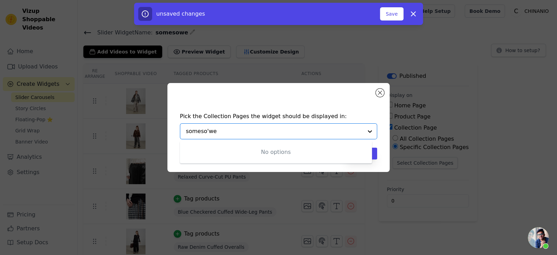
type input "somesowe"
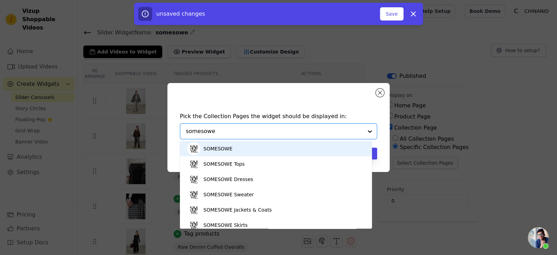
click at [279, 150] on div "SOMESOWE" at bounding box center [276, 148] width 178 height 15
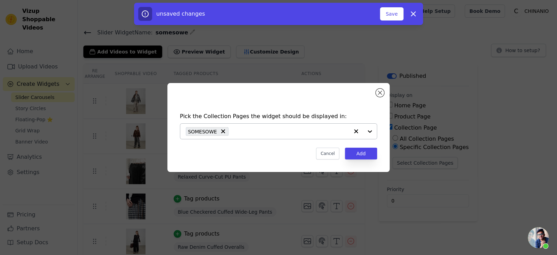
click at [276, 158] on div "Cancel Add" at bounding box center [278, 154] width 197 height 12
click at [350, 151] on button "Add" at bounding box center [361, 154] width 32 height 12
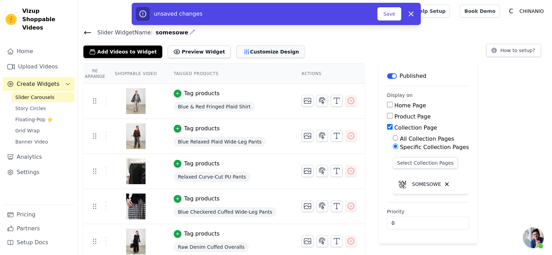
click at [257, 55] on button "Customize Design" at bounding box center [270, 52] width 68 height 13
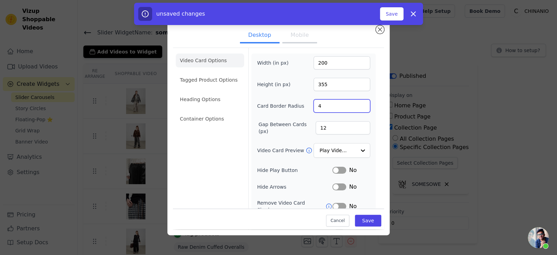
click at [325, 104] on input "4" at bounding box center [342, 105] width 57 height 13
click at [326, 104] on input "4" at bounding box center [342, 105] width 57 height 13
click at [326, 104] on input "42" at bounding box center [342, 105] width 57 height 13
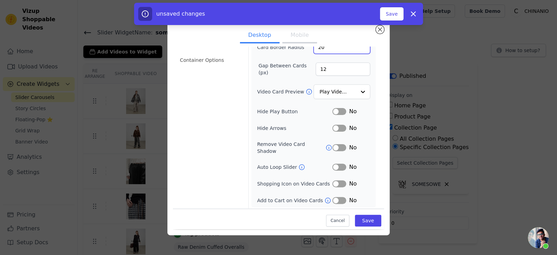
scroll to position [59, 0]
type input "20"
click at [312, 154] on div "Width (in px) 200 Height (in px) 355 Card Border Radius 20 Gap Between Cards (p…" at bounding box center [313, 100] width 113 height 207
click at [332, 146] on button "Label" at bounding box center [339, 146] width 14 height 7
click at [334, 197] on button "Label" at bounding box center [339, 199] width 14 height 7
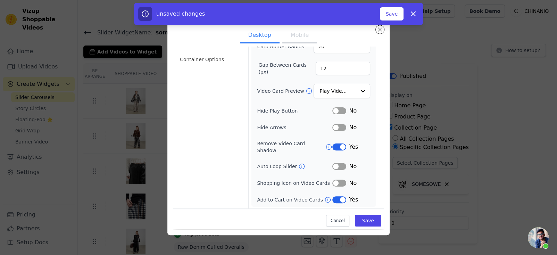
click at [190, 162] on div "Video Card Options Tagged Product Options Heading Options Container Options" at bounding box center [210, 99] width 68 height 221
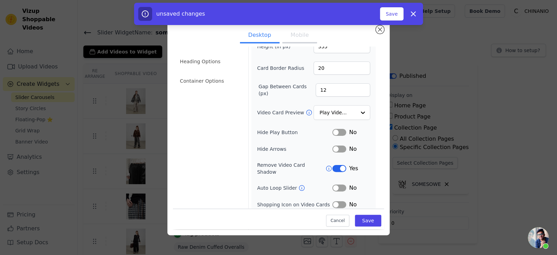
scroll to position [0, 0]
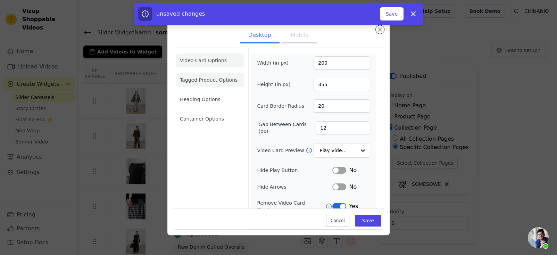
click at [212, 76] on li "Tagged Product Options" at bounding box center [210, 80] width 68 height 14
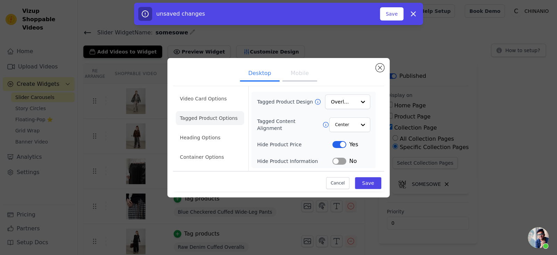
click at [342, 145] on button "Label" at bounding box center [339, 144] width 14 height 7
click at [214, 140] on li "Heading Options" at bounding box center [210, 138] width 68 height 14
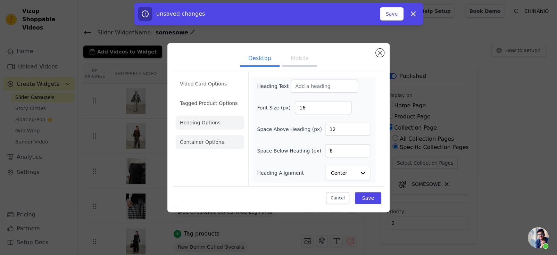
click at [228, 143] on li "Container Options" at bounding box center [210, 142] width 68 height 14
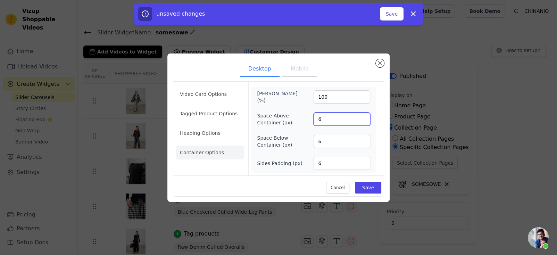
click at [341, 115] on input "6" at bounding box center [342, 119] width 57 height 13
type input "0"
click at [236, 115] on li "Tagged Product Options" at bounding box center [210, 114] width 68 height 14
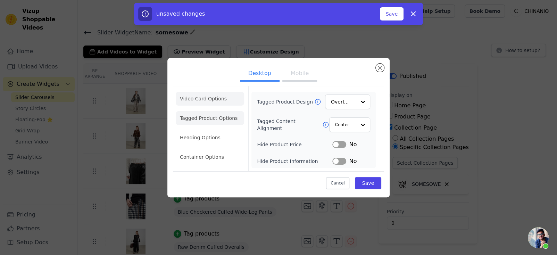
click at [209, 105] on li "Video Card Options" at bounding box center [210, 99] width 68 height 14
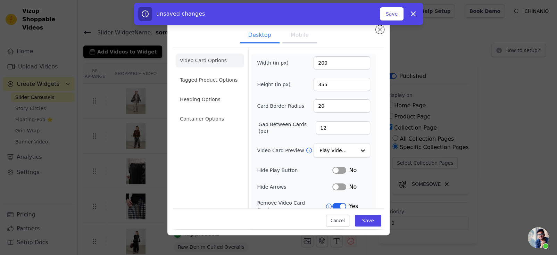
click at [212, 128] on ul "Video Card Options Tagged Product Options Heading Options Container Options" at bounding box center [210, 90] width 68 height 78
click at [216, 98] on li "Heading Options" at bounding box center [210, 99] width 68 height 14
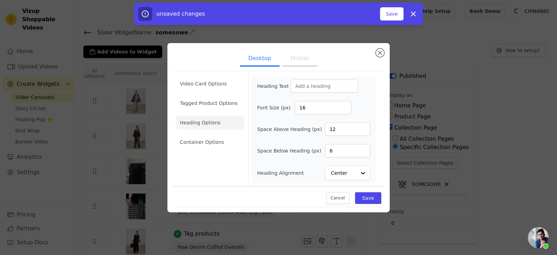
click at [330, 96] on div "Heading Text Font Size (px) 16 Space Above Heading (px) 12 Space Below Heading …" at bounding box center [313, 130] width 113 height 101
click at [328, 89] on input "Heading Text" at bounding box center [324, 86] width 67 height 13
click at [308, 110] on input "16" at bounding box center [323, 107] width 57 height 13
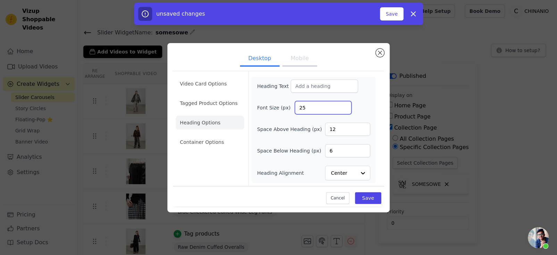
type input "25"
click at [312, 87] on input "Heading Text" at bounding box center [324, 86] width 67 height 13
type input "v"
paste input "New Collection"
click at [294, 87] on input "New Collection" at bounding box center [324, 86] width 67 height 13
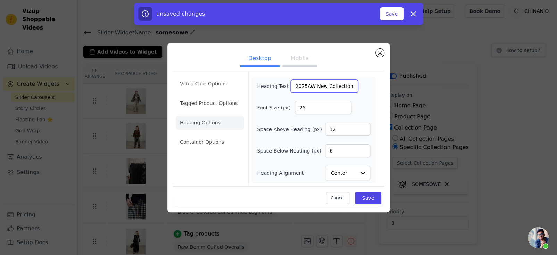
type input "2025AW New Collection"
click at [307, 83] on input "2025AW New Collection" at bounding box center [324, 86] width 67 height 13
click at [330, 85] on input "2025AW New Collection" at bounding box center [324, 86] width 67 height 13
click at [287, 62] on button "Mobile" at bounding box center [299, 58] width 35 height 15
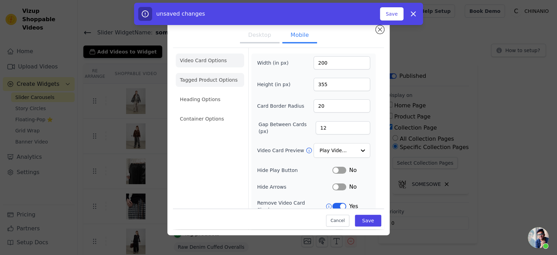
click at [221, 81] on li "Tagged Product Options" at bounding box center [210, 80] width 68 height 14
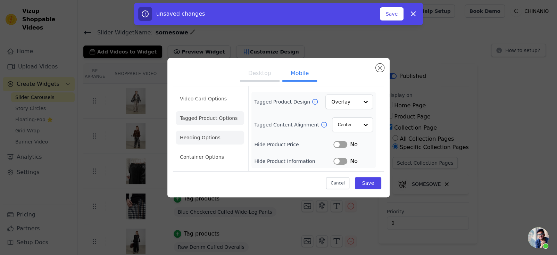
click at [207, 136] on li "Heading Options" at bounding box center [210, 138] width 68 height 14
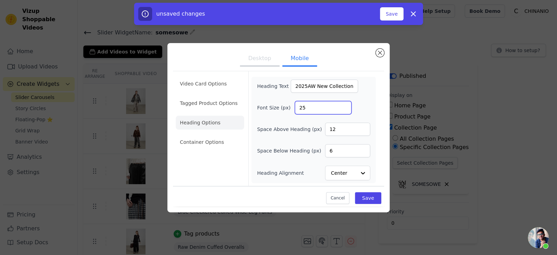
drag, startPoint x: 309, startPoint y: 107, endPoint x: 292, endPoint y: 108, distance: 17.1
click at [292, 108] on div "Font Size (px) 25" at bounding box center [313, 107] width 113 height 13
type input "16"
click at [274, 60] on button "Desktop" at bounding box center [260, 58] width 40 height 15
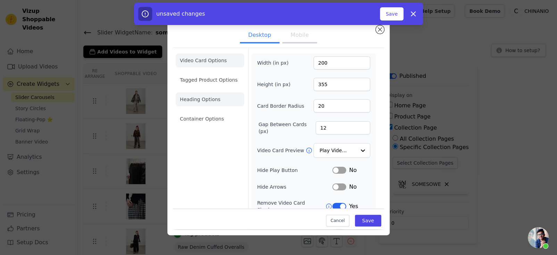
click at [209, 97] on li "Heading Options" at bounding box center [210, 99] width 68 height 14
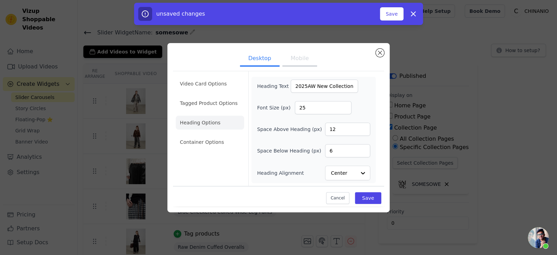
click at [300, 59] on button "Mobile" at bounding box center [299, 58] width 35 height 15
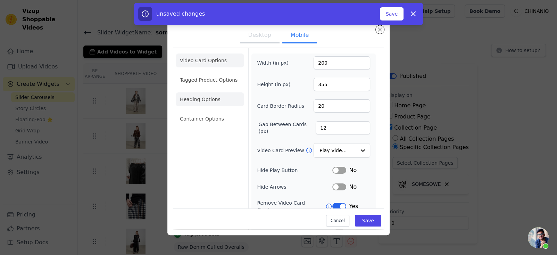
click at [215, 105] on li "Heading Options" at bounding box center [210, 99] width 68 height 14
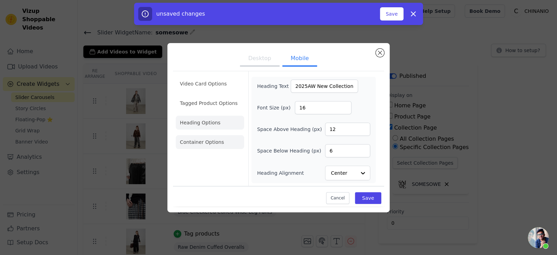
click at [213, 141] on li "Container Options" at bounding box center [210, 142] width 68 height 14
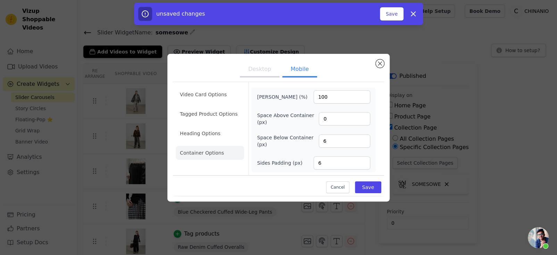
click at [262, 75] on button "Desktop" at bounding box center [260, 69] width 40 height 15
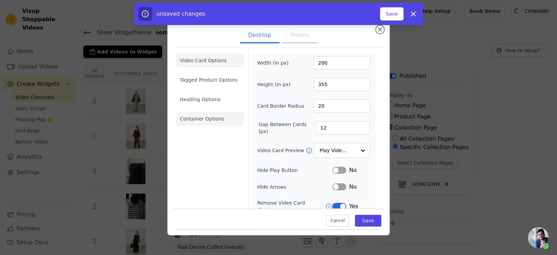
drag, startPoint x: 213, startPoint y: 121, endPoint x: 247, endPoint y: 114, distance: 35.2
click at [212, 121] on li "Container Options" at bounding box center [210, 119] width 68 height 14
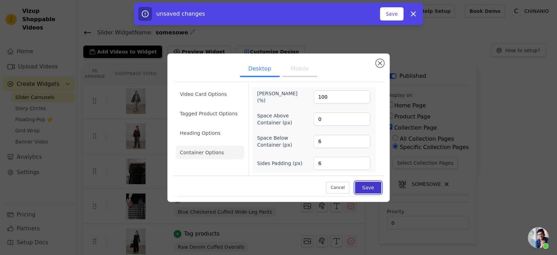
click at [364, 182] on button "Save" at bounding box center [368, 188] width 26 height 12
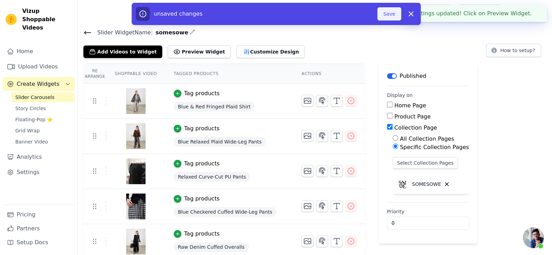
click at [388, 15] on button "Save" at bounding box center [389, 13] width 24 height 13
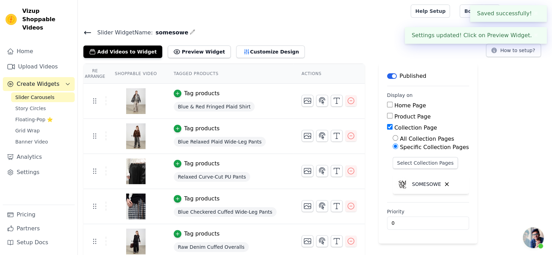
click at [387, 16] on div at bounding box center [242, 11] width 319 height 22
